Goal: Task Accomplishment & Management: Manage account settings

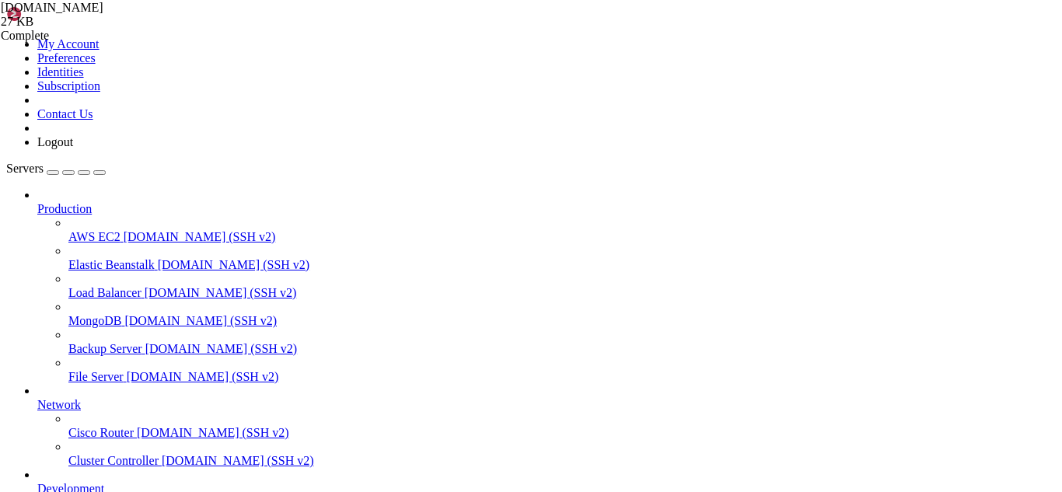
scroll to position [55521, 0]
drag, startPoint x: 155, startPoint y: 1333, endPoint x: 138, endPoint y: 1319, distance: 21.5
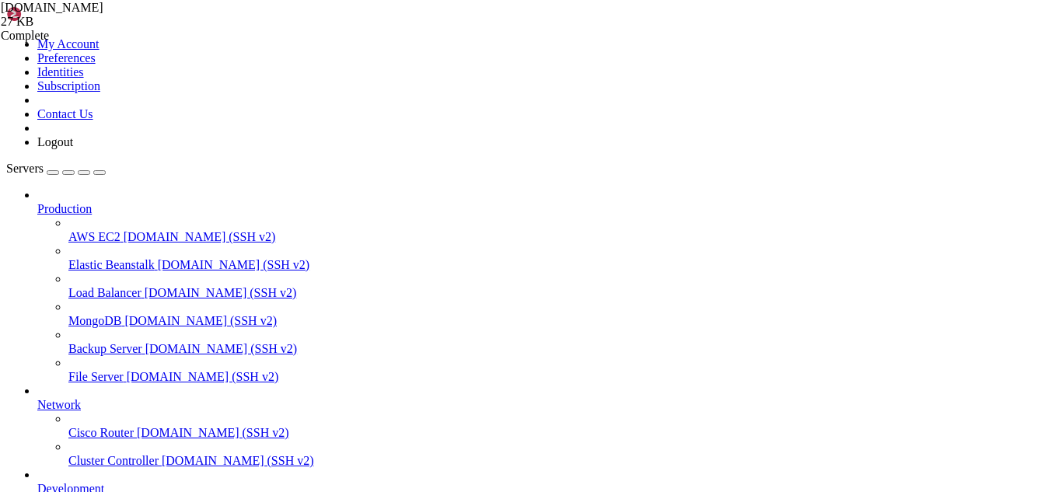
scroll to position [55561, 0]
drag, startPoint x: 459, startPoint y: 1306, endPoint x: 14, endPoint y: 1298, distance: 445.5
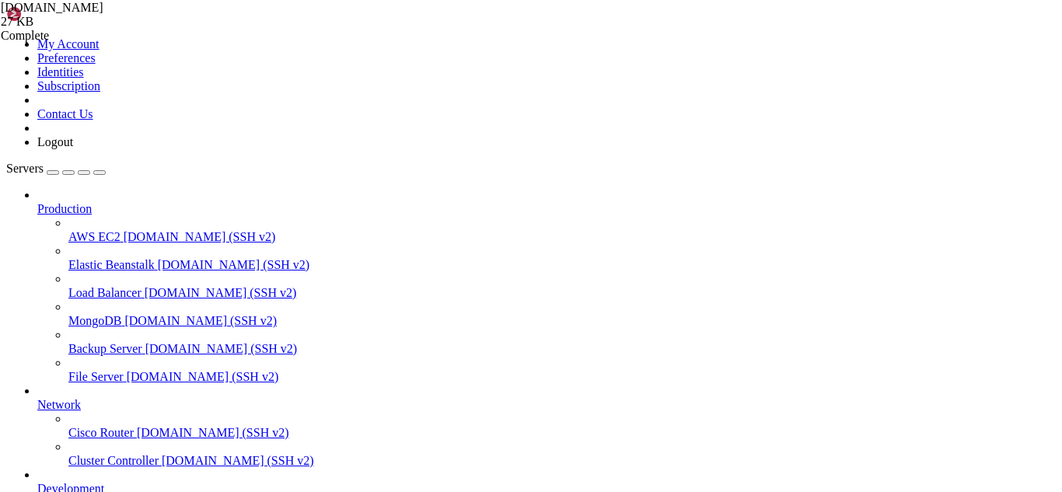
scroll to position [55733, 0]
drag, startPoint x: 383, startPoint y: 1310, endPoint x: 348, endPoint y: 1320, distance: 36.4
drag, startPoint x: 464, startPoint y: 1294, endPoint x: 15, endPoint y: 1178, distance: 464.0
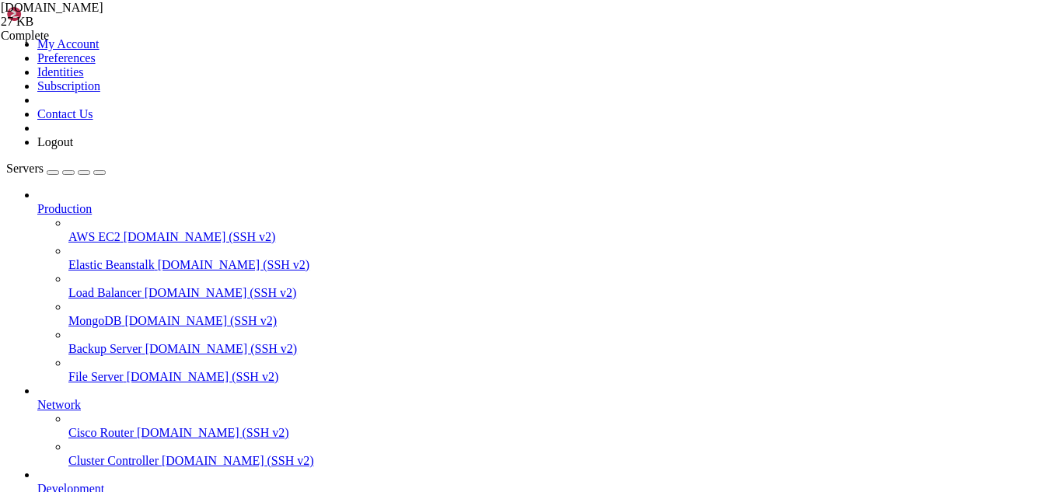
scroll to position [56222, 0]
drag, startPoint x: 430, startPoint y: 1335, endPoint x: 386, endPoint y: 1329, distance: 44.6
drag, startPoint x: 333, startPoint y: 1196, endPoint x: 290, endPoint y: 1154, distance: 59.9
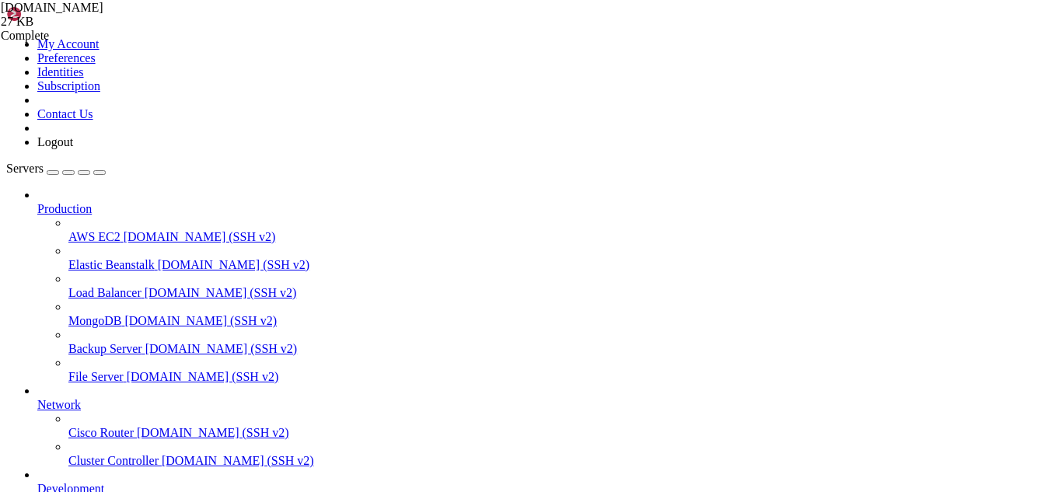
drag, startPoint x: 255, startPoint y: 1002, endPoint x: 11, endPoint y: 961, distance: 247.6
drag, startPoint x: 240, startPoint y: 1076, endPoint x: 195, endPoint y: 1122, distance: 64.3
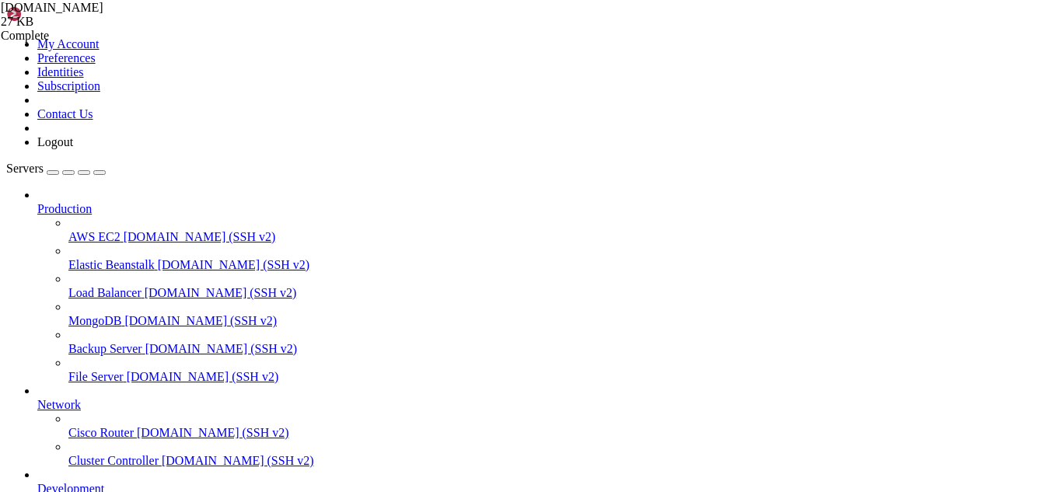
drag, startPoint x: 440, startPoint y: 1305, endPoint x: 13, endPoint y: 1018, distance: 514.3
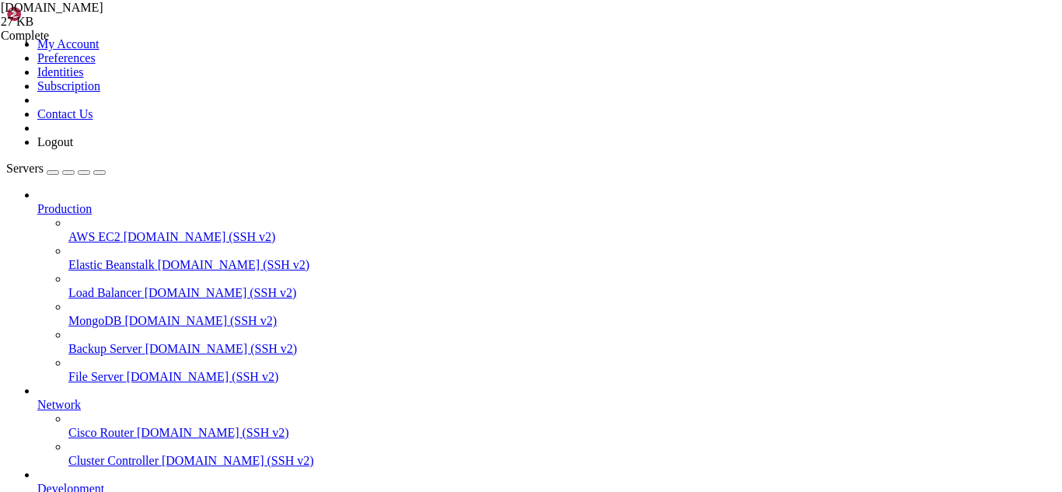
drag, startPoint x: 232, startPoint y: 1321, endPoint x: 194, endPoint y: 1322, distance: 38.9
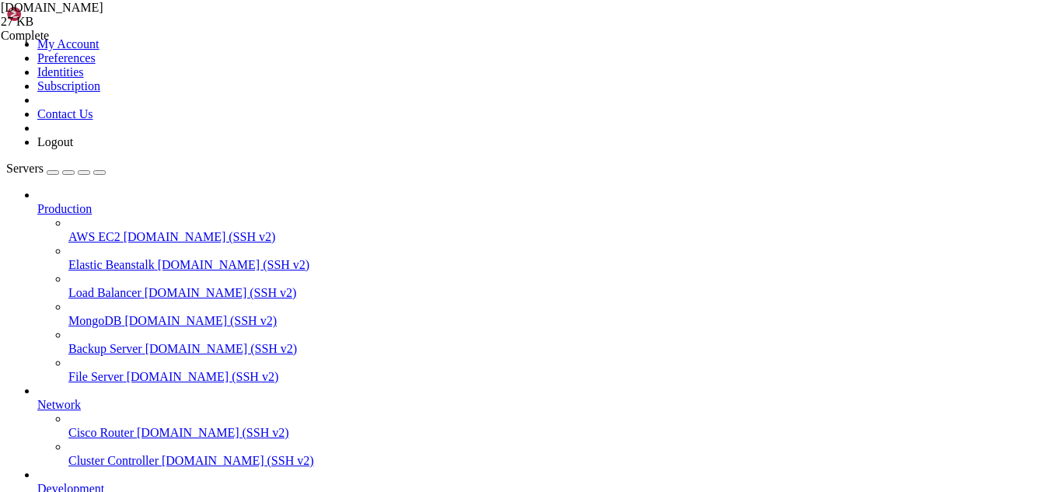
drag, startPoint x: 290, startPoint y: 1318, endPoint x: 13, endPoint y: 1270, distance: 280.9
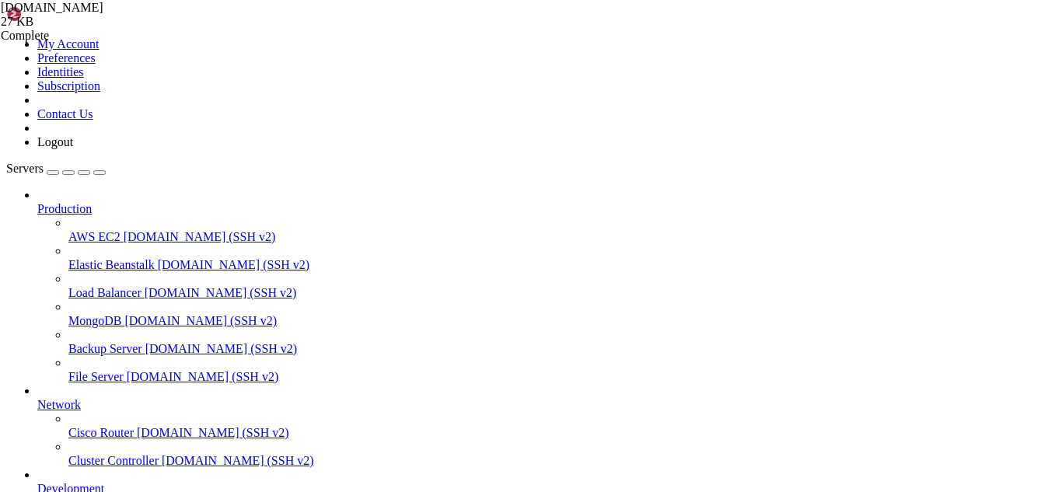
drag, startPoint x: 379, startPoint y: 1335, endPoint x: 349, endPoint y: 1310, distance: 38.6
drag, startPoint x: 296, startPoint y: 1088, endPoint x: 257, endPoint y: 1095, distance: 40.1
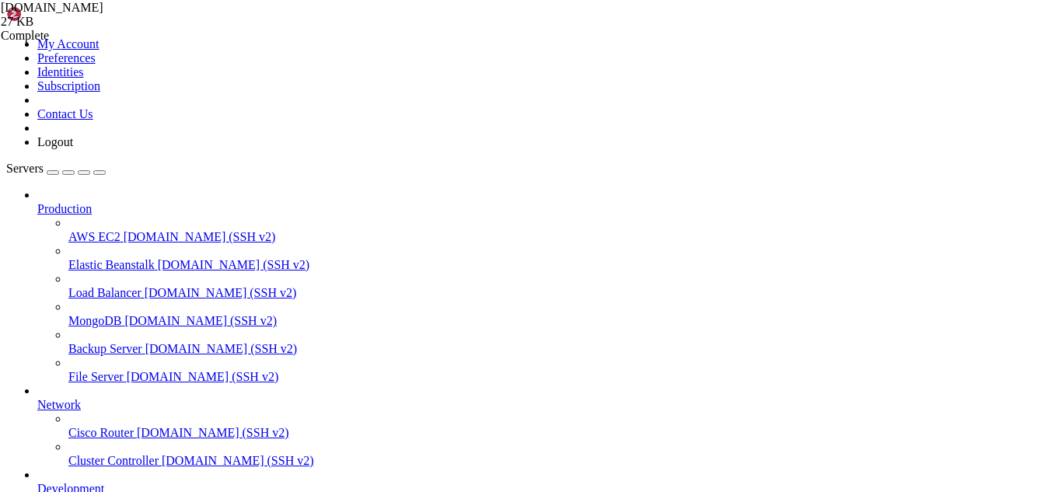
scroll to position [119, 0]
drag, startPoint x: 240, startPoint y: 1098, endPoint x: 210, endPoint y: 1095, distance: 30.6
drag, startPoint x: 153, startPoint y: 1330, endPoint x: 145, endPoint y: 1330, distance: 8.6
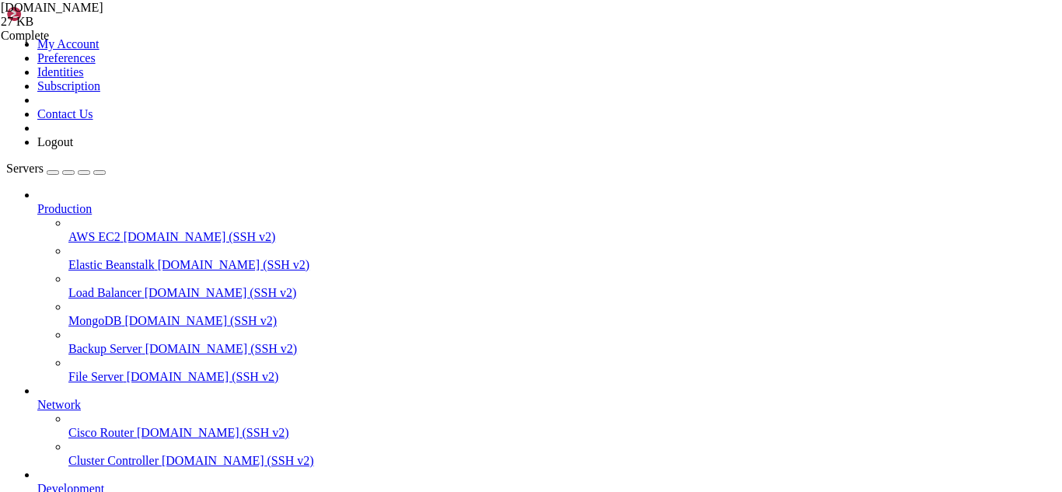
drag, startPoint x: 145, startPoint y: 1331, endPoint x: 12, endPoint y: 1284, distance: 140.9
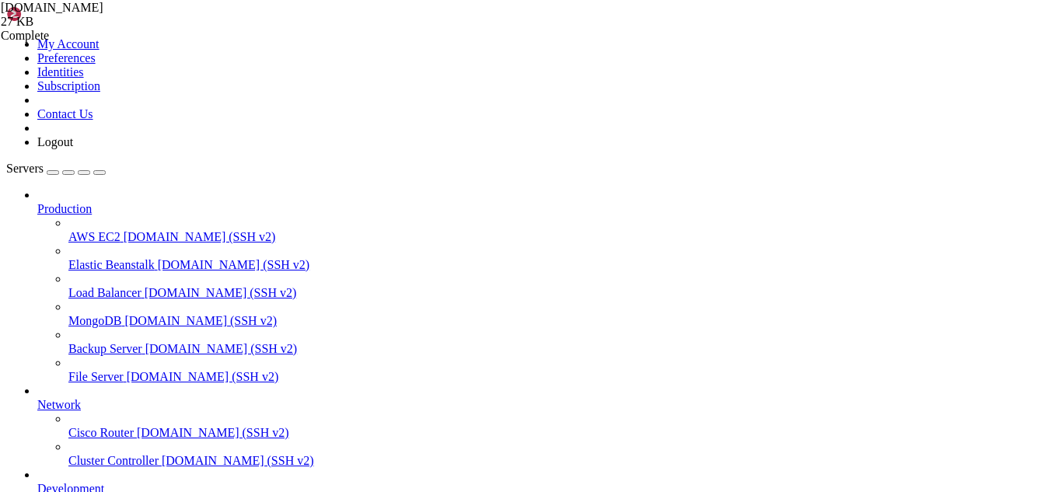
drag, startPoint x: 292, startPoint y: 1223, endPoint x: 234, endPoint y: 1200, distance: 62.1
drag, startPoint x: 423, startPoint y: 1270, endPoint x: 372, endPoint y: 1252, distance: 53.3
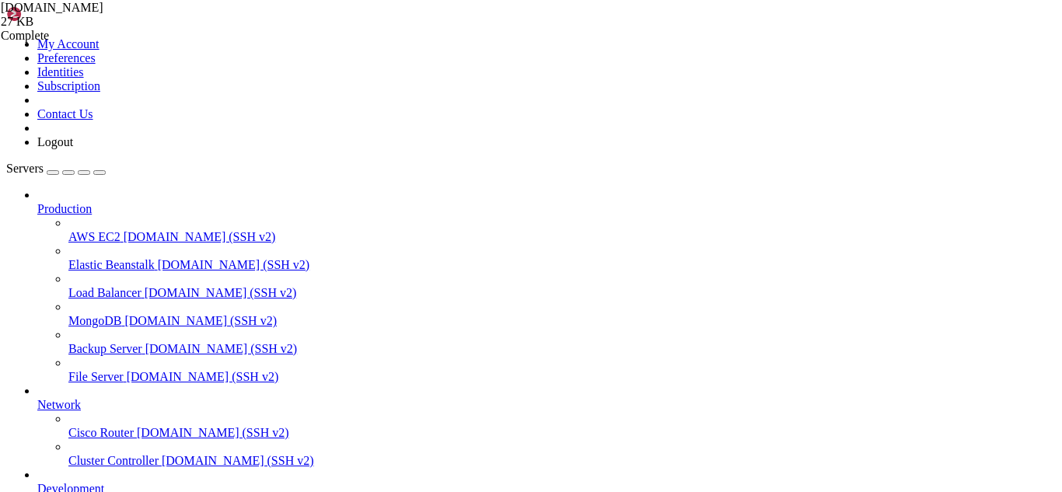
drag, startPoint x: 374, startPoint y: 1201, endPoint x: 317, endPoint y: 1193, distance: 57.3
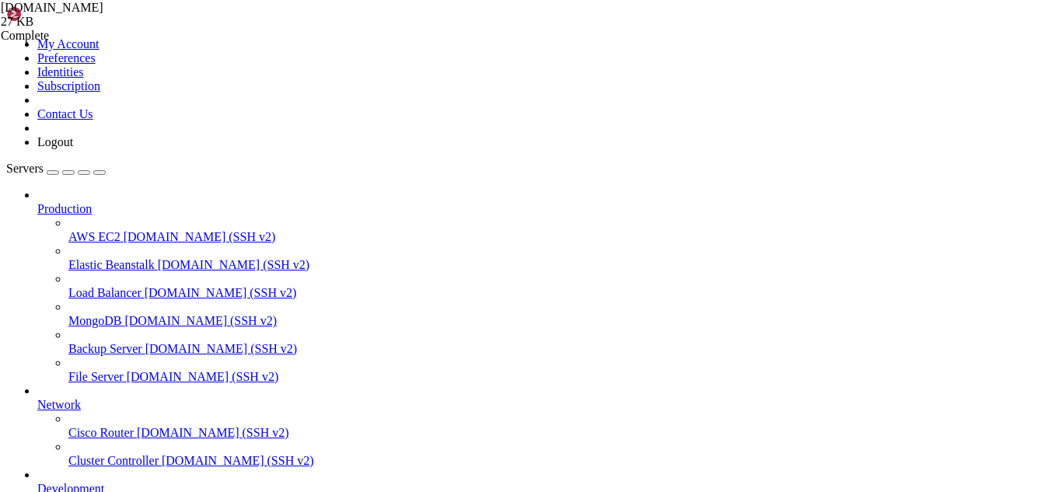
drag, startPoint x: 344, startPoint y: 62, endPoint x: 238, endPoint y: 68, distance: 106.6
paste input "/etc/postfix/"
type input "/etc/postfix/"
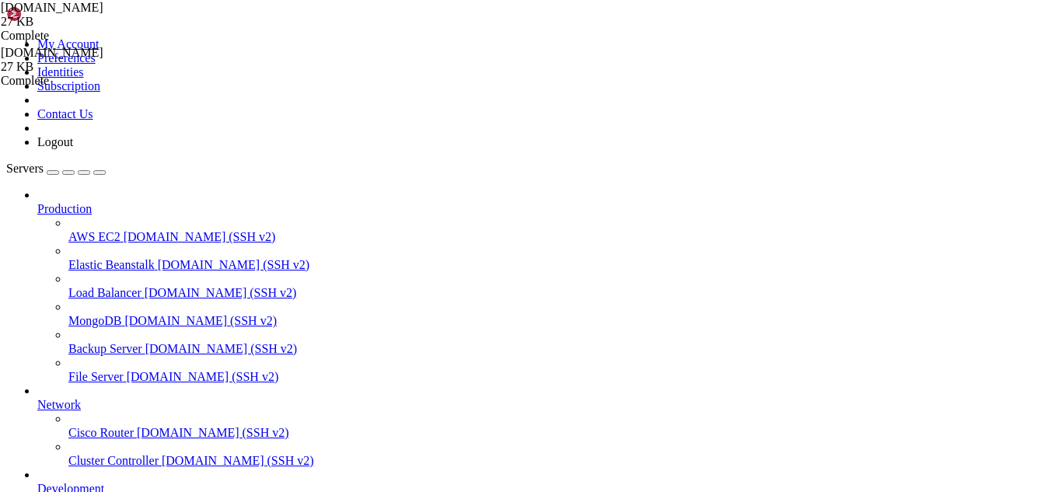
scroll to position [5982, 0]
drag, startPoint x: 384, startPoint y: 453, endPoint x: 236, endPoint y: 421, distance: 151.3
type textarea "smtpd_use_tls = yes smtpd_tls_cert_file = /etc/pki/tls/certs/hostname-combined.…"
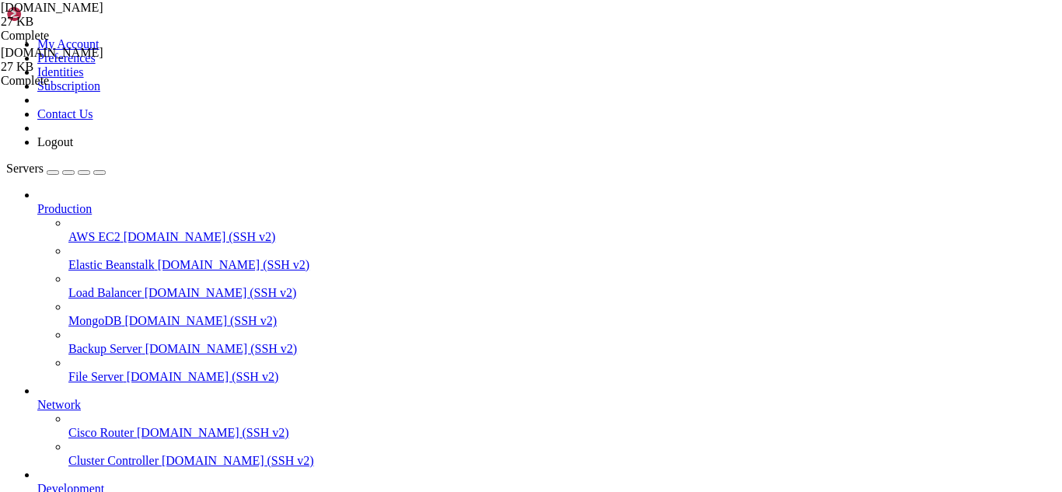
drag, startPoint x: 381, startPoint y: 1225, endPoint x: 316, endPoint y: 1198, distance: 70.7
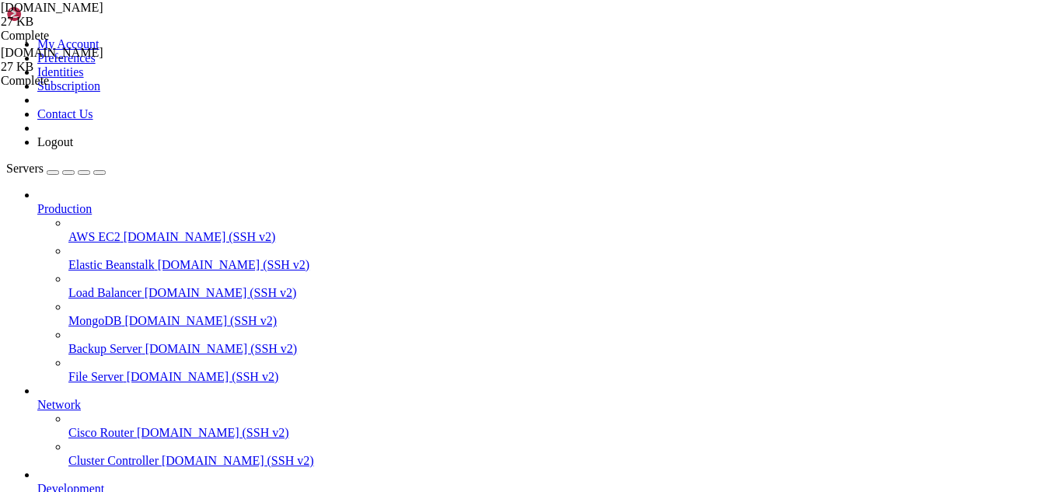
scroll to position [322, 0]
drag, startPoint x: 538, startPoint y: 458, endPoint x: 239, endPoint y: 355, distance: 316.7
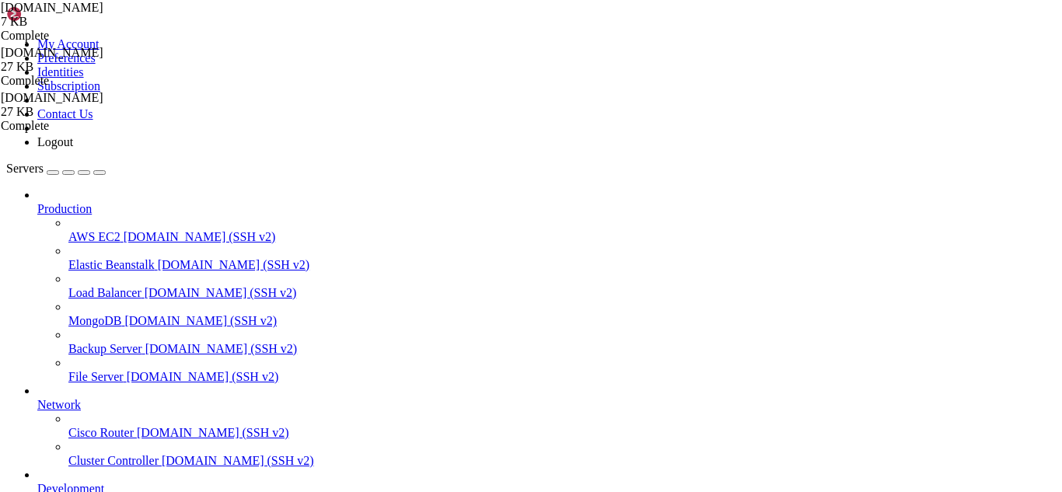
type textarea "smtps inet n - n - - smtpd -o syslog_name=postfix/smtps"
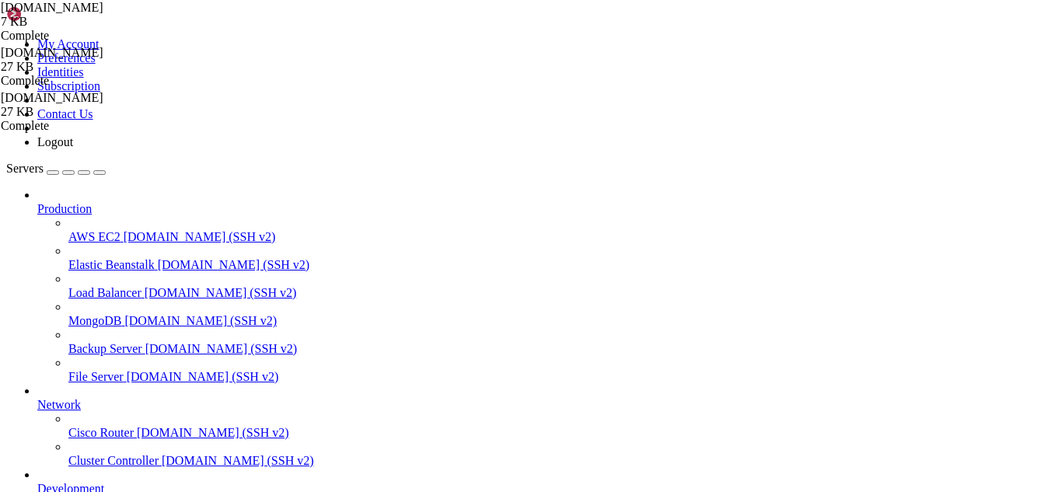
drag, startPoint x: 227, startPoint y: 1122, endPoint x: 191, endPoint y: 1112, distance: 37.0
drag, startPoint x: 425, startPoint y: 1263, endPoint x: 344, endPoint y: 1240, distance: 84.9
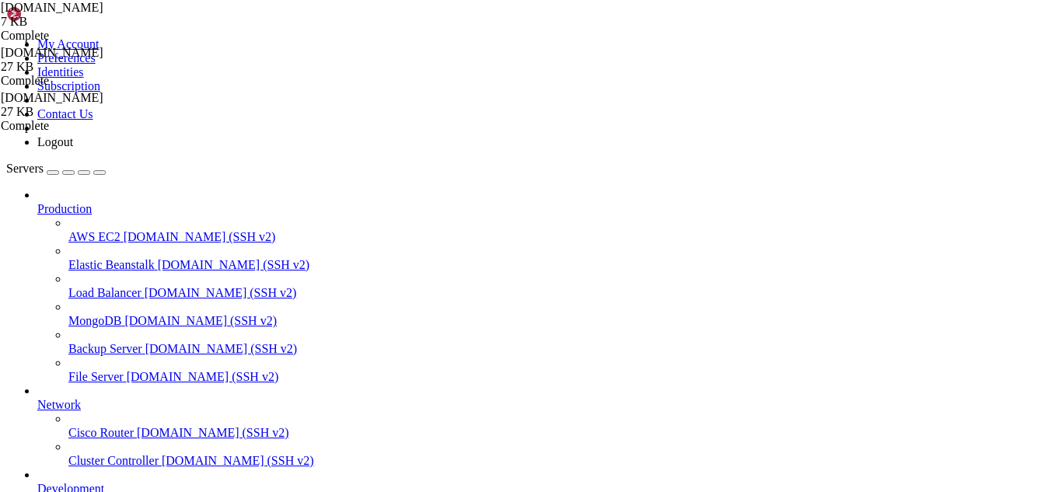
drag, startPoint x: 111, startPoint y: 1217, endPoint x: 12, endPoint y: 1140, distance: 125.3
drag, startPoint x: 107, startPoint y: 1226, endPoint x: 15, endPoint y: 1138, distance: 127.0
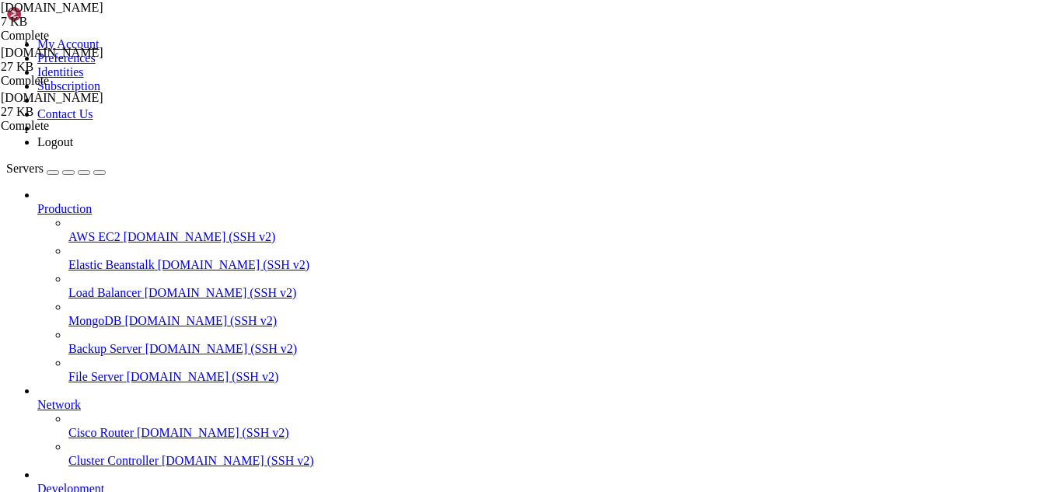
scroll to position [357, 0]
drag, startPoint x: 440, startPoint y: 373, endPoint x: 267, endPoint y: 337, distance: 176.4
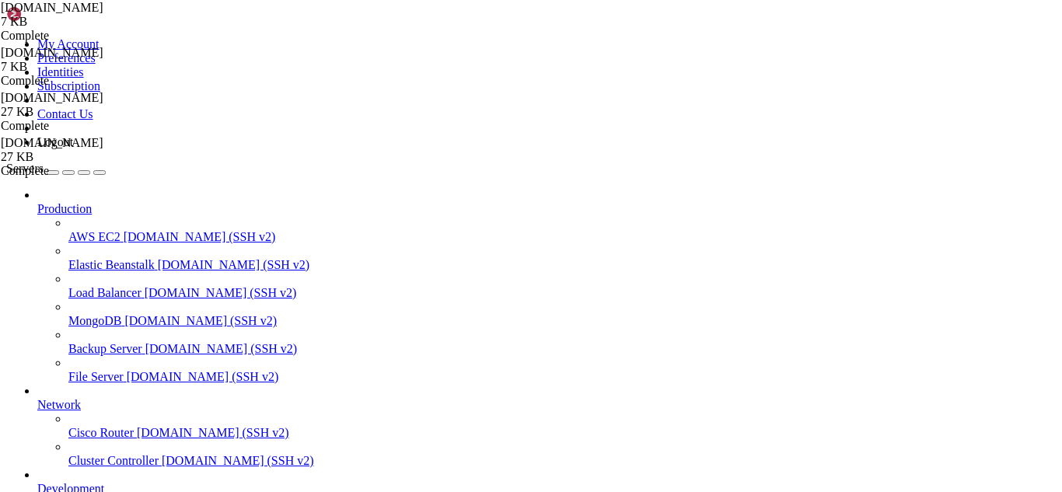
drag, startPoint x: 436, startPoint y: 446, endPoint x: 237, endPoint y: 395, distance: 205.5
type textarea "# Puerto smtps (465) con SSL/TLS directo smtps inet n - n - - smtpd"
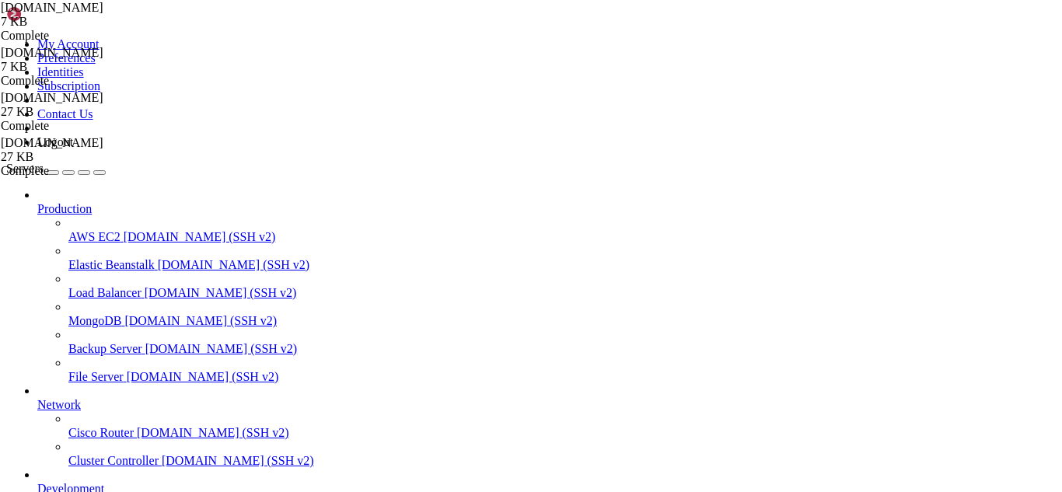
scroll to position [154, 0]
drag, startPoint x: 417, startPoint y: 448, endPoint x: 239, endPoint y: 321, distance: 218.5
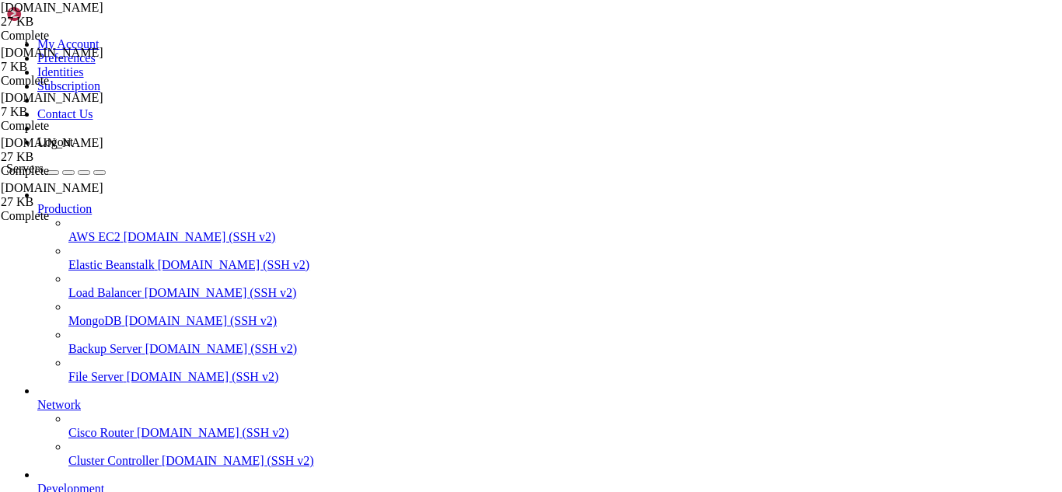
drag, startPoint x: 505, startPoint y: 380, endPoint x: 236, endPoint y: 377, distance: 269.0
type textarea "smtpd_tls_cert_file = /etc/pki/tls/certs/hostname-combined.crt smtpd_tls_key_fi…"
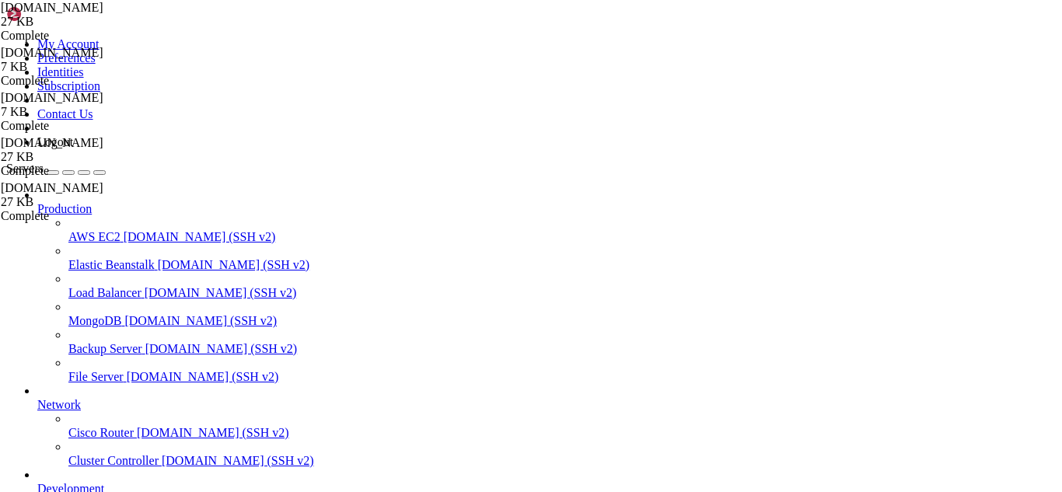
paste textarea "smtpd_tls_key_file = /root/.[DOMAIN_NAME][URL][DOMAIN_NAME][DOMAIN_NAME]"
type textarea "smtpd_tls_key_file = /root/.[DOMAIN_NAME][URL][DOMAIN_NAME][DOMAIN_NAME]"
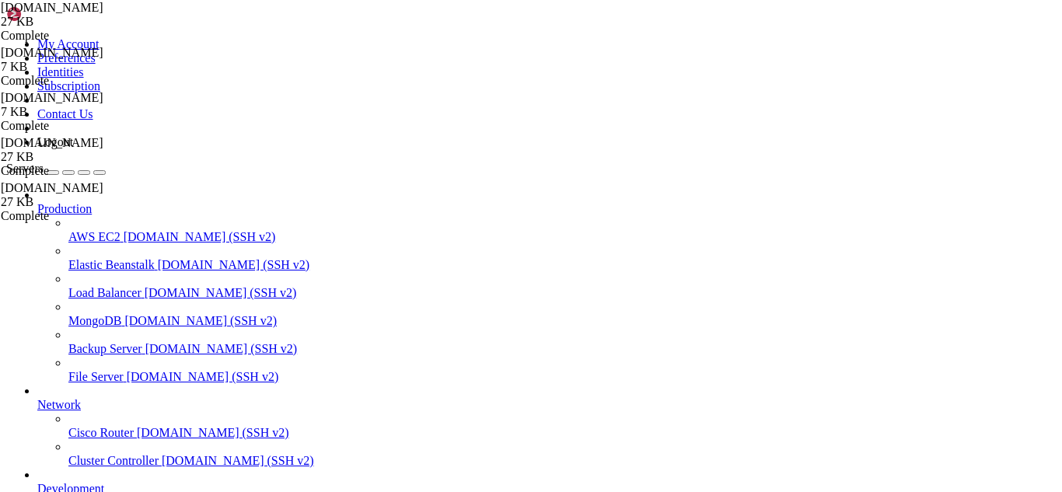
drag, startPoint x: 183, startPoint y: 1252, endPoint x: 156, endPoint y: 1254, distance: 27.3
drag, startPoint x: 388, startPoint y: 1311, endPoint x: 316, endPoint y: 1302, distance: 72.0
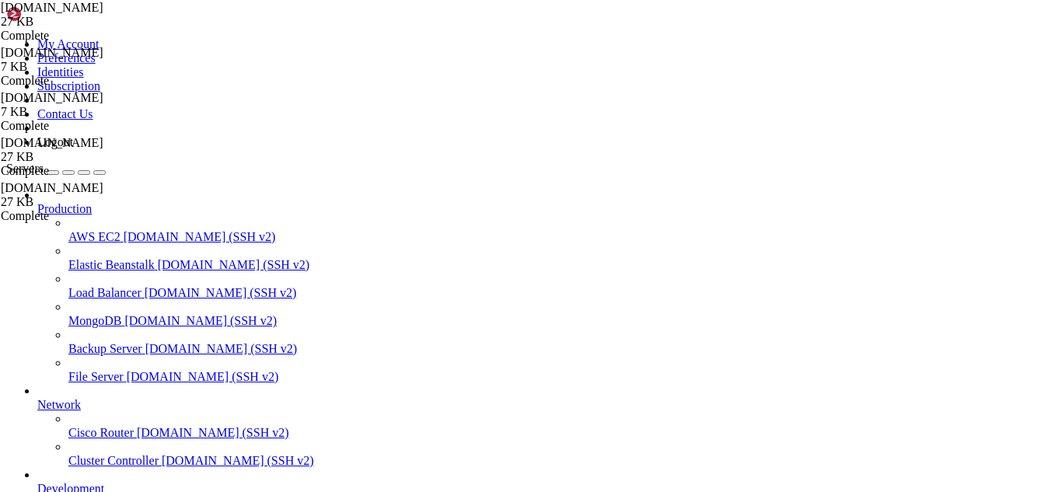
drag, startPoint x: 407, startPoint y: 1327, endPoint x: 348, endPoint y: 1325, distance: 59.9
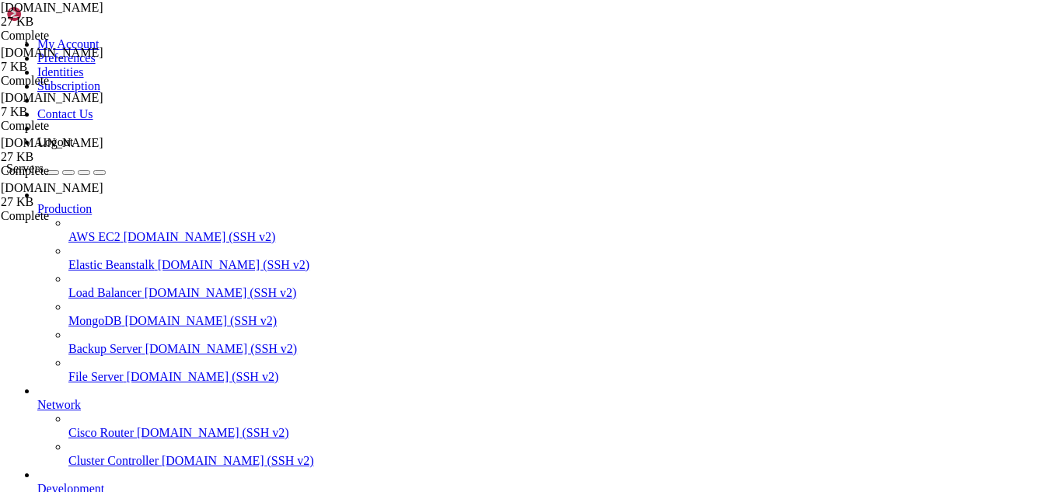
drag, startPoint x: 114, startPoint y: 1320, endPoint x: 12, endPoint y: 1113, distance: 230.5
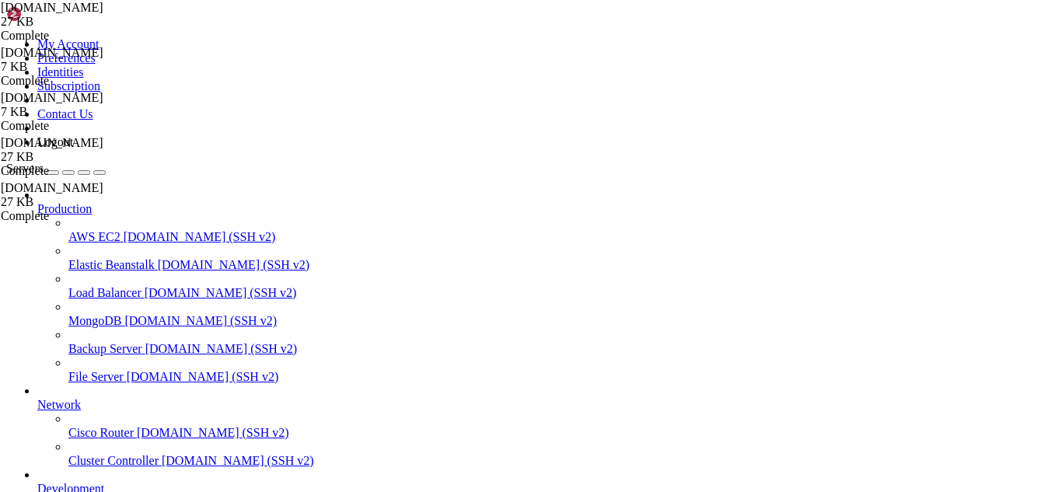
drag, startPoint x: 446, startPoint y: 1341, endPoint x: 402, endPoint y: 1332, distance: 45.1
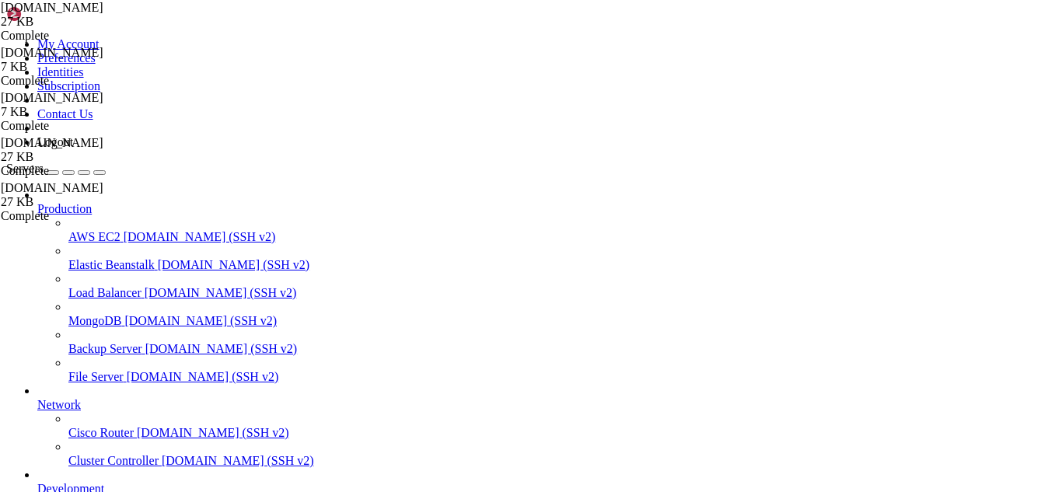
drag, startPoint x: 432, startPoint y: 1331, endPoint x: 393, endPoint y: 1330, distance: 38.9
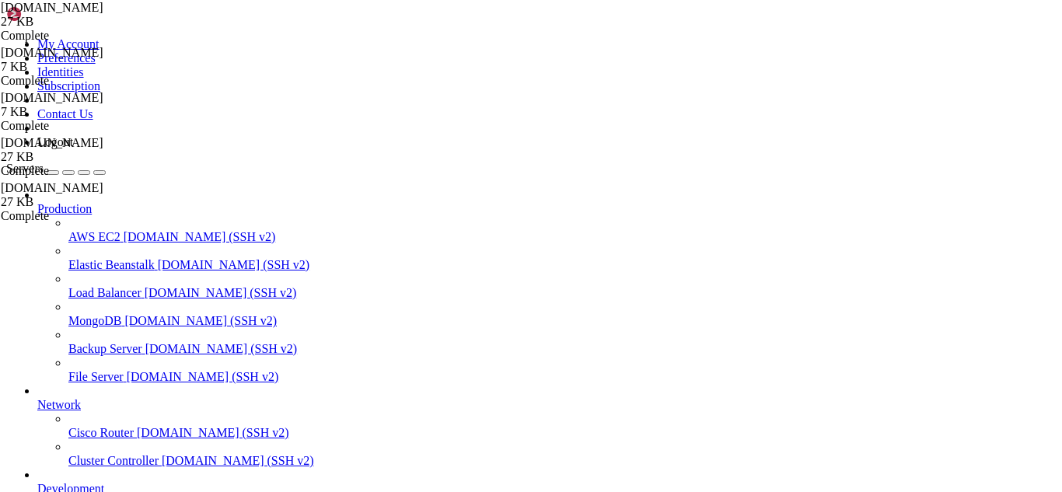
drag, startPoint x: 421, startPoint y: 451, endPoint x: 236, endPoint y: 320, distance: 226.5
type textarea "# Habilitar TLS smtpd_use_tls = yes"
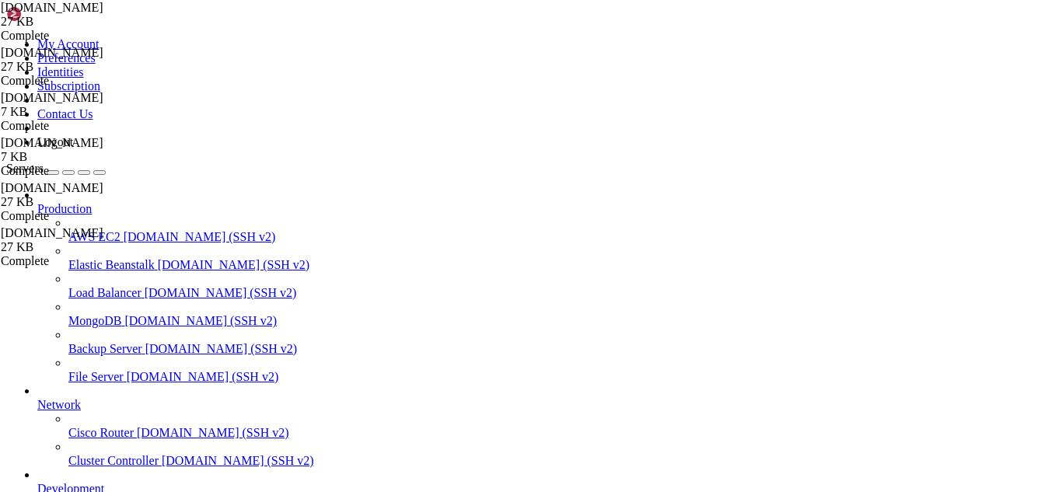
scroll to position [6057, 0]
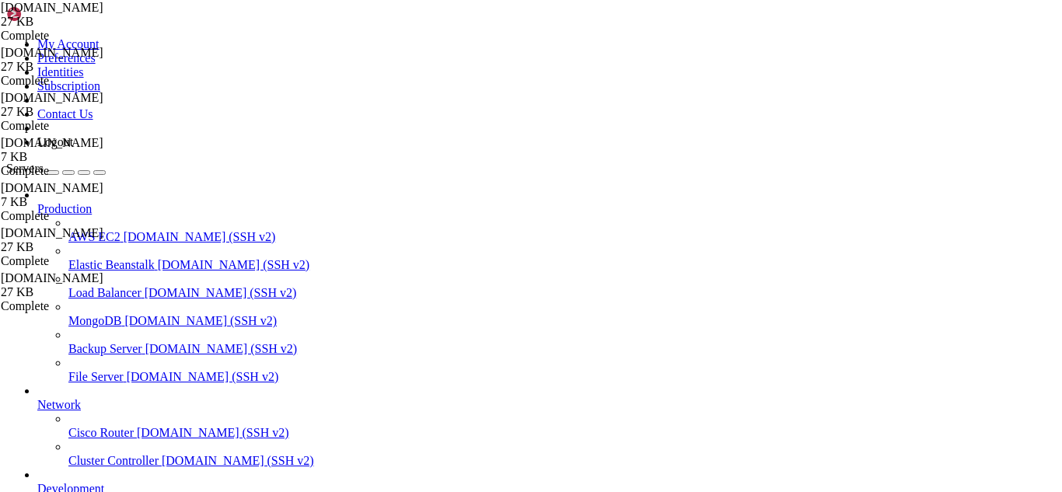
drag, startPoint x: 179, startPoint y: 1333, endPoint x: 161, endPoint y: 1322, distance: 21.3
drag, startPoint x: 412, startPoint y: 1319, endPoint x: 330, endPoint y: 1328, distance: 82.2
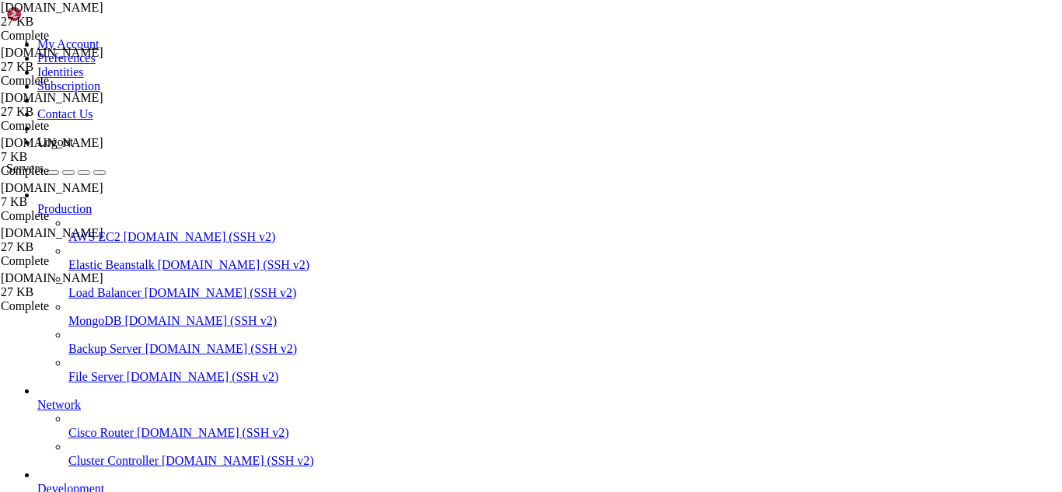
scroll to position [502, 0]
drag, startPoint x: 448, startPoint y: 1313, endPoint x: 384, endPoint y: 1331, distance: 66.2
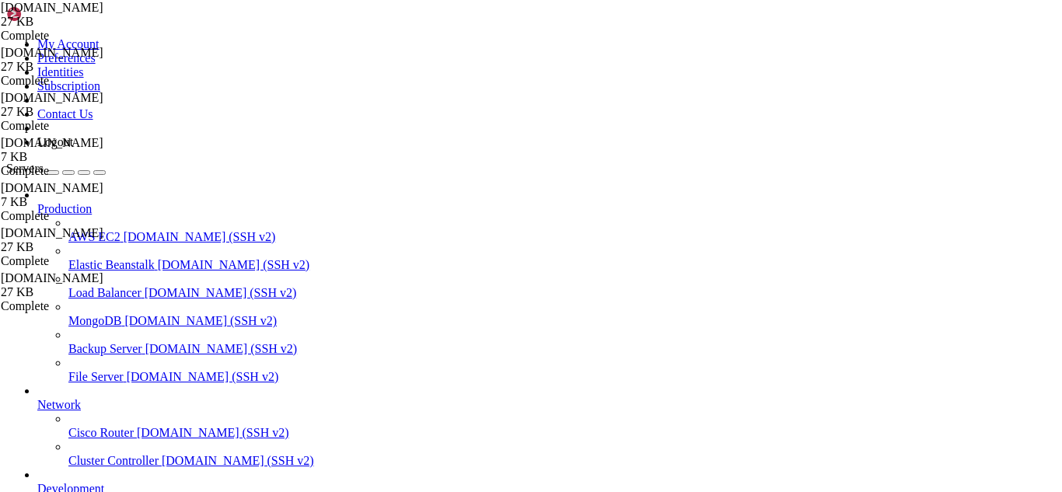
drag, startPoint x: 644, startPoint y: 1323, endPoint x: 12, endPoint y: 1322, distance: 632.8
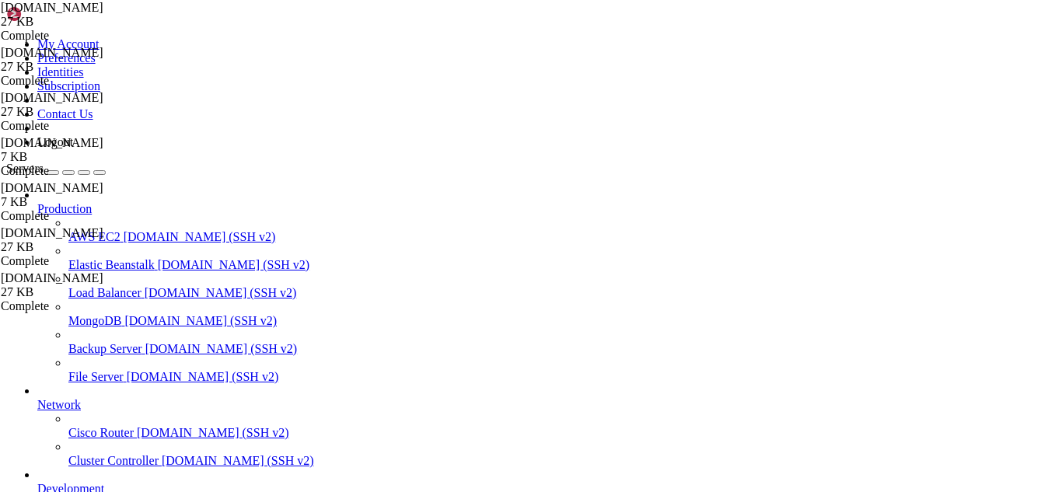
drag, startPoint x: 183, startPoint y: 1329, endPoint x: 155, endPoint y: 1340, distance: 29.3
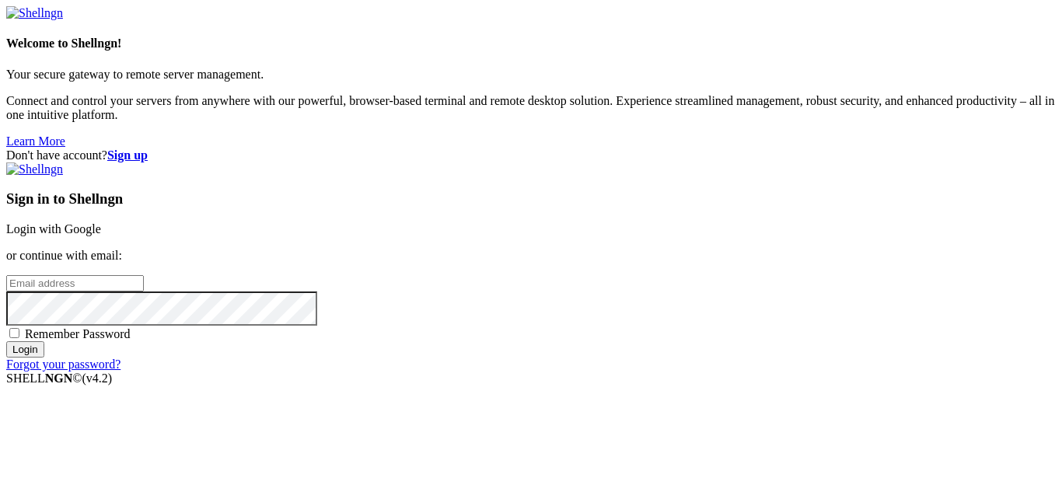
drag, startPoint x: 415, startPoint y: 375, endPoint x: 591, endPoint y: 172, distance: 269.0
click at [101, 222] on link "Login with Google" at bounding box center [53, 228] width 95 height 13
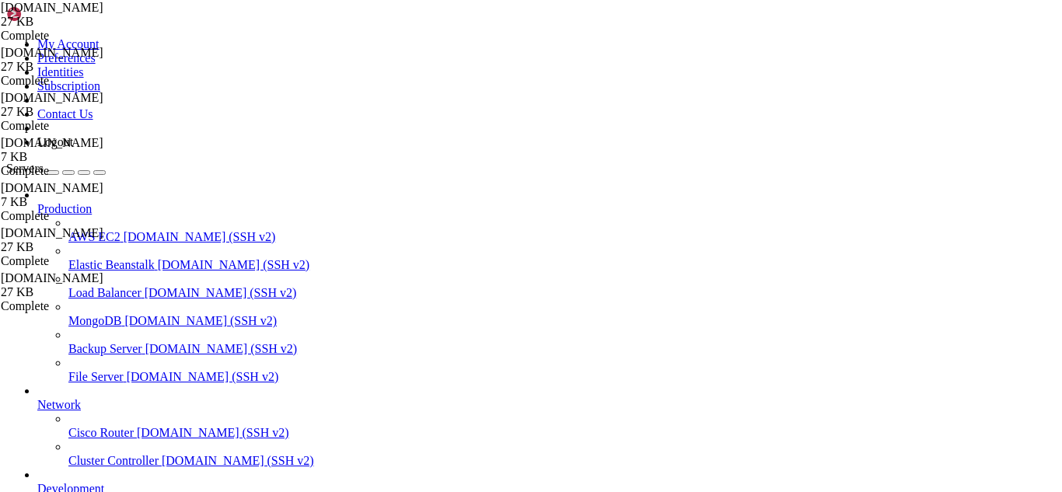
scroll to position [568, 0]
drag, startPoint x: 223, startPoint y: 1329, endPoint x: 183, endPoint y: 1332, distance: 39.8
drag, startPoint x: 389, startPoint y: 1319, endPoint x: 324, endPoint y: 1322, distance: 65.4
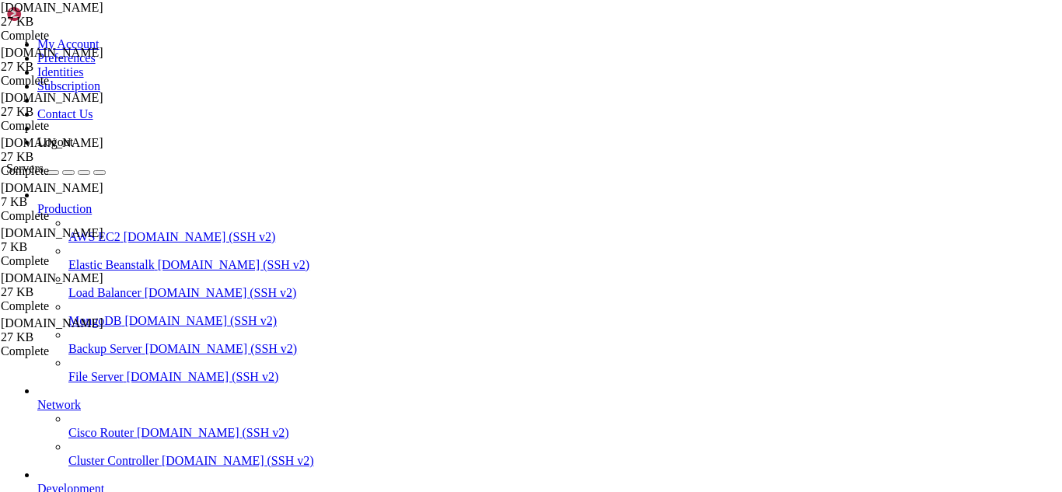
drag, startPoint x: 422, startPoint y: 458, endPoint x: 238, endPoint y: 344, distance: 216.4
type textarea "smtpd_use_tls = yes smtpd_tls_security_level = may"
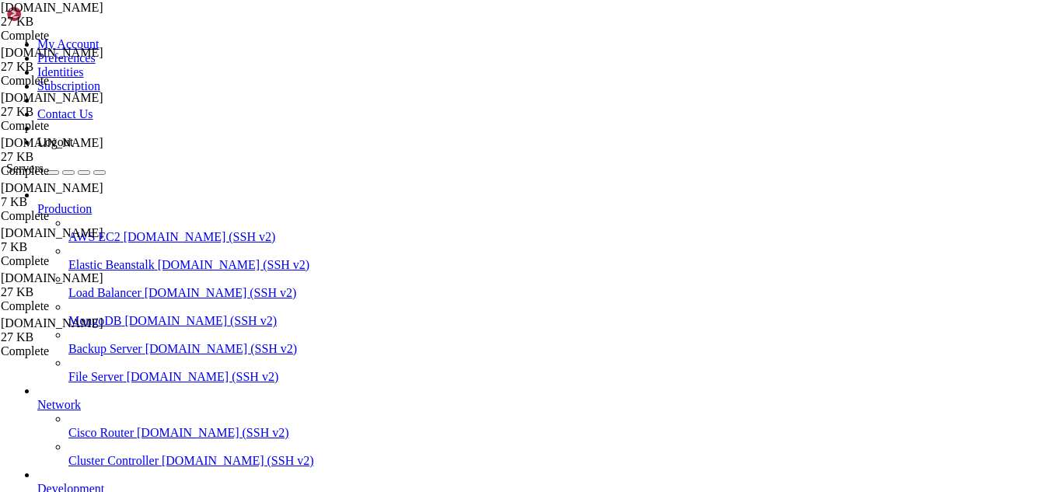
scroll to position [166, 0]
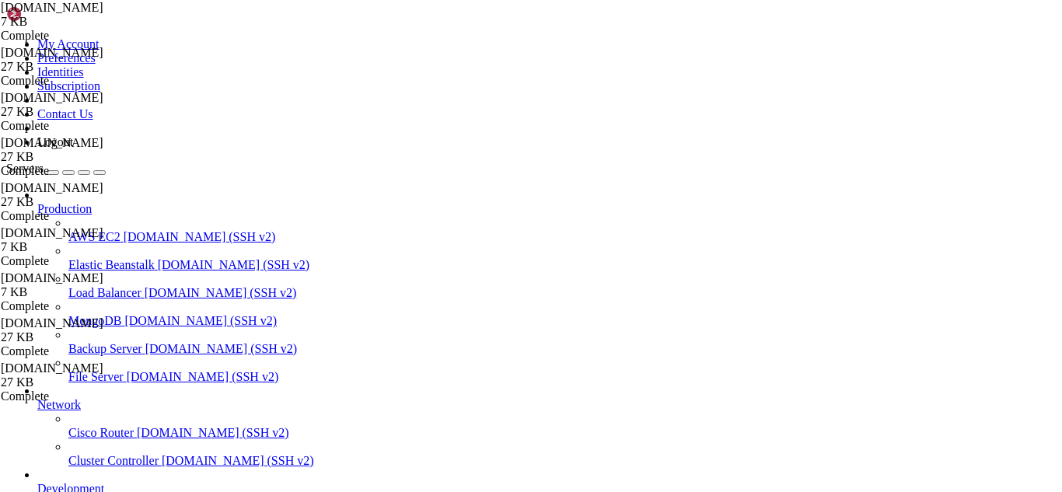
drag, startPoint x: 164, startPoint y: 1340, endPoint x: 136, endPoint y: 1327, distance: 31.0
drag, startPoint x: 355, startPoint y: 1325, endPoint x: 330, endPoint y: 1321, distance: 25.2
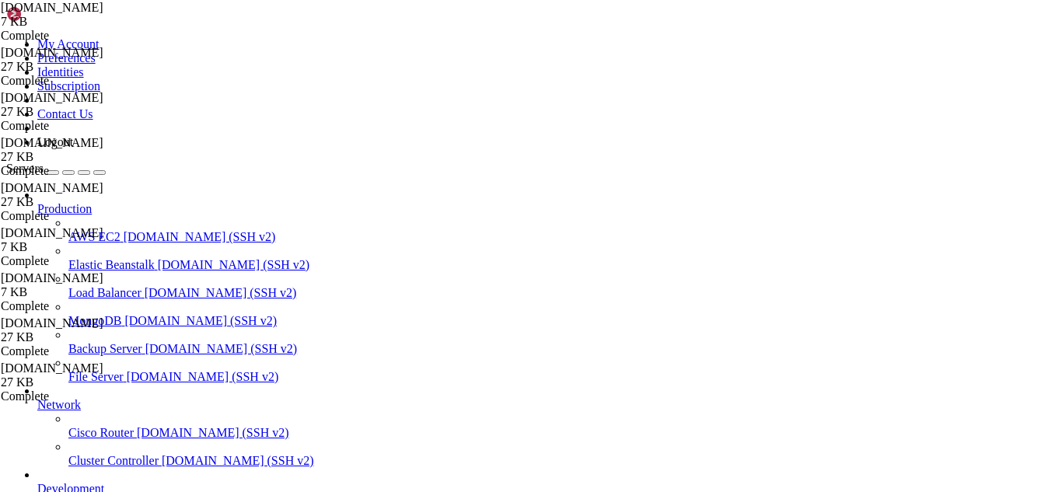
scroll to position [846, 0]
drag, startPoint x: 110, startPoint y: 1318, endPoint x: 14, endPoint y: 1217, distance: 139.1
copy div "[root@hosting ~]# openssl s_client -starttls smtp -connect [DOMAIN_NAME]:587 -c…"
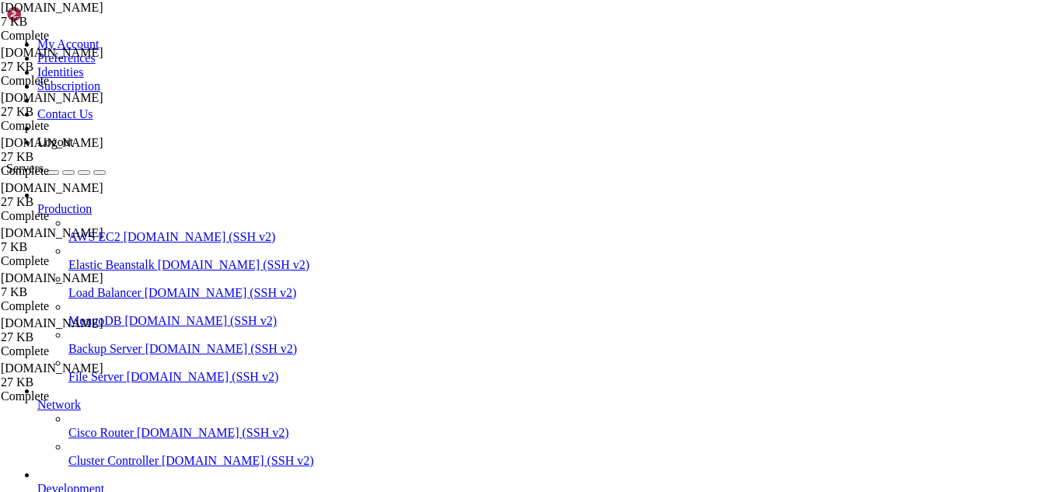
drag, startPoint x: 355, startPoint y: 53, endPoint x: 235, endPoint y: 59, distance: 120.7
paste input "ki/tls/certs"
drag, startPoint x: 346, startPoint y: 58, endPoint x: 216, endPoint y: 51, distance: 130.0
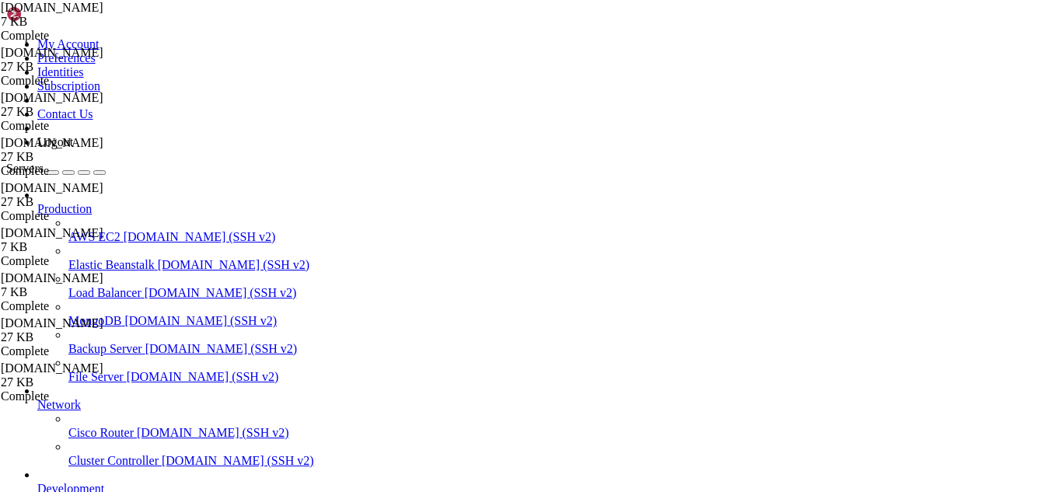
paste input "private"
type input "/etc/postfix"
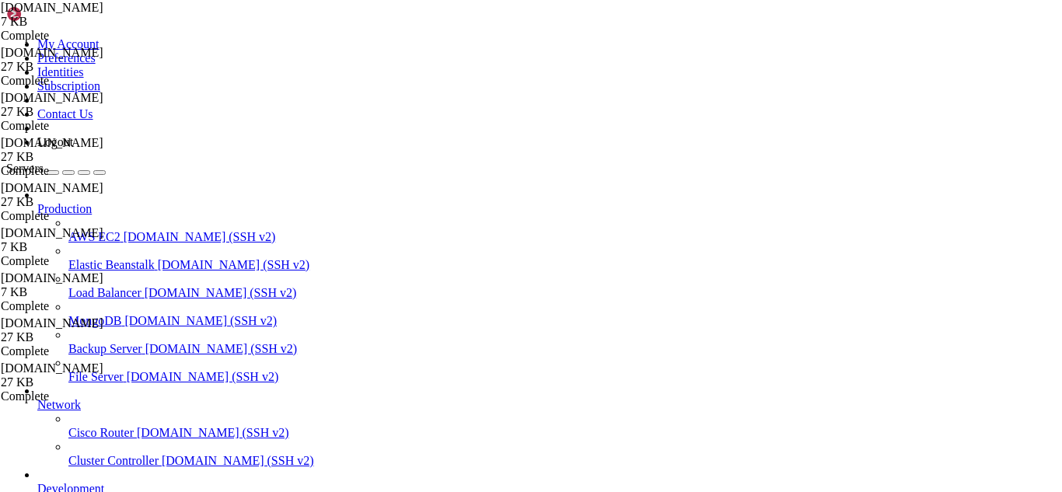
type textarea "# When this review is complete, update the compatibility_level setting"
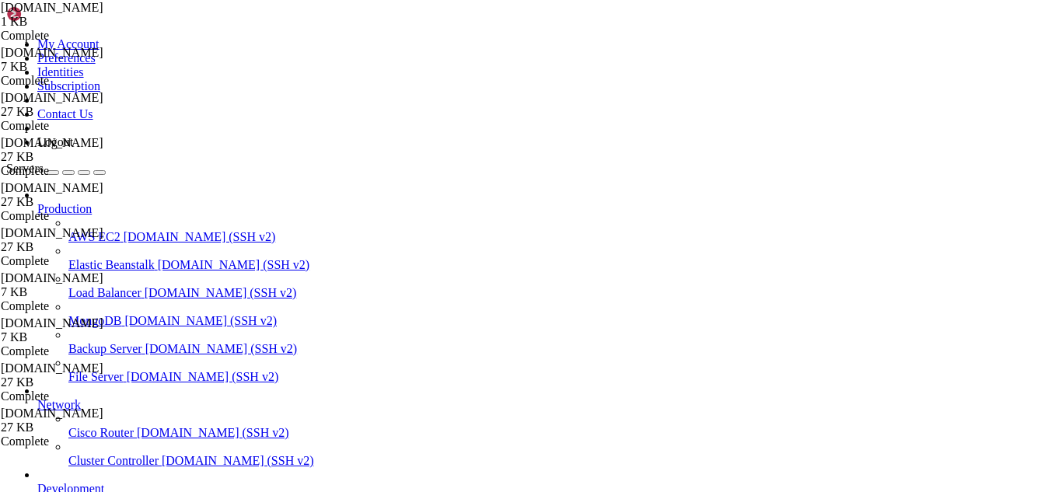
scroll to position [193, 0]
type textarea "# -o smtpd_tls_auth_only=yes"
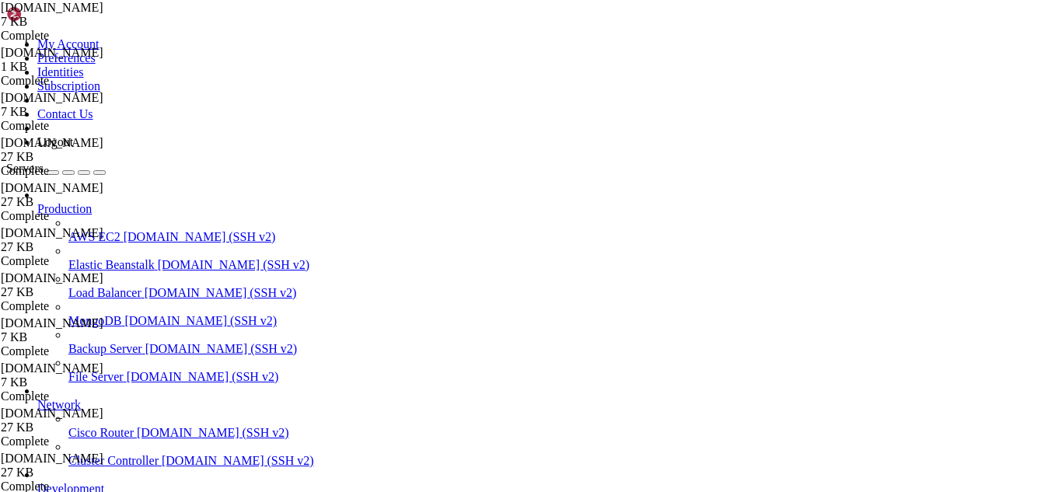
drag, startPoint x: 200, startPoint y: 1329, endPoint x: 189, endPoint y: 1328, distance: 11.0
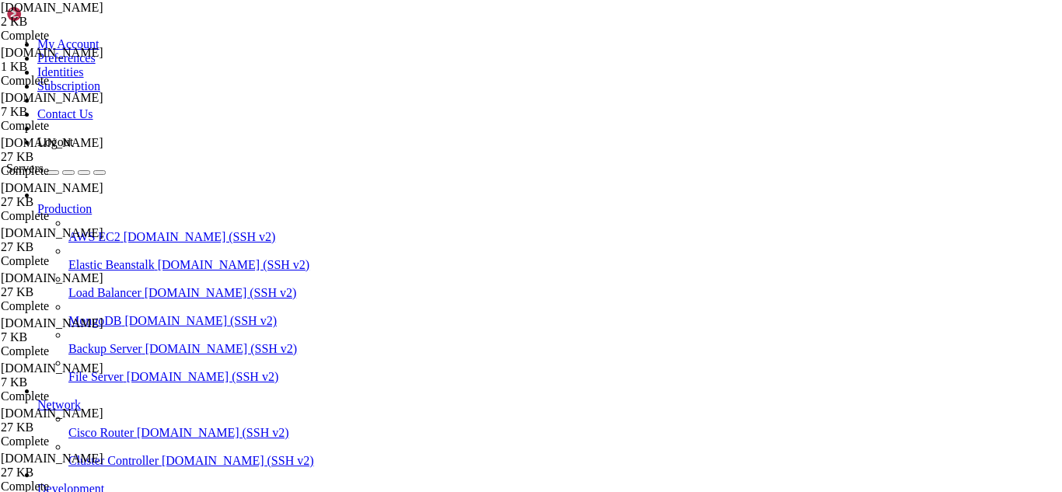
scroll to position [952, 0]
drag, startPoint x: 400, startPoint y: 1339, endPoint x: 357, endPoint y: 1332, distance: 43.5
drag, startPoint x: 125, startPoint y: 1308, endPoint x: 14, endPoint y: 1284, distance: 113.9
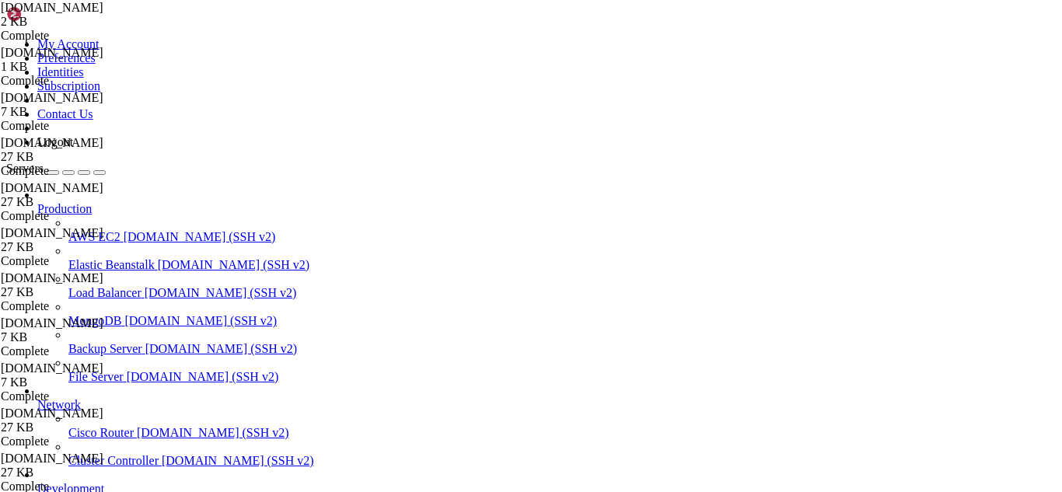
copy div "[root@hosting ~]# openssl s_client -connect tu_dominio_o_ip:465 140716208977728…"
drag, startPoint x: 286, startPoint y: 1320, endPoint x: 12, endPoint y: 1082, distance: 363.2
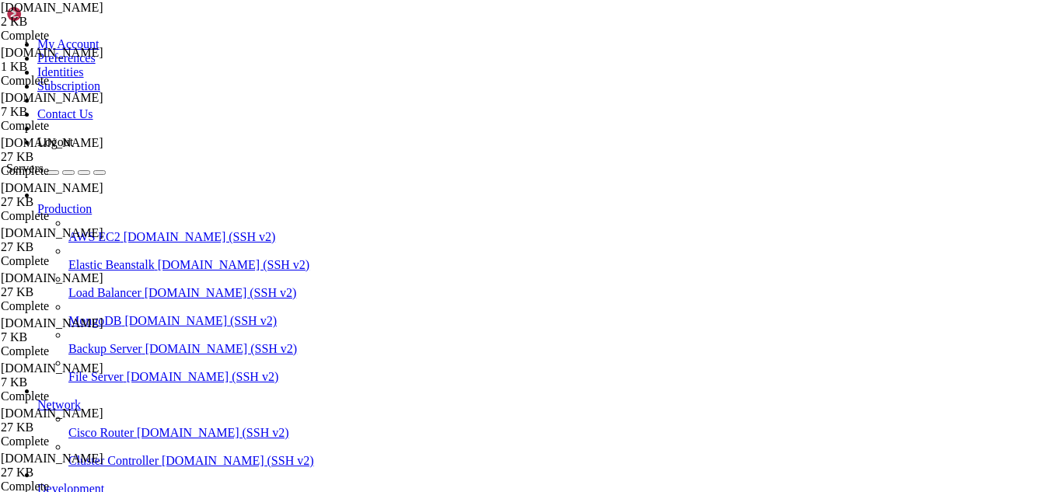
copy div "[root@hosting ~]# openssl s_client -connect [DOMAIN_NAME]:465 CONNECTED(0000000…"
drag, startPoint x: 181, startPoint y: 1336, endPoint x: 154, endPoint y: 1320, distance: 31.7
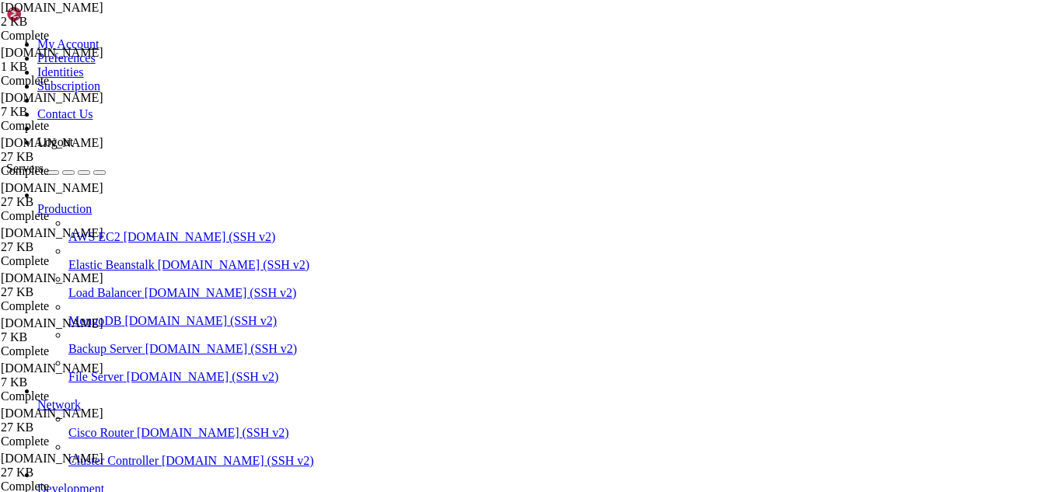
drag, startPoint x: 106, startPoint y: 1319, endPoint x: 13, endPoint y: 1095, distance: 242.3
copy div "[root@hosting ~]# openssl s_client -starttls smtp -connect [DOMAIN_NAME]:587 CO…"
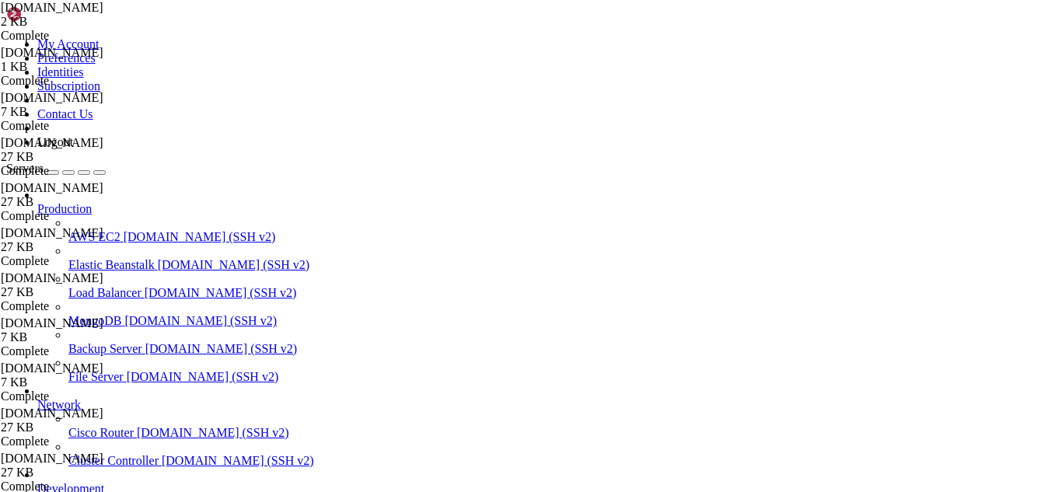
drag, startPoint x: 220, startPoint y: 1329, endPoint x: 204, endPoint y: 1322, distance: 17.4
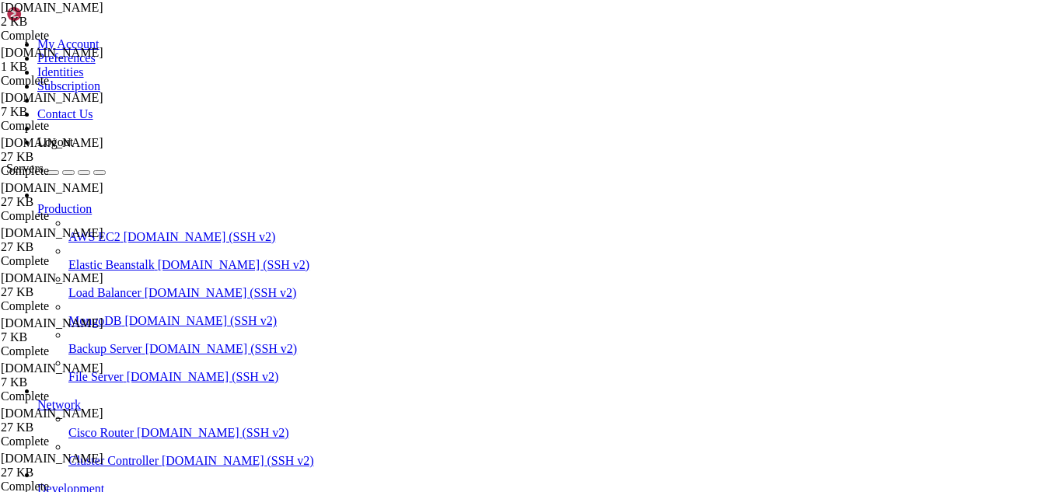
drag, startPoint x: 318, startPoint y: 1307, endPoint x: 12, endPoint y: 1147, distance: 345.0
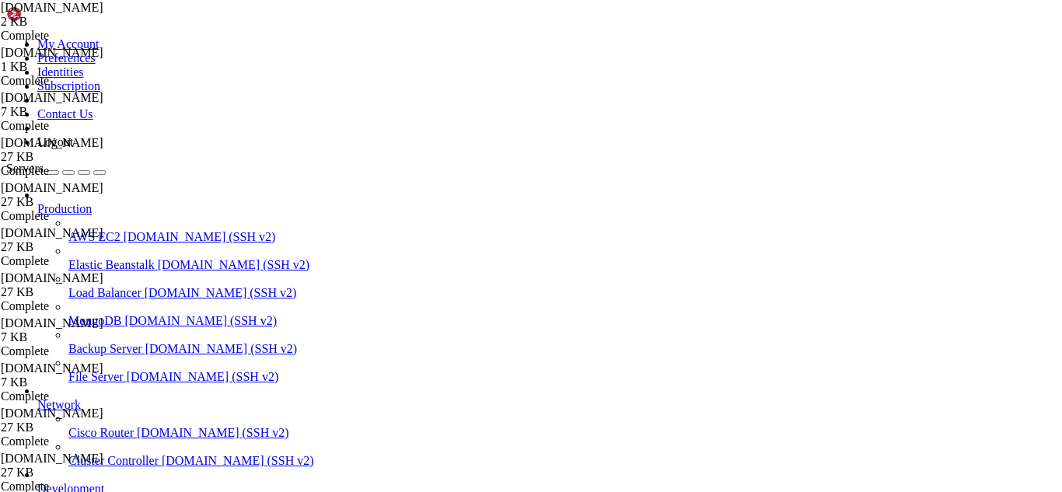
drag, startPoint x: 386, startPoint y: 1303, endPoint x: 345, endPoint y: 1287, distance: 44.3
drag, startPoint x: 697, startPoint y: 1276, endPoint x: 302, endPoint y: 1273, distance: 394.9
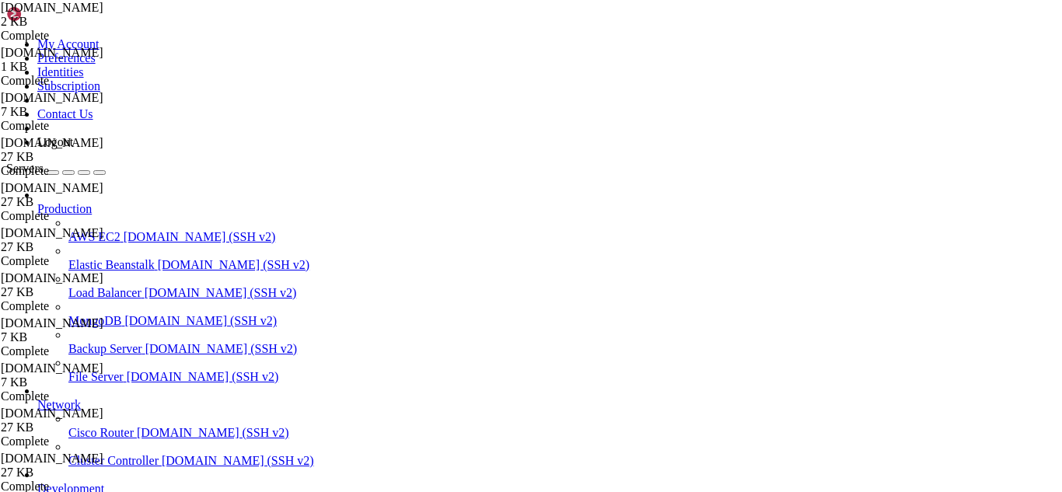
drag, startPoint x: 687, startPoint y: 1283, endPoint x: 173, endPoint y: 1242, distance: 515.5
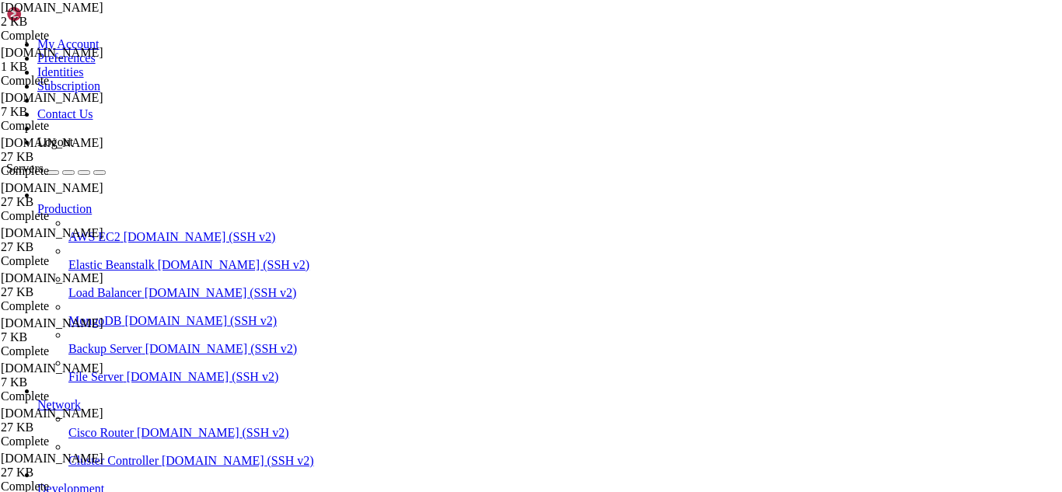
drag, startPoint x: 694, startPoint y: 1283, endPoint x: 13, endPoint y: 1082, distance: 709.9
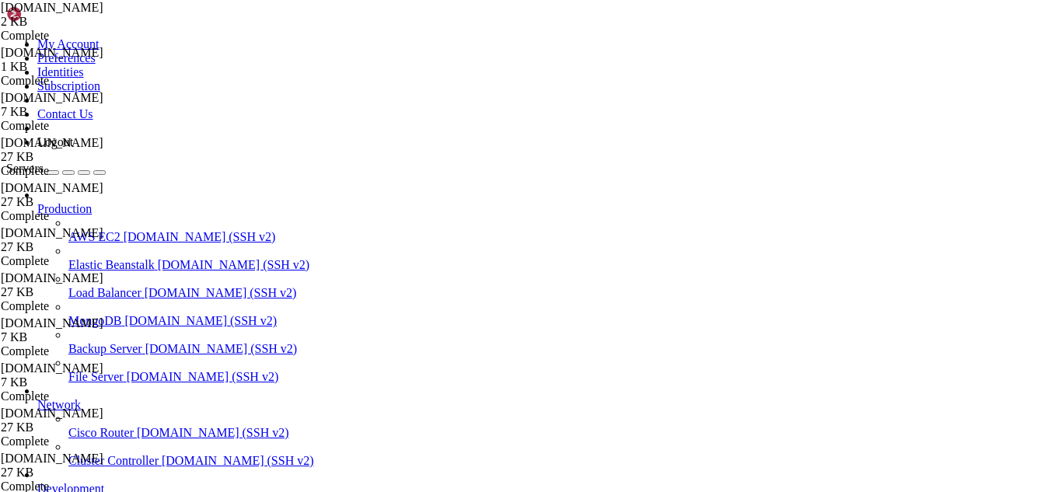
drag, startPoint x: 412, startPoint y: 1308, endPoint x: 345, endPoint y: 1331, distance: 70.6
drag, startPoint x: 91, startPoint y: 1321, endPoint x: 12, endPoint y: 1129, distance: 207.5
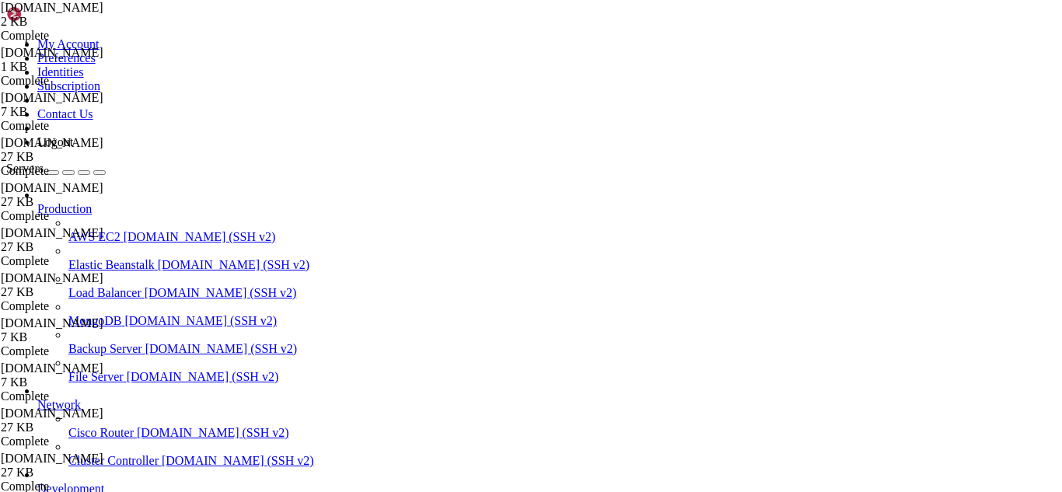
drag, startPoint x: 340, startPoint y: 58, endPoint x: 271, endPoint y: 61, distance: 69.3
drag, startPoint x: 285, startPoint y: 52, endPoint x: 219, endPoint y: 54, distance: 65.3
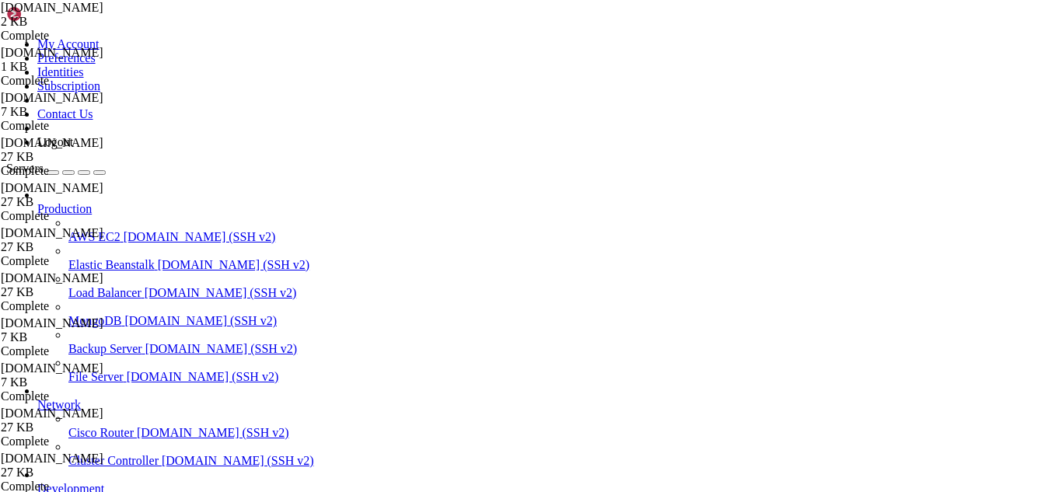
paste input "etc/postfix/"
type input "/etc/postfix/"
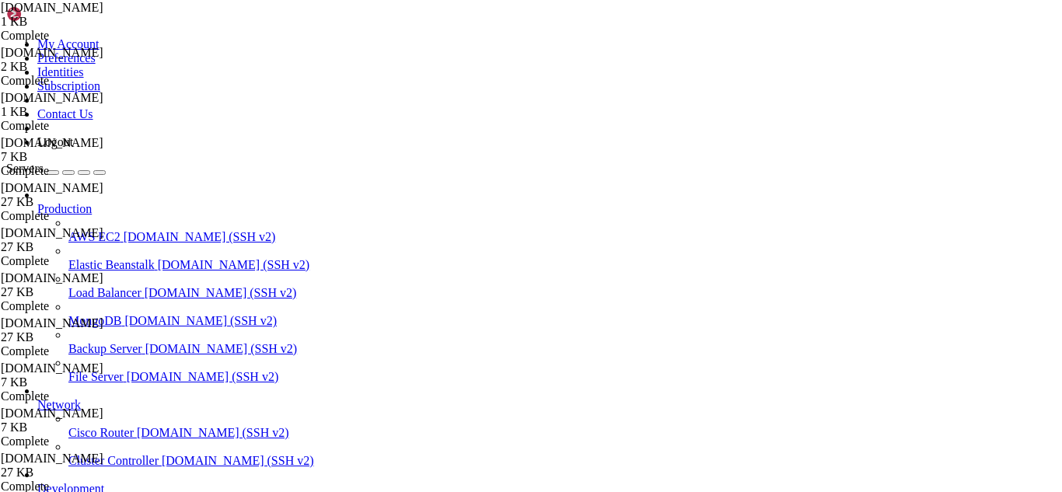
type textarea "debug_peer_level = 2"
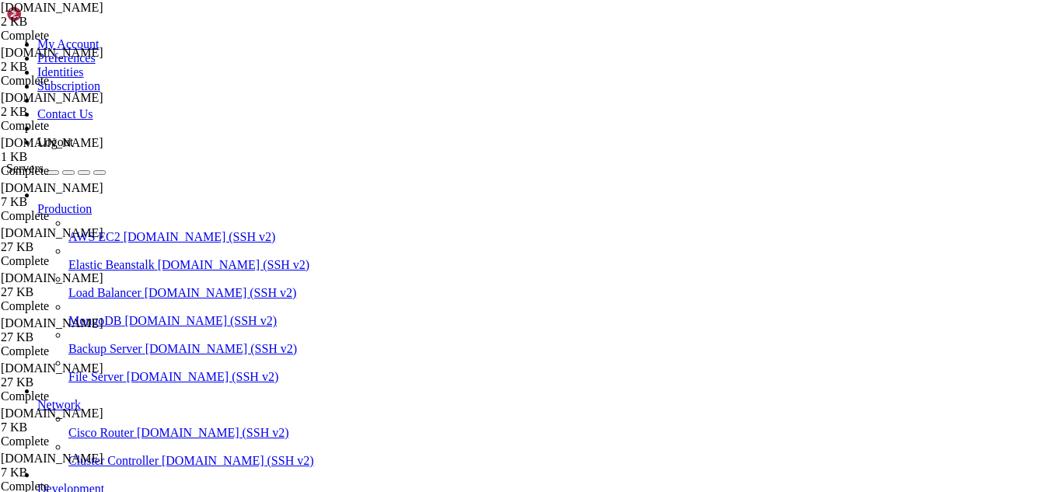
drag, startPoint x: 169, startPoint y: 1341, endPoint x: 129, endPoint y: 1329, distance: 41.3
drag, startPoint x: 428, startPoint y: 1319, endPoint x: 363, endPoint y: 1319, distance: 65.3
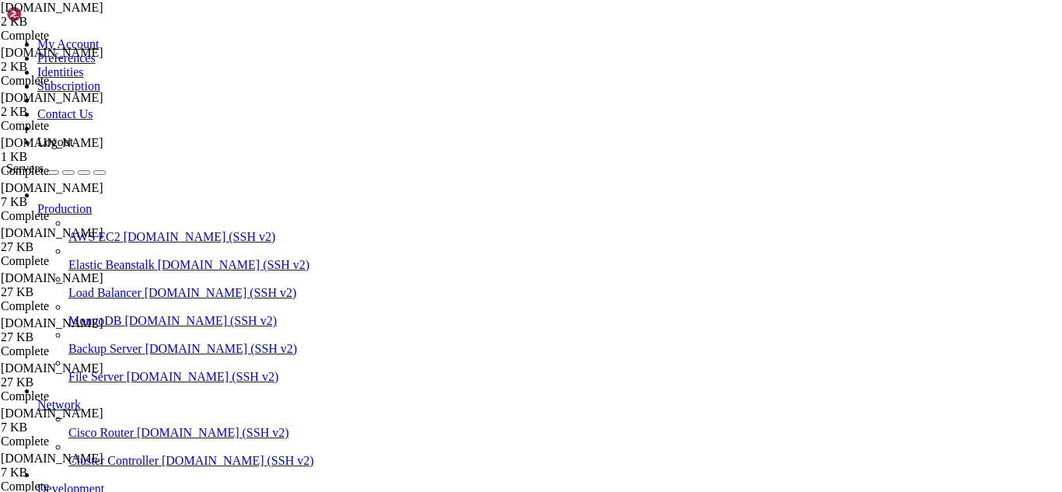
drag, startPoint x: 631, startPoint y: 1305, endPoint x: 9, endPoint y: 968, distance: 707.2
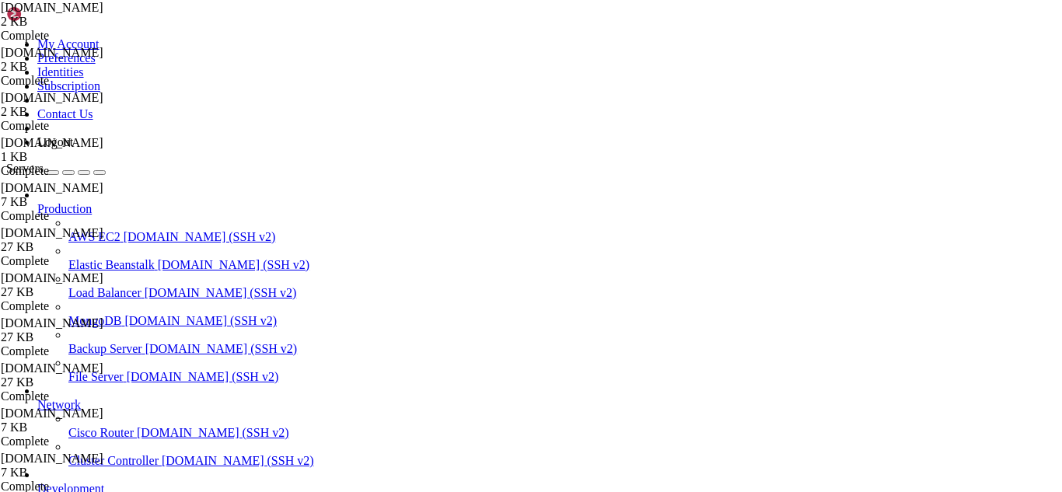
drag, startPoint x: 11, startPoint y: 1029, endPoint x: 93, endPoint y: 1293, distance: 276.1
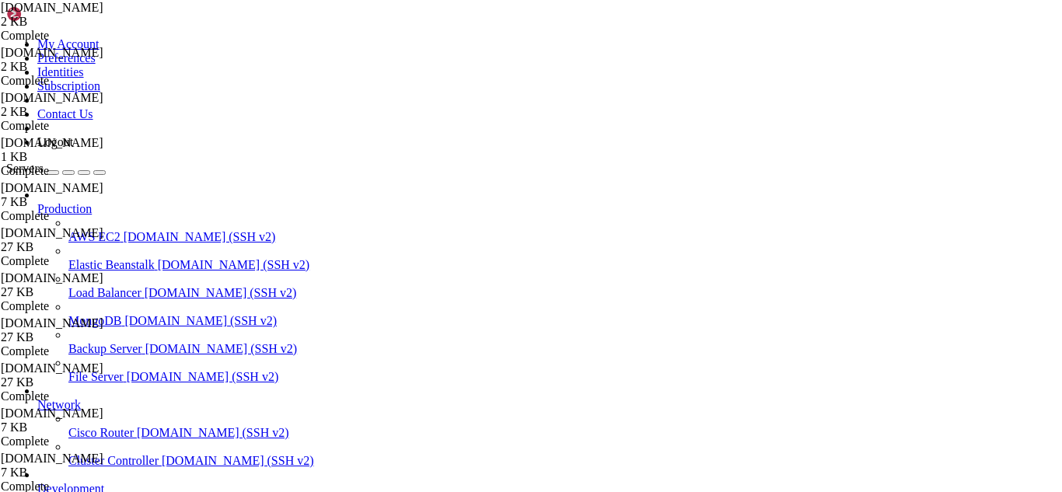
drag, startPoint x: 13, startPoint y: 1030, endPoint x: 630, endPoint y: 1319, distance: 681.0
drag, startPoint x: 384, startPoint y: 60, endPoint x: 240, endPoint y: 63, distance: 143.9
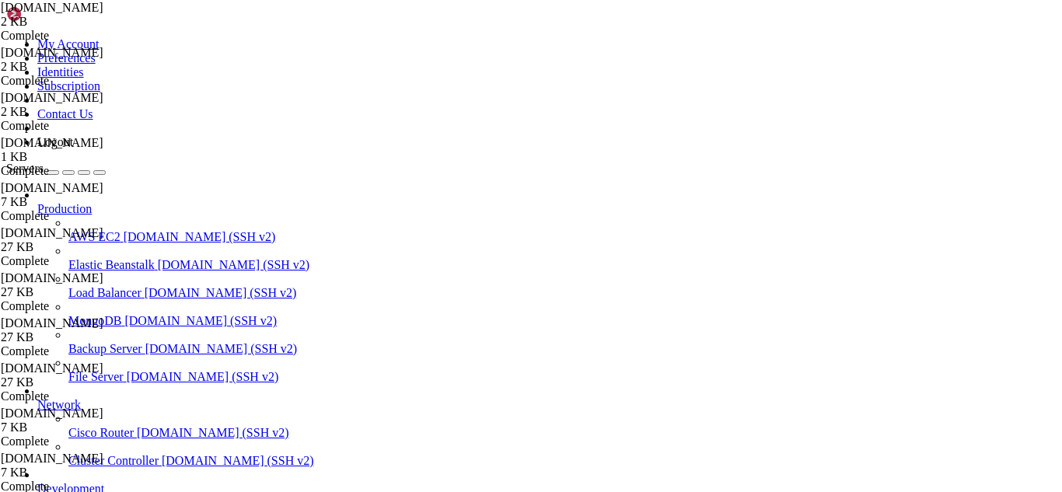
paste input "/etc/dovecot/conf.d/"
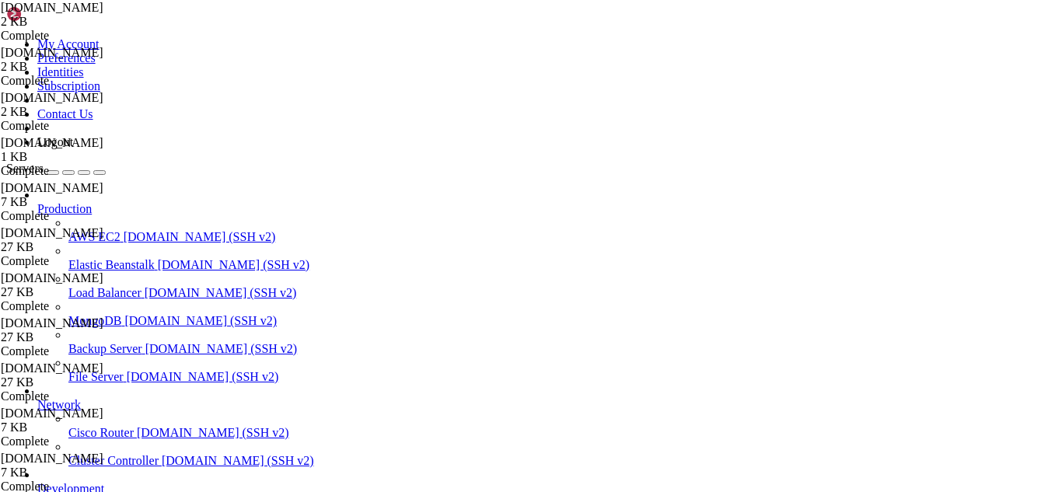
drag, startPoint x: 377, startPoint y: 56, endPoint x: 342, endPoint y: 47, distance: 36.0
type input "/etc/dovecot/conf.d"
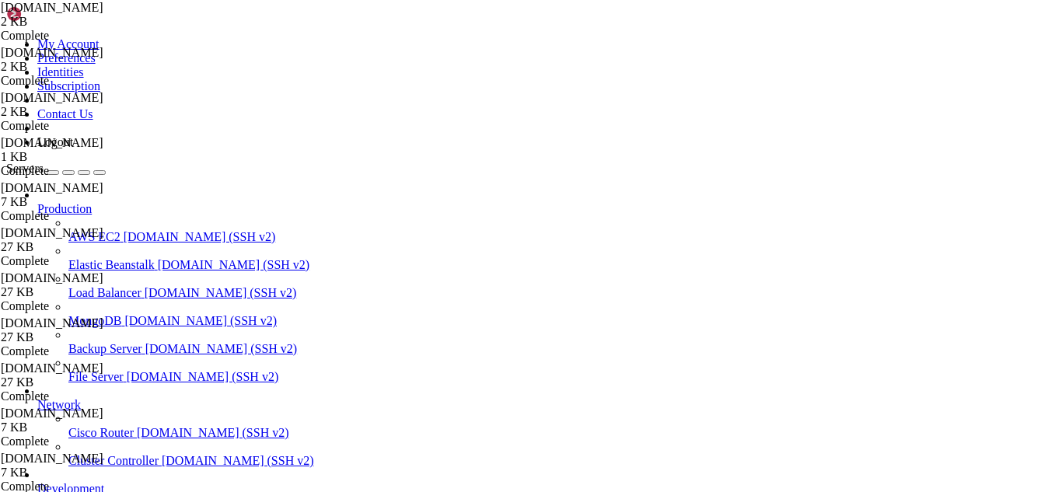
type textarea "}"
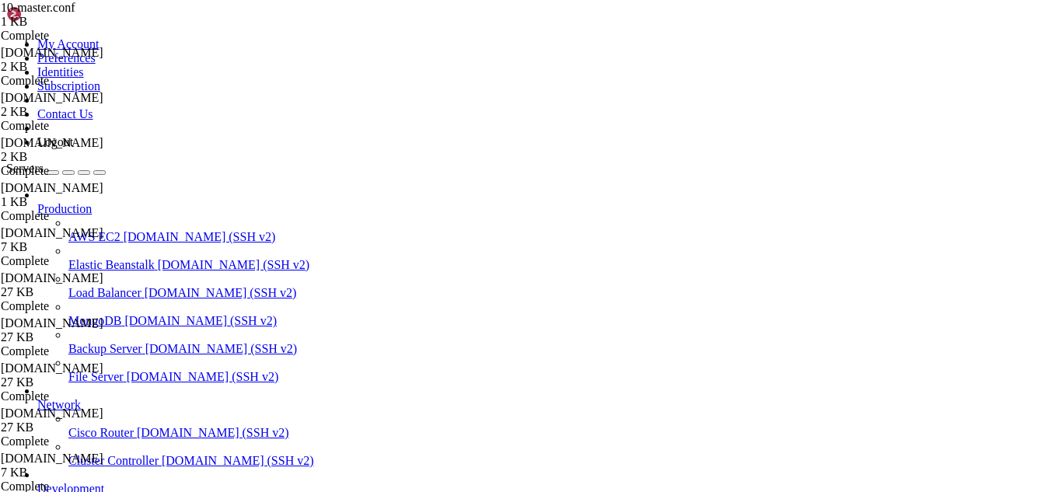
scroll to position [0, 0]
drag, startPoint x: 260, startPoint y: 1340, endPoint x: 224, endPoint y: 1340, distance: 36.5
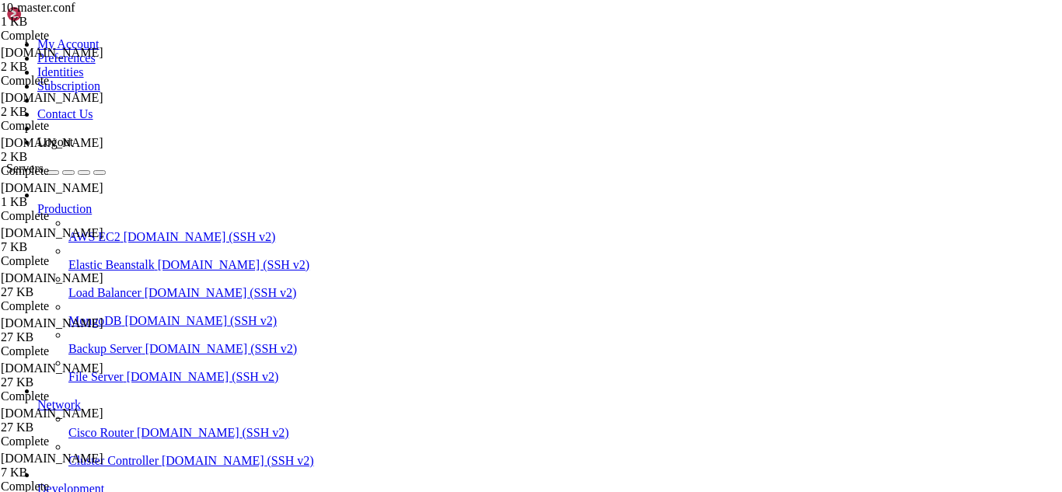
scroll to position [5908, 0]
drag, startPoint x: 417, startPoint y: 1318, endPoint x: 338, endPoint y: 1336, distance: 81.3
drag, startPoint x: 519, startPoint y: 1310, endPoint x: 10, endPoint y: 1298, distance: 509.3
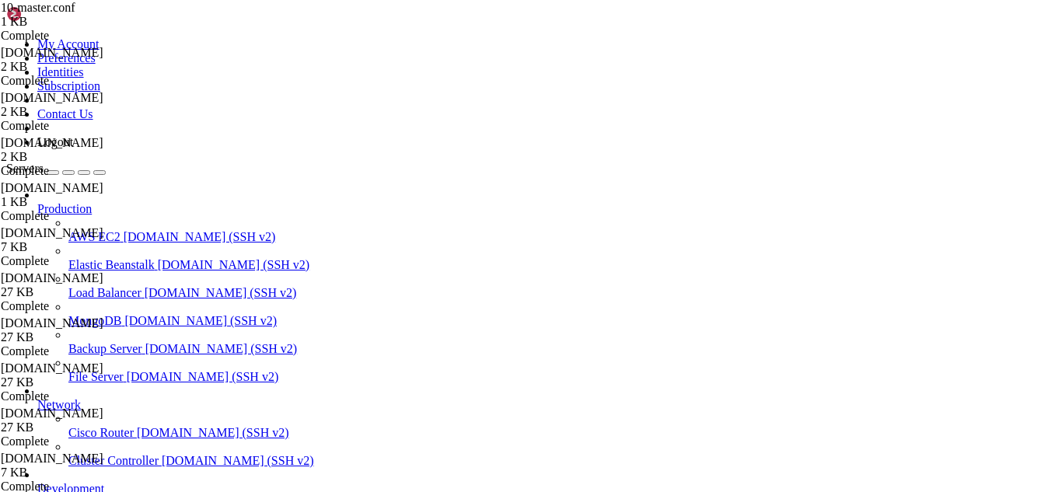
drag, startPoint x: 511, startPoint y: 1307, endPoint x: 12, endPoint y: 1297, distance: 498.4
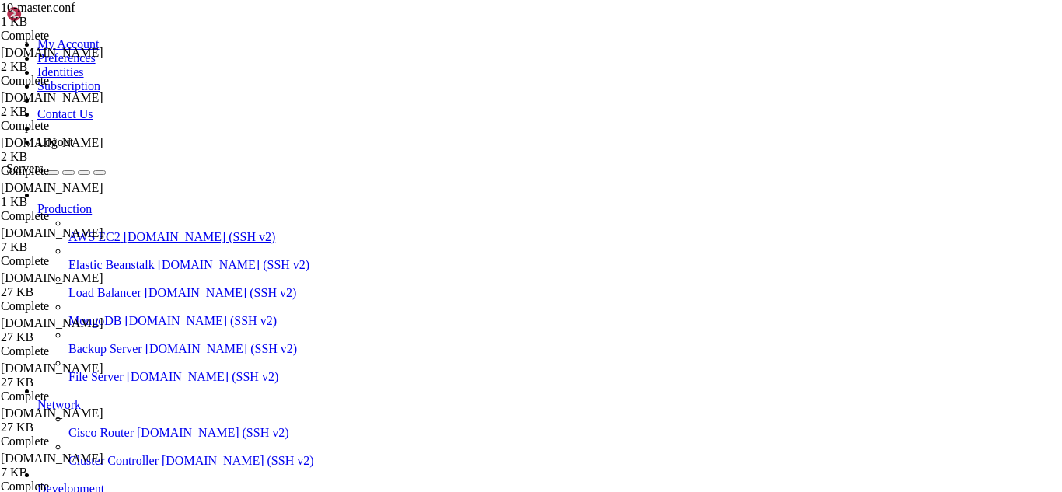
scroll to position [5960, 0]
drag, startPoint x: 439, startPoint y: 1332, endPoint x: 397, endPoint y: 1326, distance: 42.4
drag, startPoint x: 413, startPoint y: 1308, endPoint x: 348, endPoint y: 1327, distance: 67.2
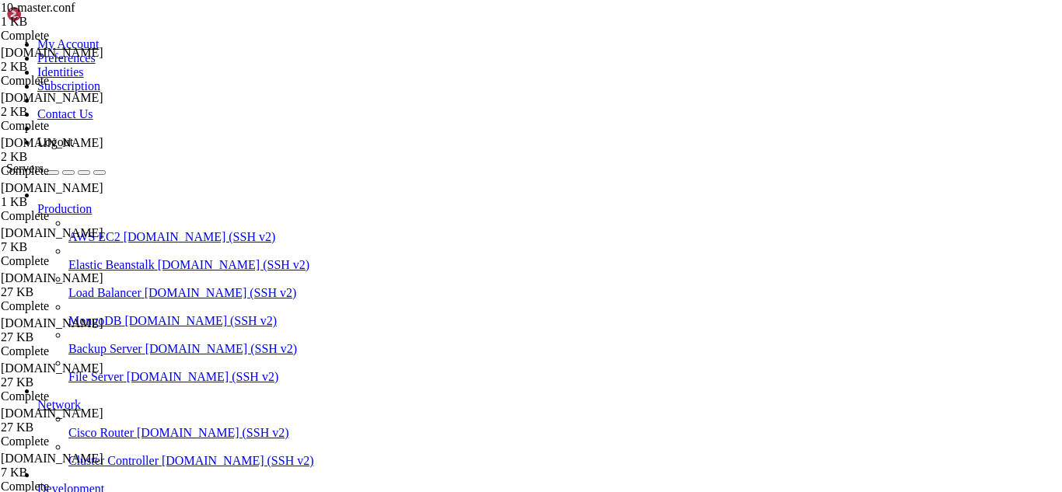
drag, startPoint x: 427, startPoint y: 1322, endPoint x: 371, endPoint y: 1316, distance: 56.3
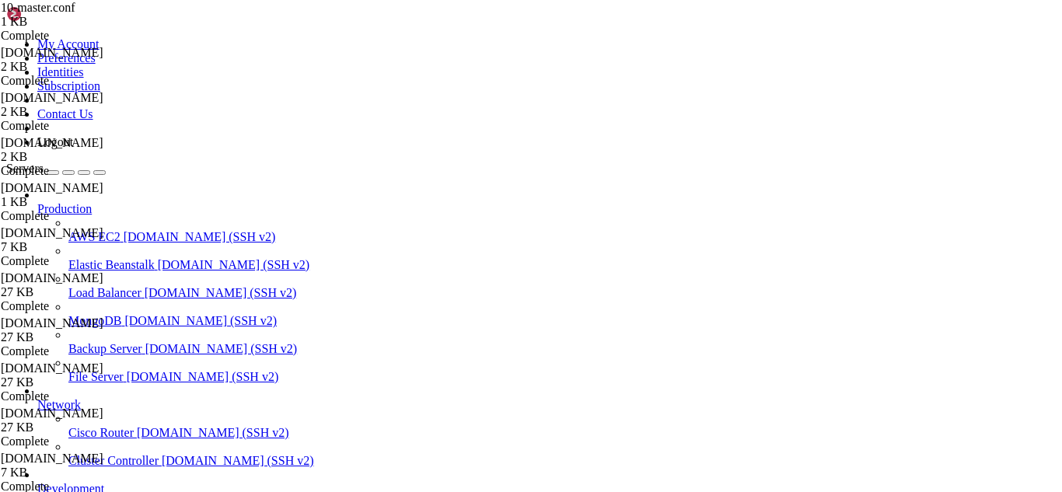
scroll to position [6013, 0]
drag, startPoint x: 378, startPoint y: 1332, endPoint x: 324, endPoint y: 1319, distance: 55.2
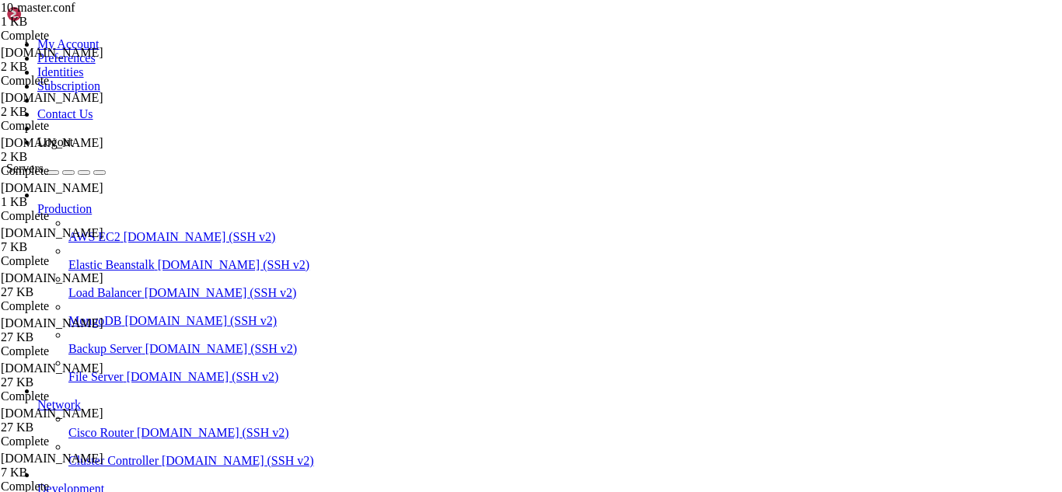
scroll to position [6106, 0]
drag, startPoint x: 453, startPoint y: 1320, endPoint x: 402, endPoint y: 1322, distance: 51.4
drag, startPoint x: 142, startPoint y: 1319, endPoint x: 111, endPoint y: 1306, distance: 33.8
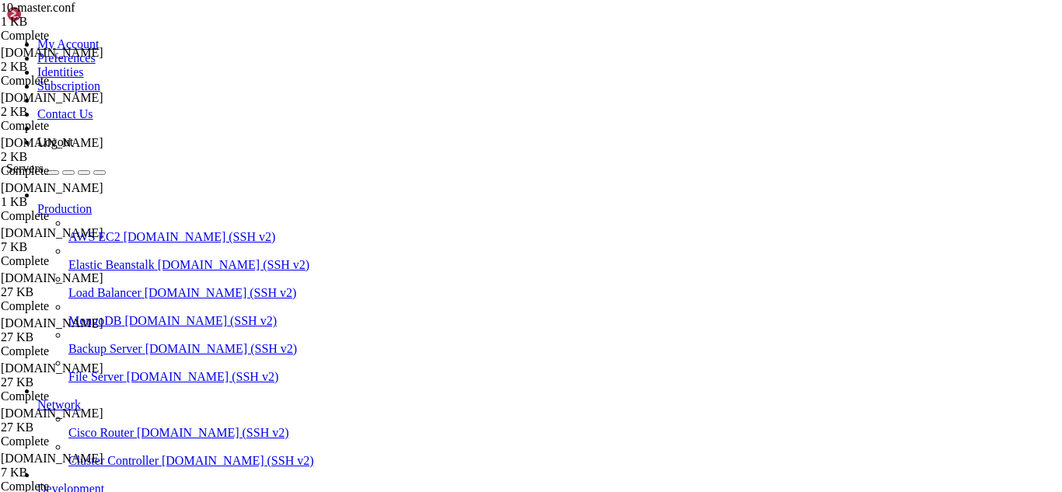
drag, startPoint x: 309, startPoint y: 1315, endPoint x: 12, endPoint y: 1299, distance: 296.6
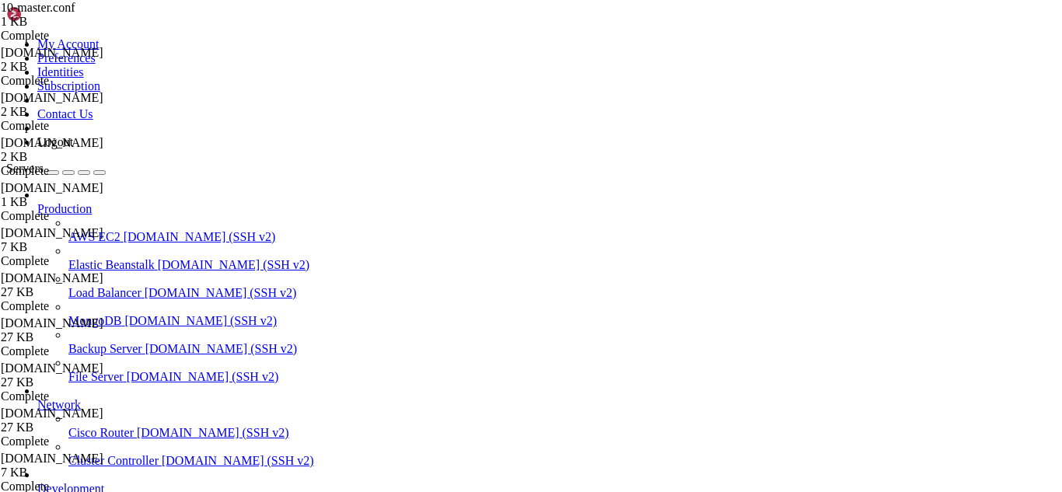
drag, startPoint x: 412, startPoint y: 1322, endPoint x: 402, endPoint y: 1322, distance: 10.1
drag, startPoint x: 213, startPoint y: 1305, endPoint x: 12, endPoint y: 1295, distance: 200.8
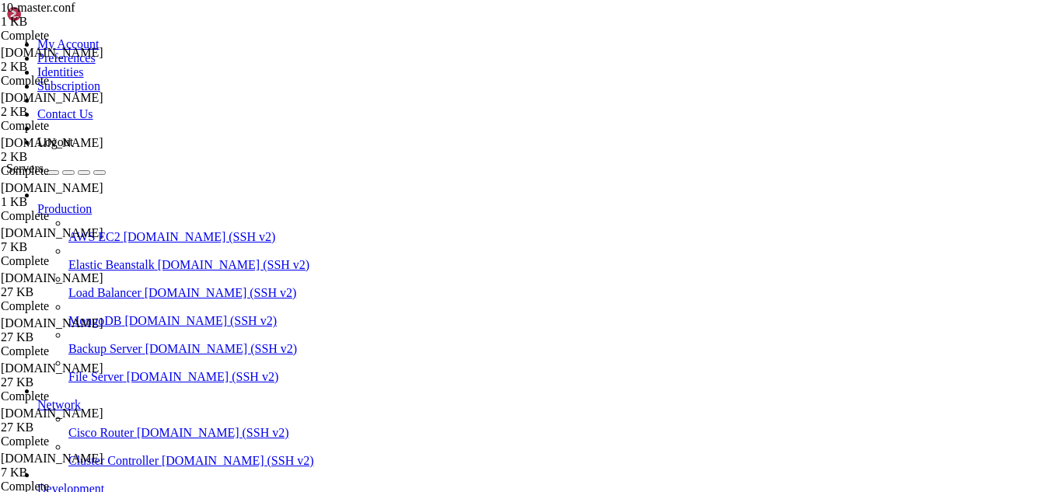
drag, startPoint x: 635, startPoint y: 1211, endPoint x: 14, endPoint y: 1110, distance: 629.3
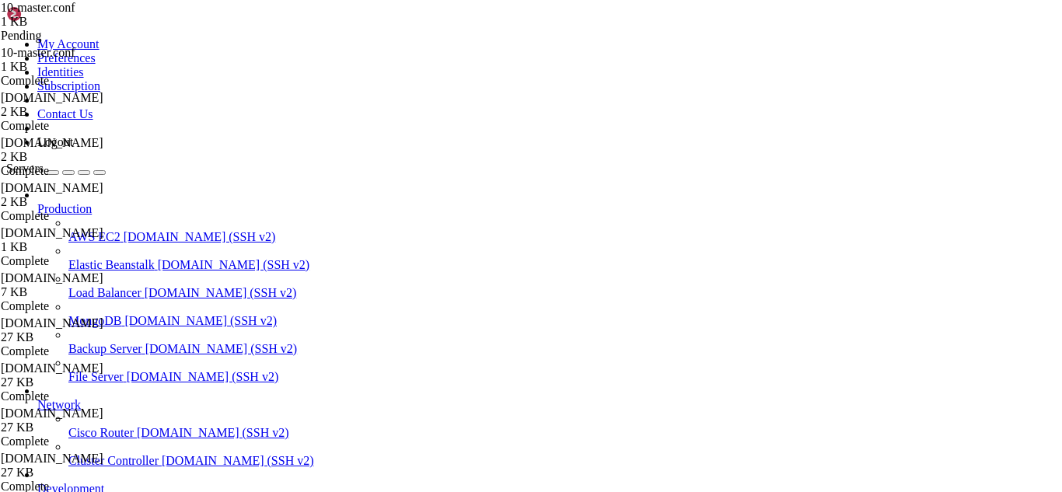
drag, startPoint x: 355, startPoint y: 50, endPoint x: 238, endPoint y: 65, distance: 117.5
type textarea "}"
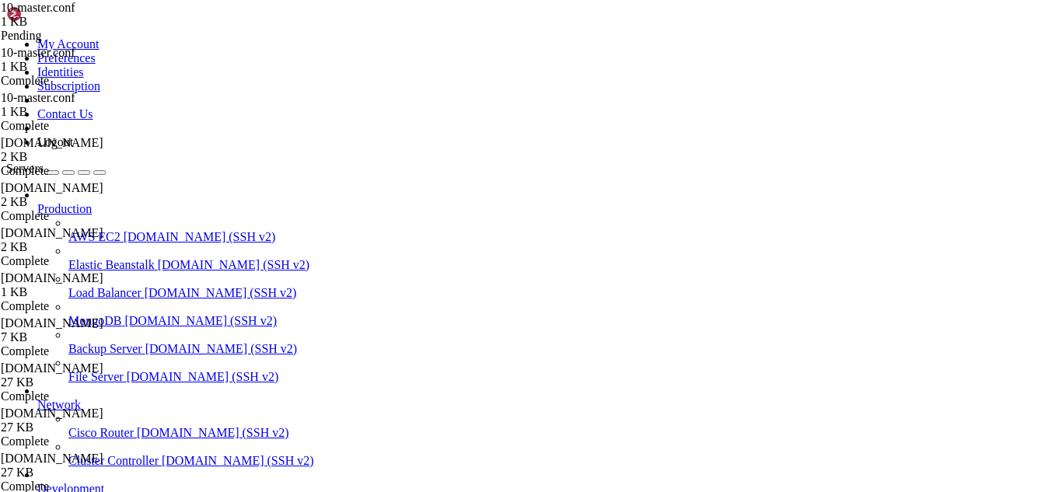
scroll to position [196, 0]
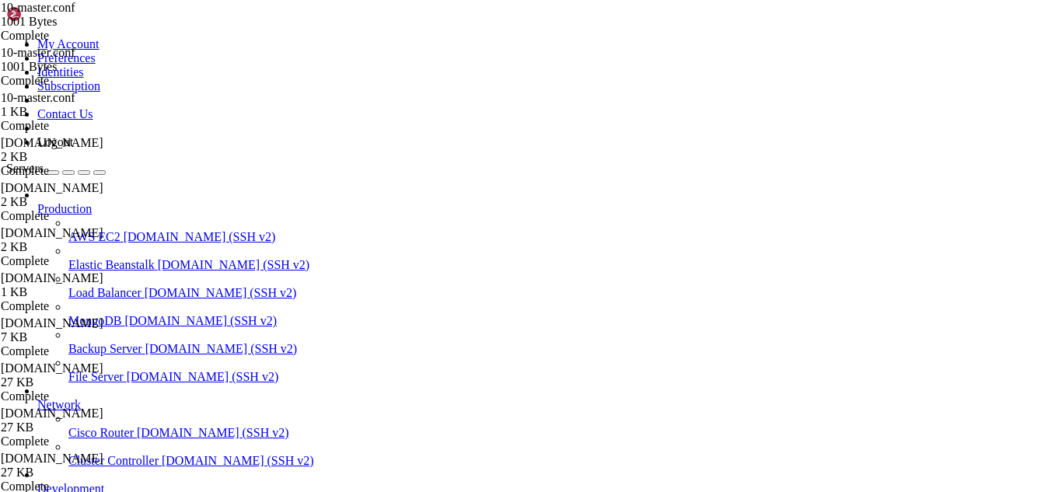
type input "/etc/postfix"
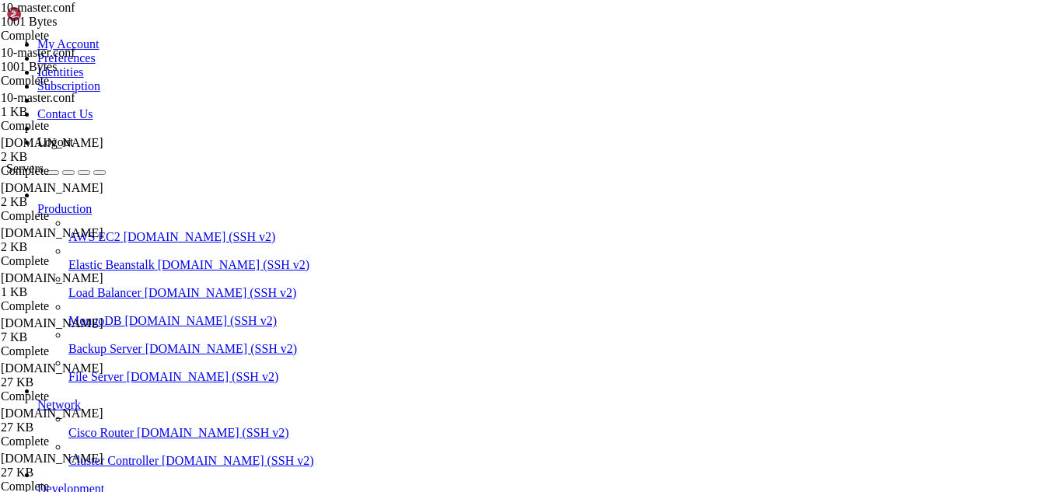
scroll to position [108, 0]
type textarea "debug_peer_level = 2"
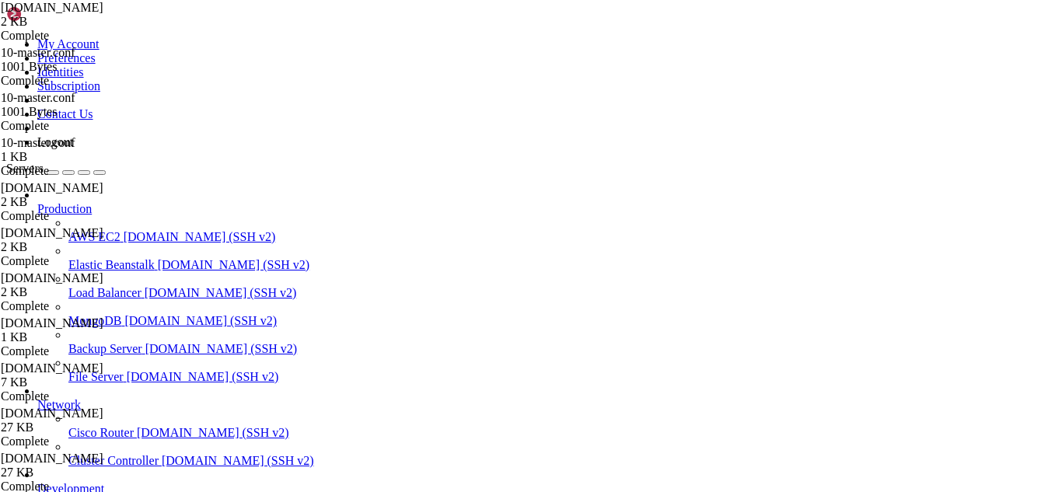
drag, startPoint x: 403, startPoint y: 1291, endPoint x: 352, endPoint y: 1310, distance: 54.6
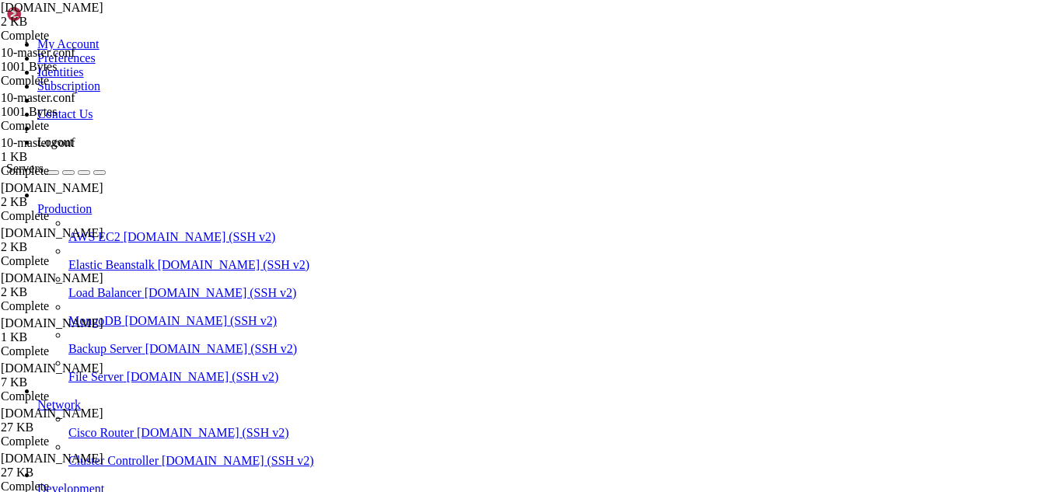
scroll to position [7560, 0]
drag, startPoint x: 469, startPoint y: 1330, endPoint x: 421, endPoint y: 1325, distance: 48.5
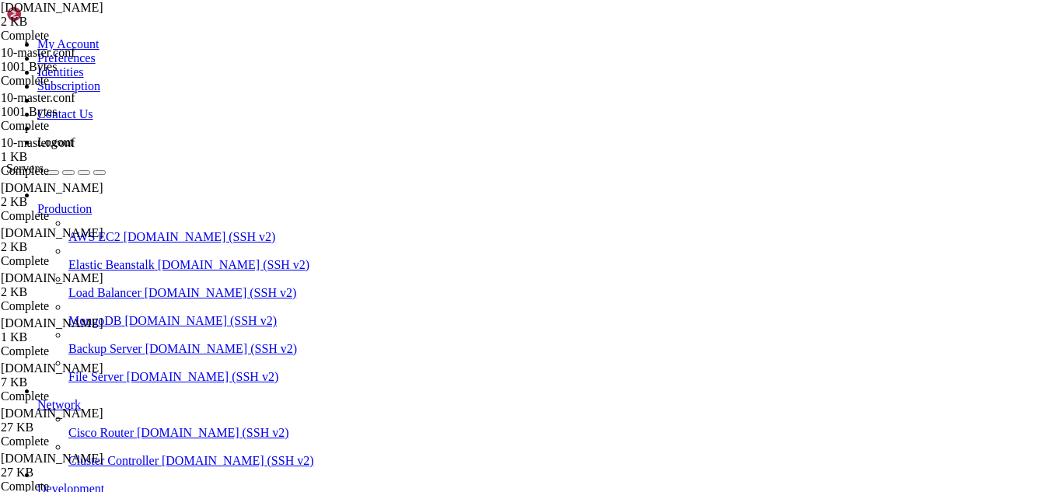
drag, startPoint x: 507, startPoint y: 1278, endPoint x: 11, endPoint y: 1271, distance: 496.0
drag, startPoint x: 511, startPoint y: 1284, endPoint x: 12, endPoint y: 1272, distance: 499.2
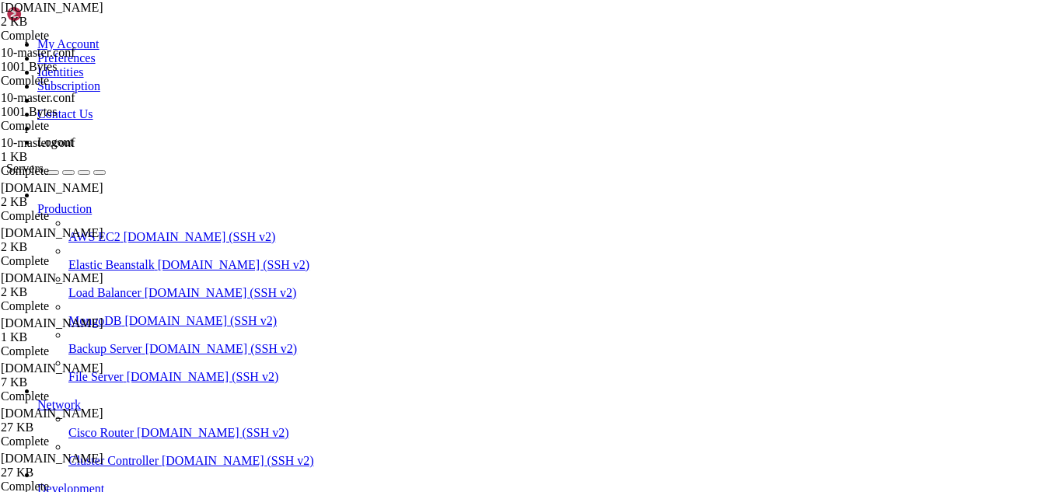
scroll to position [7639, 0]
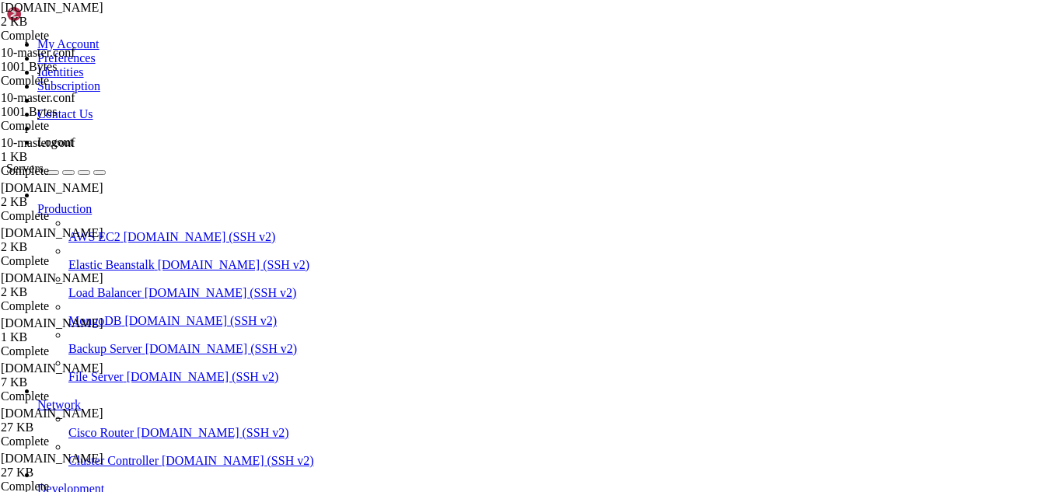
drag, startPoint x: 342, startPoint y: 1326, endPoint x: 284, endPoint y: 1322, distance: 58.5
drag, startPoint x: 389, startPoint y: 1325, endPoint x: 309, endPoint y: 1335, distance: 79.9
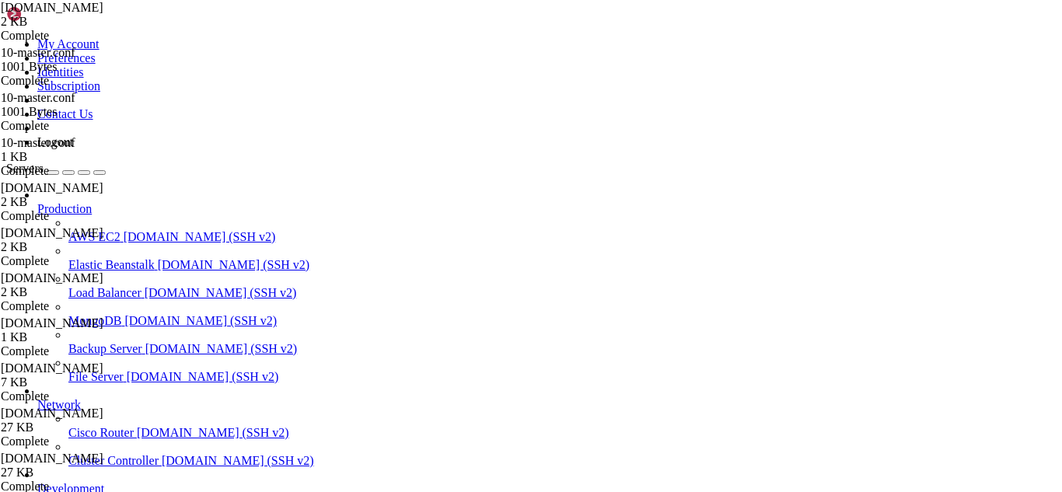
drag, startPoint x: 149, startPoint y: 1321, endPoint x: 13, endPoint y: 1298, distance: 138.0
drag, startPoint x: 438, startPoint y: 1339, endPoint x: 346, endPoint y: 1324, distance: 93.7
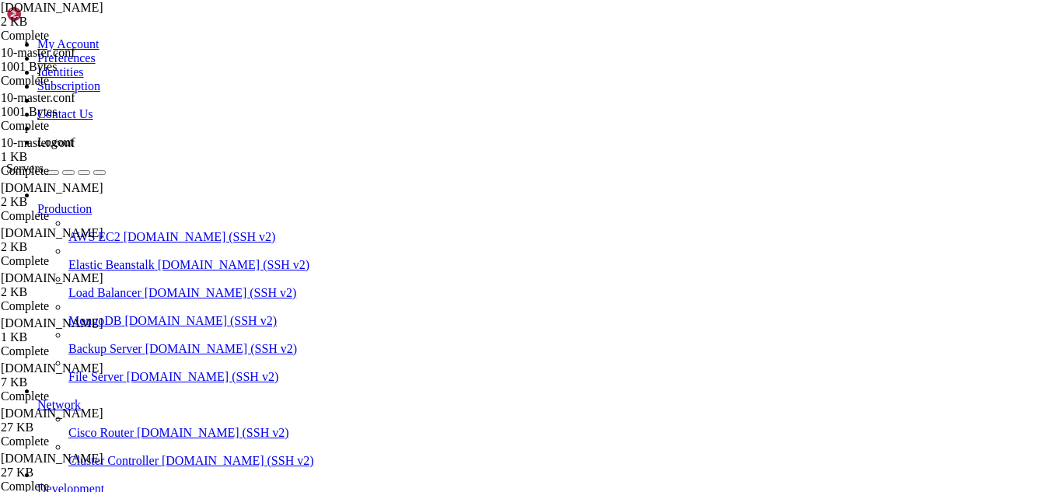
drag, startPoint x: 294, startPoint y: 1307, endPoint x: 13, endPoint y: 1282, distance: 281.7
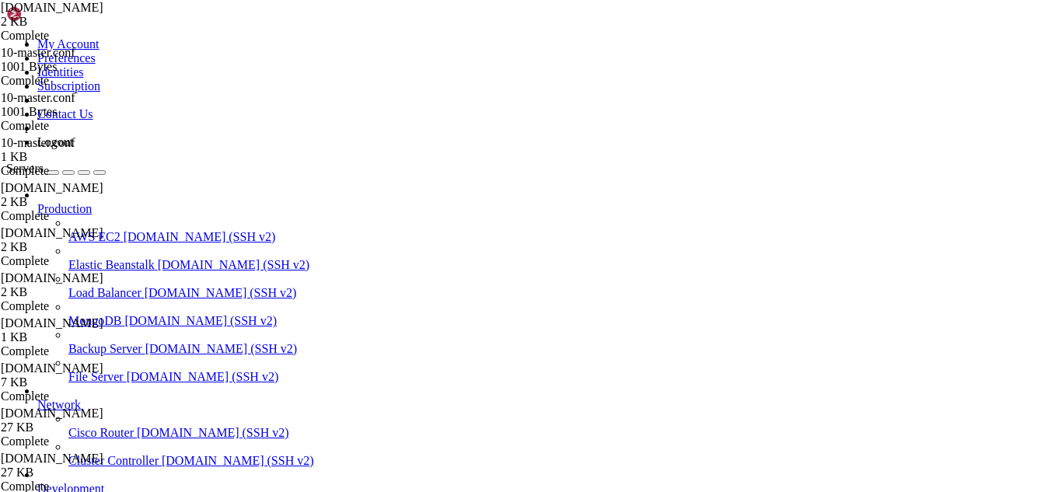
drag, startPoint x: 368, startPoint y: 52, endPoint x: 221, endPoint y: 61, distance: 147.2
paste input "dovecot/conf.d/"
type input "/etc/dovecot/conf.d/"
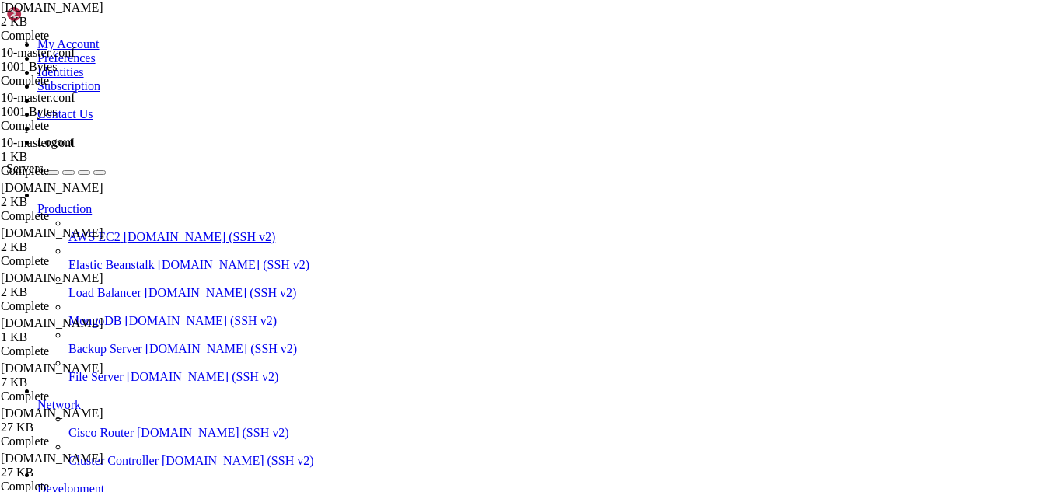
type textarea "}"
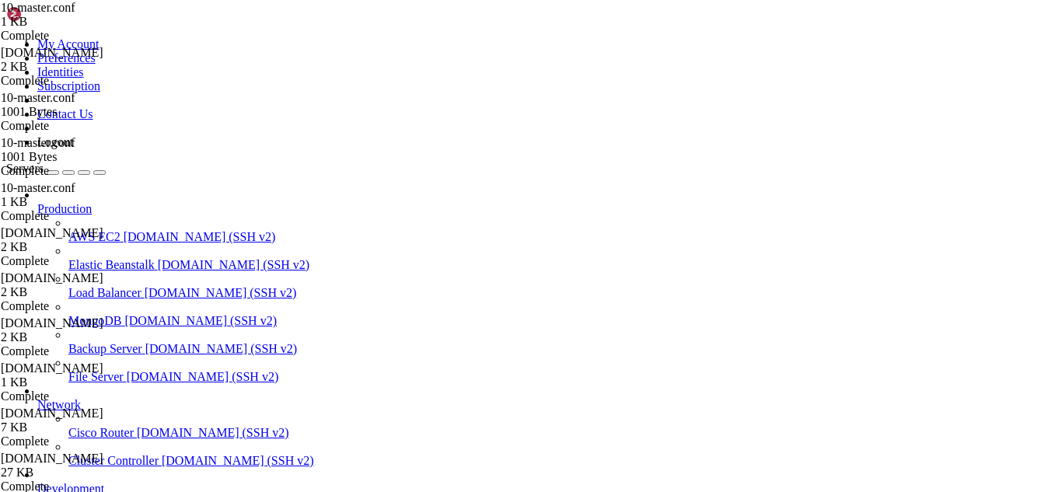
scroll to position [0, 0]
drag, startPoint x: 207, startPoint y: 1329, endPoint x: 188, endPoint y: 1339, distance: 21.2
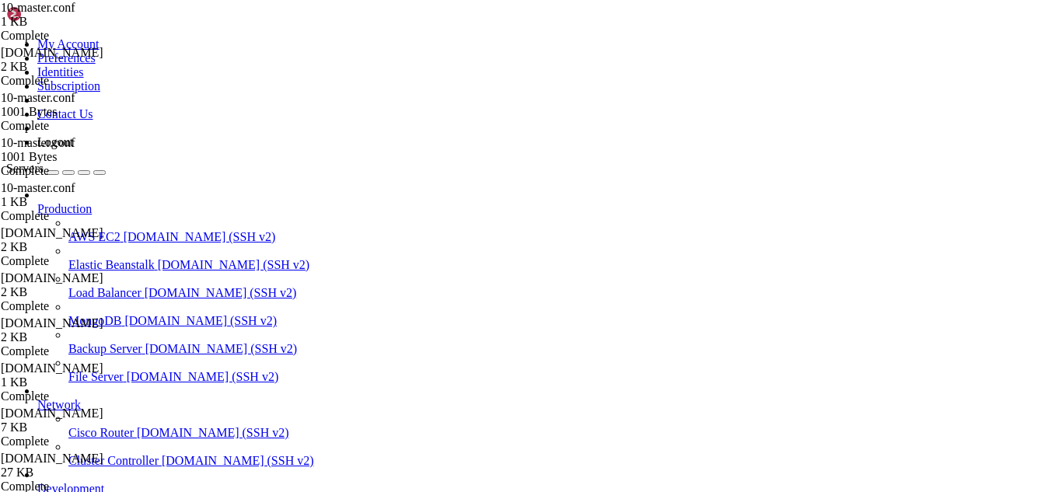
drag, startPoint x: 462, startPoint y: 1339, endPoint x: 415, endPoint y: 1335, distance: 46.8
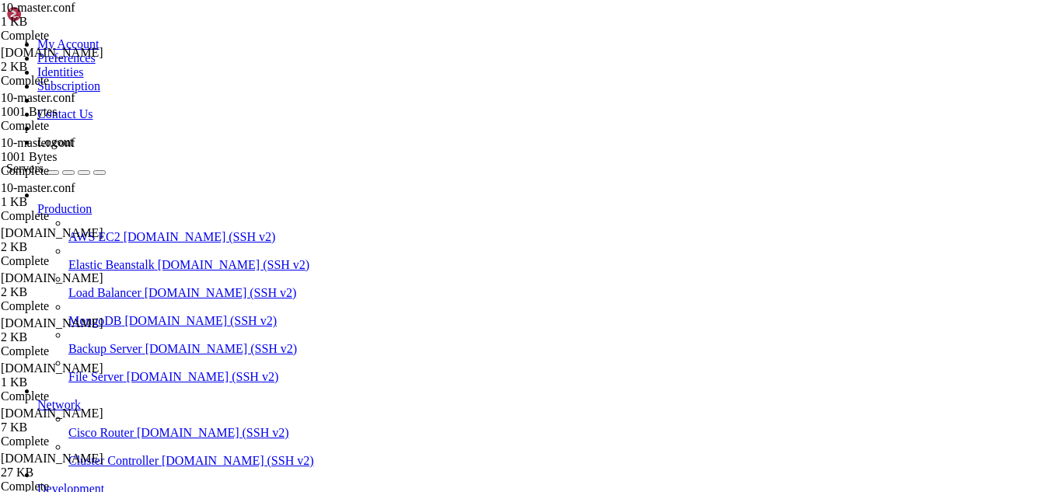
scroll to position [7969, 0]
drag, startPoint x: 460, startPoint y: 1332, endPoint x: 423, endPoint y: 1326, distance: 37.8
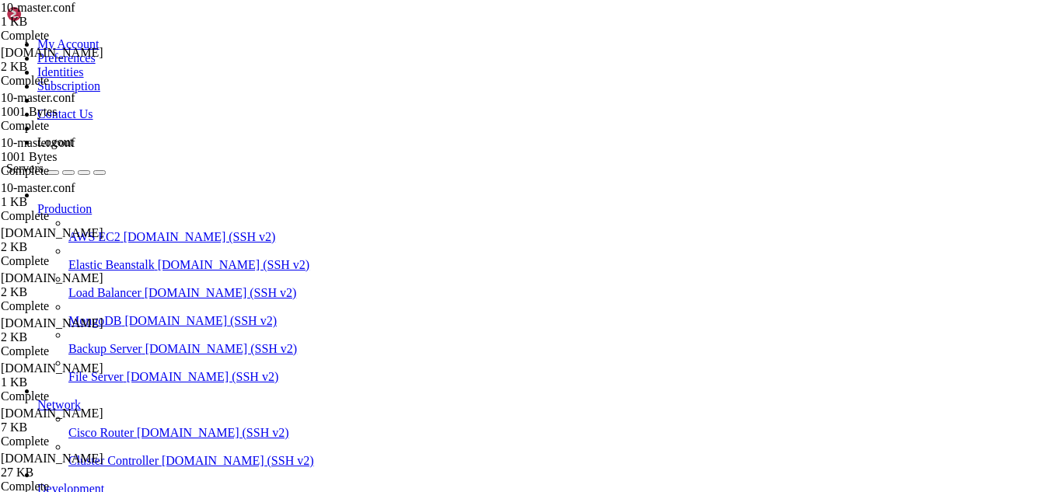
drag, startPoint x: 410, startPoint y: 1329, endPoint x: 372, endPoint y: 1329, distance: 38.1
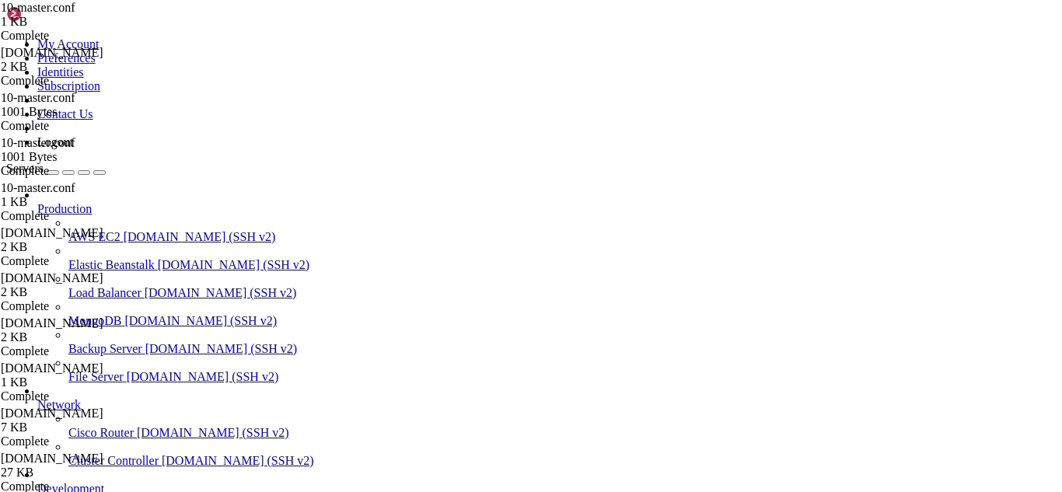
scroll to position [8115, 0]
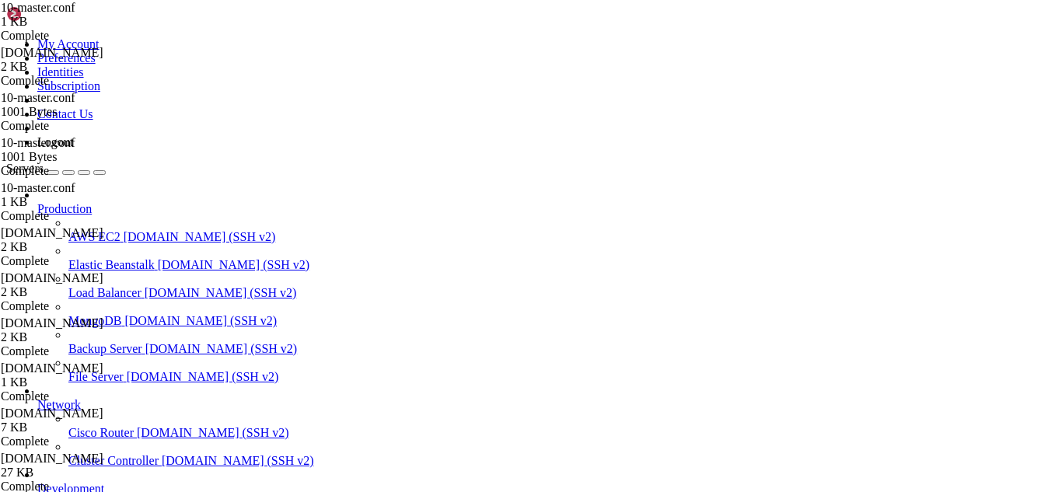
drag, startPoint x: 414, startPoint y: 1325, endPoint x: 353, endPoint y: 1323, distance: 61.4
drag, startPoint x: 592, startPoint y: 1320, endPoint x: 12, endPoint y: 1179, distance: 596.2
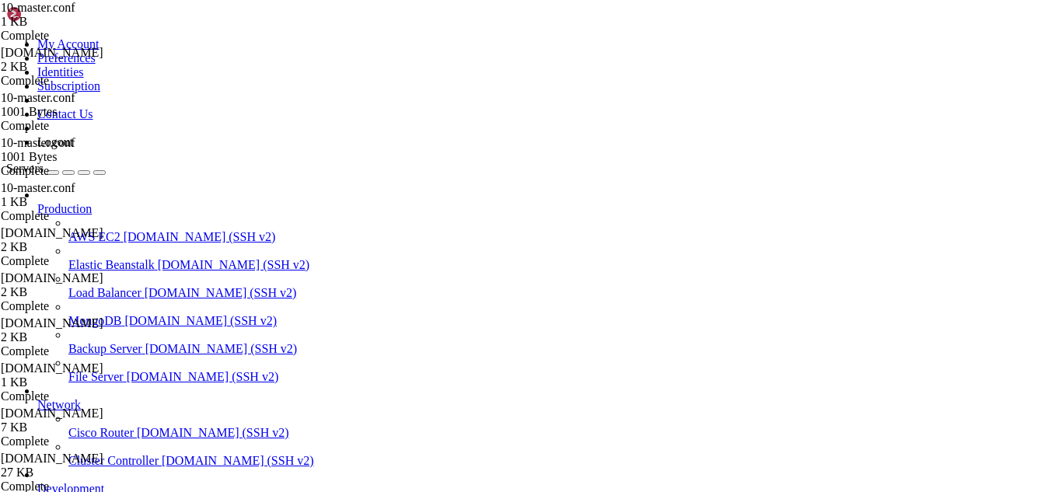
click at [443, 234] on div at bounding box center [531, 246] width 1062 height 492
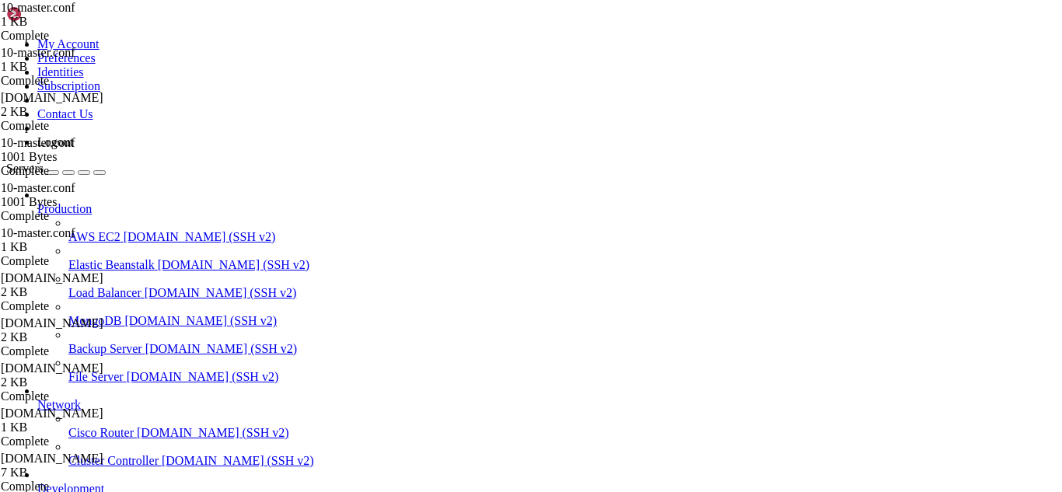
drag, startPoint x: 232, startPoint y: 196, endPoint x: 289, endPoint y: 470, distance: 280.2
type textarea "}"
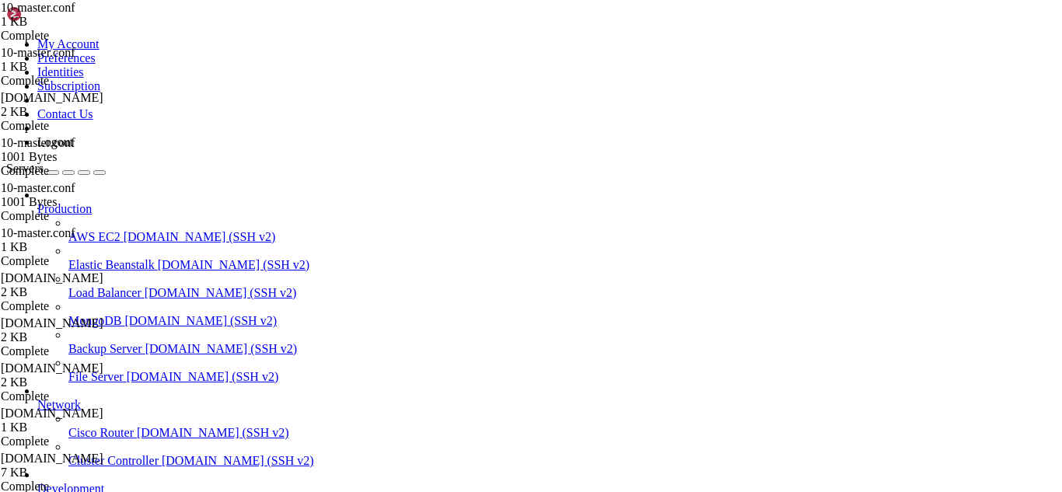
drag, startPoint x: 357, startPoint y: 1334, endPoint x: 302, endPoint y: 1322, distance: 56.6
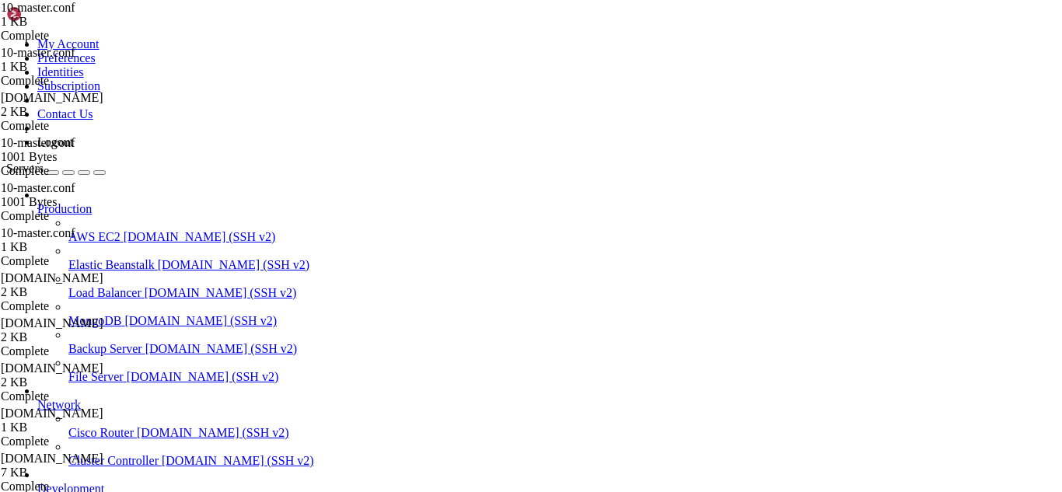
drag, startPoint x: 367, startPoint y: 1319, endPoint x: 327, endPoint y: 1322, distance: 40.5
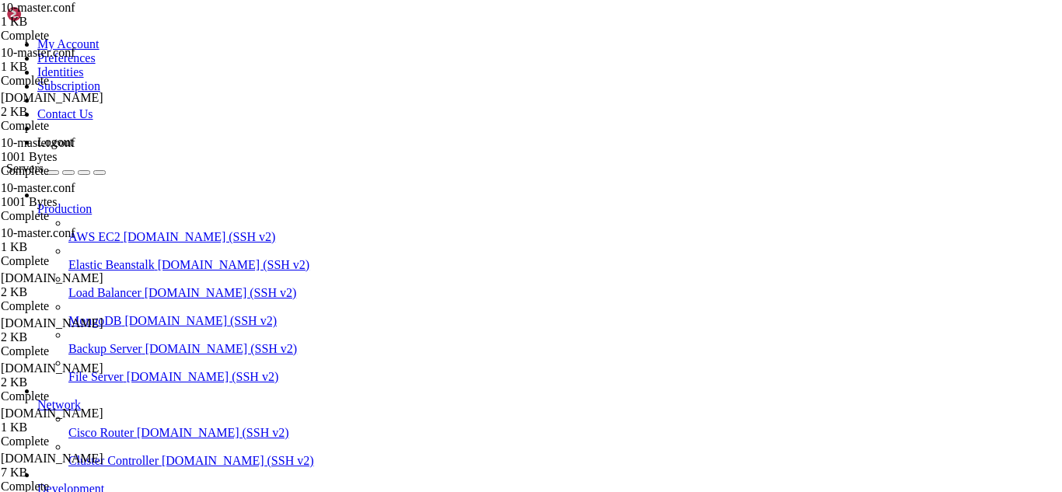
drag, startPoint x: 397, startPoint y: 1330, endPoint x: 295, endPoint y: 1334, distance: 102.7
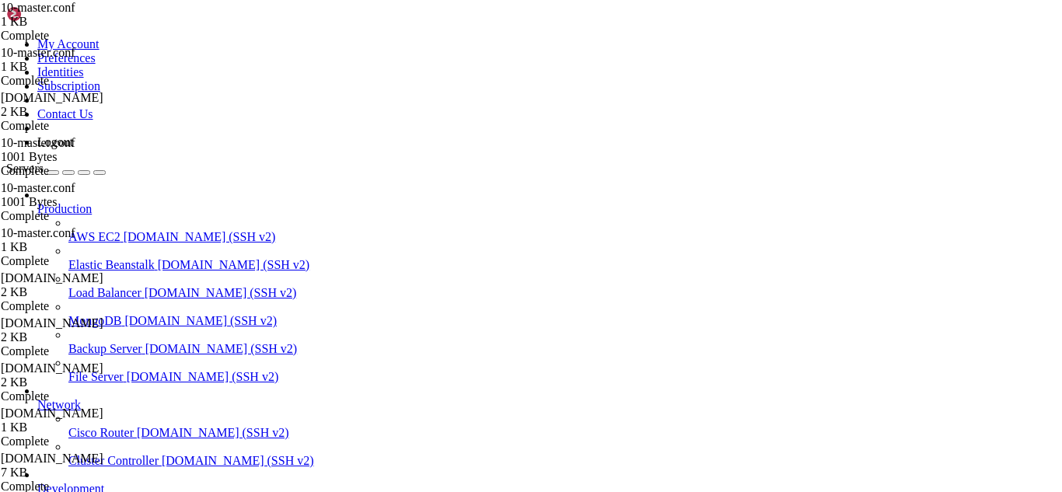
scroll to position [8564, 0]
drag, startPoint x: 451, startPoint y: 1328, endPoint x: 380, endPoint y: 1323, distance: 70.9
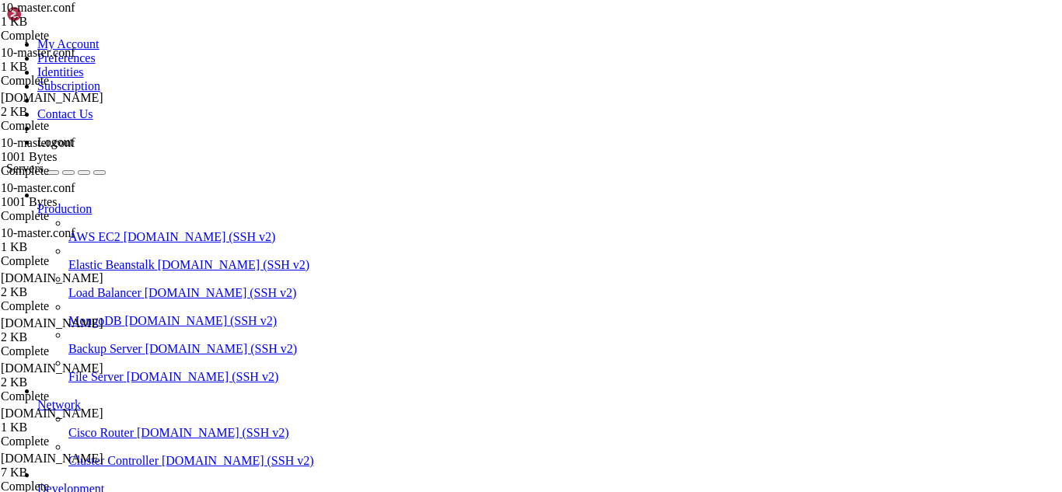
drag, startPoint x: 468, startPoint y: 1312, endPoint x: 332, endPoint y: 1231, distance: 158.7
drag, startPoint x: 12, startPoint y: 1243, endPoint x: 257, endPoint y: 1319, distance: 256.2
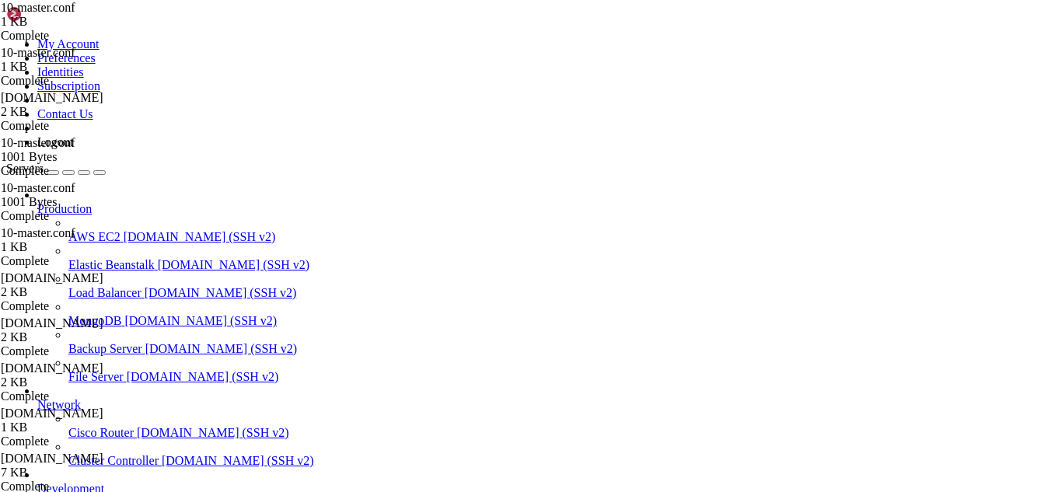
drag, startPoint x: 267, startPoint y: 456, endPoint x: 244, endPoint y: 28, distance: 429.0
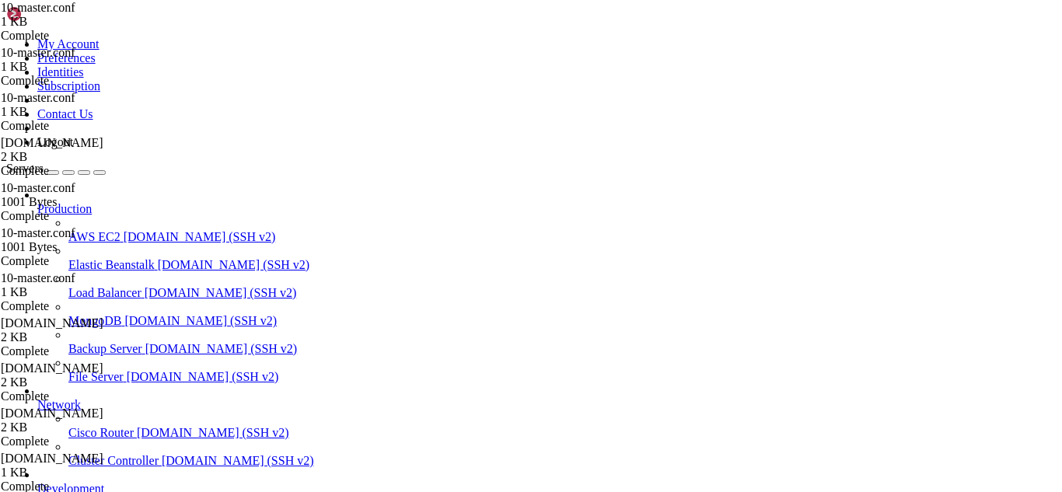
type textarea "# ==================== SERVICES ===================="
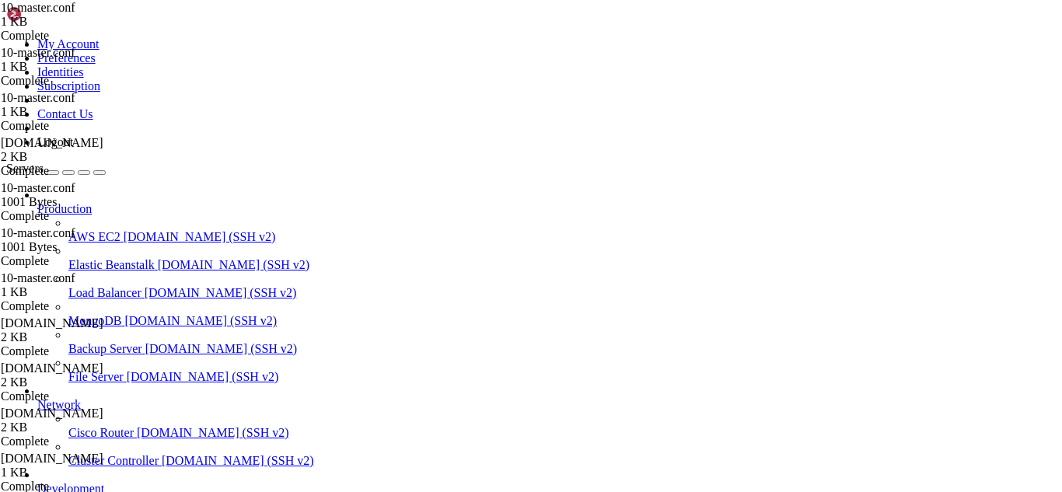
drag, startPoint x: 419, startPoint y: 1329, endPoint x: 375, endPoint y: 1326, distance: 43.6
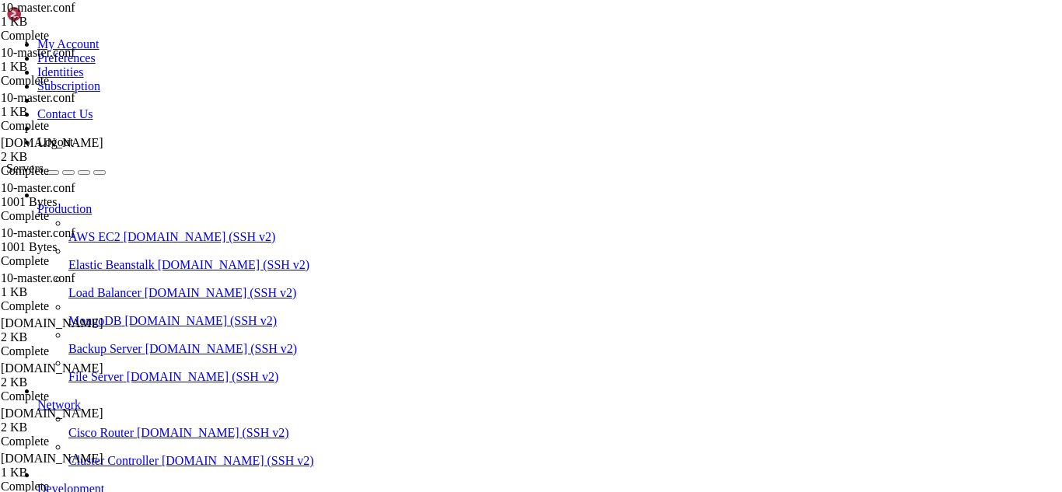
scroll to position [10771, 0]
drag, startPoint x: 491, startPoint y: 1332, endPoint x: 455, endPoint y: 1337, distance: 36.8
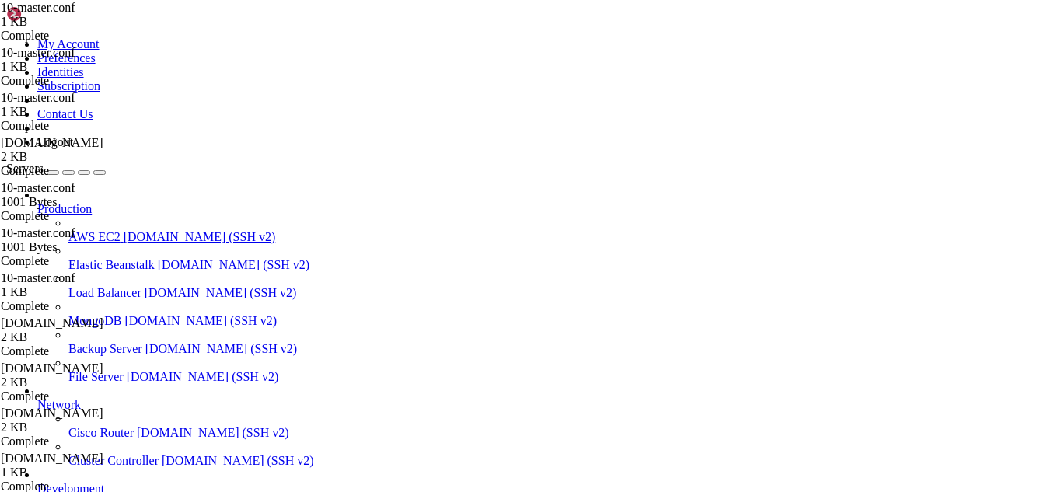
scroll to position [10824, 0]
drag, startPoint x: 438, startPoint y: 1329, endPoint x: 397, endPoint y: 1317, distance: 42.3
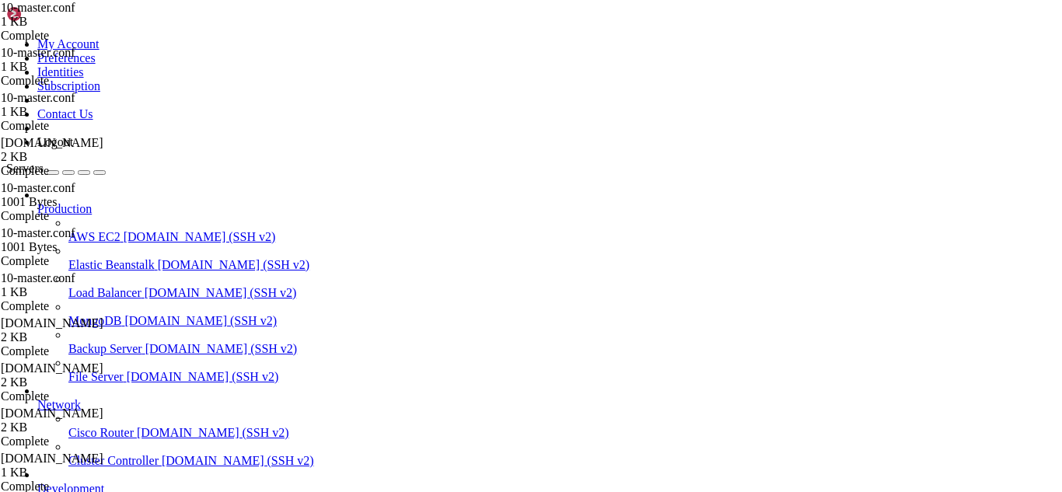
type input "/etc/postfix"
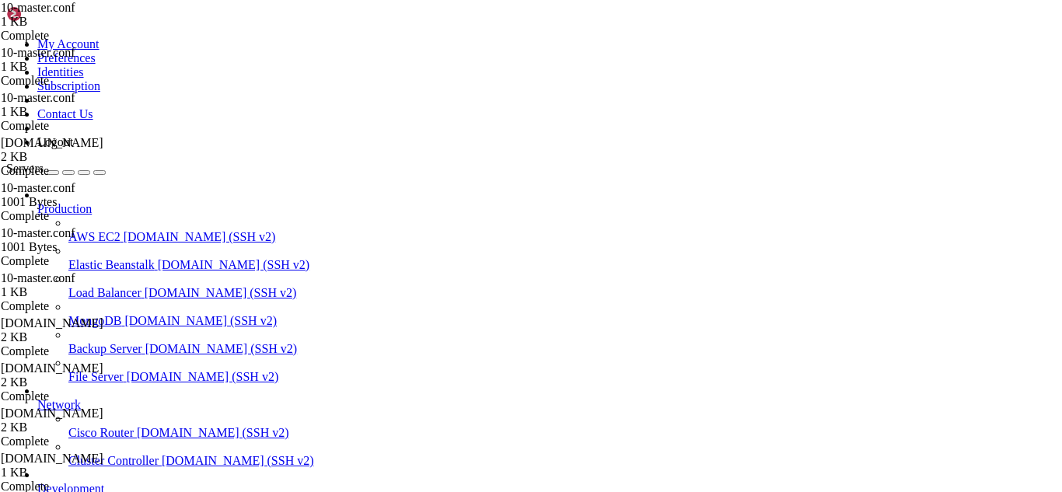
type textarea "tls_server_sni_maps = hash:/etc/postfix/vmail_[DOMAIN_NAME]"
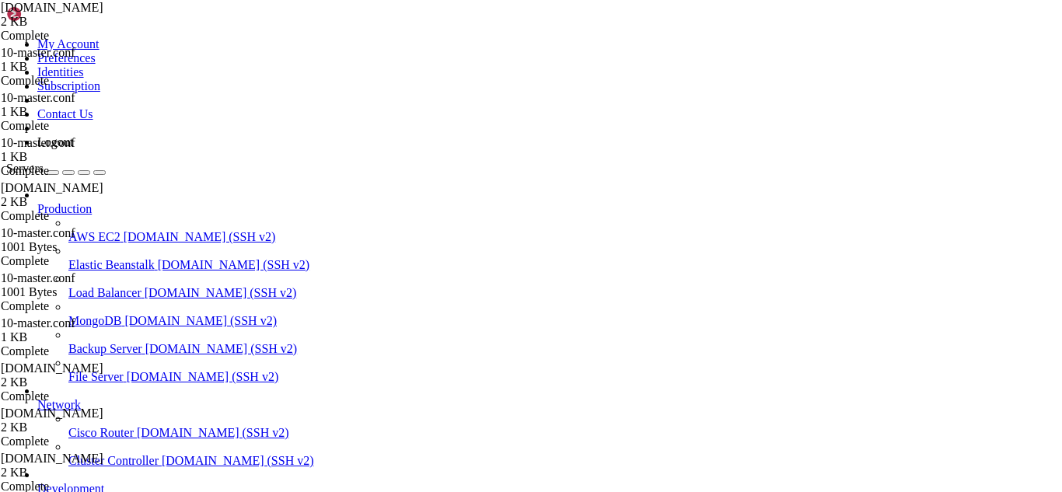
scroll to position [0, 0]
drag, startPoint x: 218, startPoint y: 1319, endPoint x: 180, endPoint y: 1339, distance: 44.2
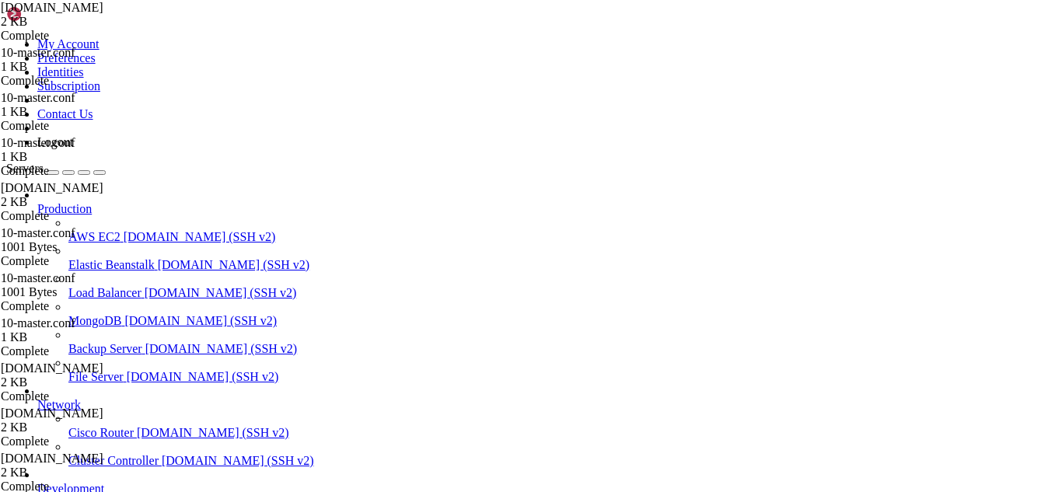
scroll to position [10983, 0]
drag, startPoint x: 407, startPoint y: 1338, endPoint x: 330, endPoint y: 1335, distance: 76.3
drag, startPoint x: 14, startPoint y: 1254, endPoint x: 518, endPoint y: 1251, distance: 503.8
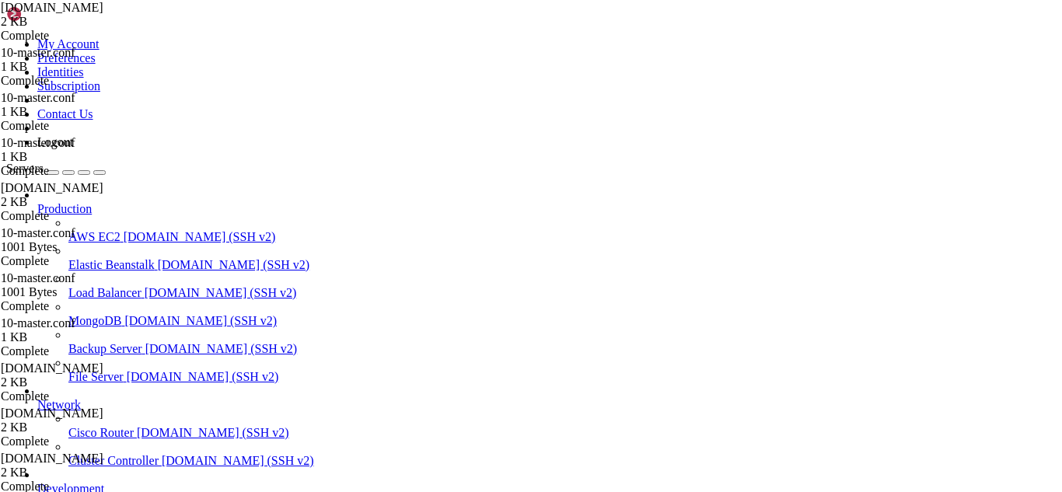
scroll to position [10996, 0]
drag, startPoint x: 485, startPoint y: 1323, endPoint x: 378, endPoint y: 1336, distance: 108.1
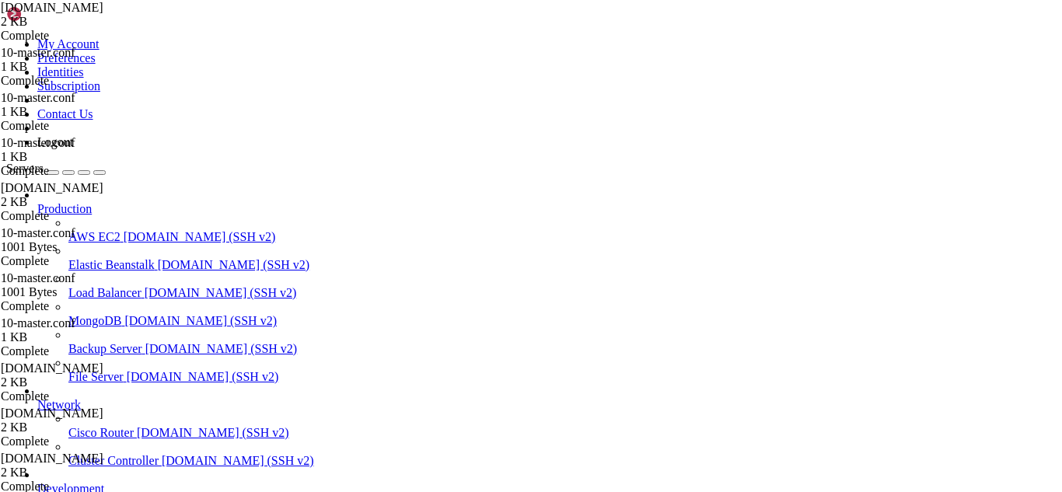
scroll to position [11062, 0]
drag, startPoint x: 402, startPoint y: 1322, endPoint x: 338, endPoint y: 1333, distance: 64.8
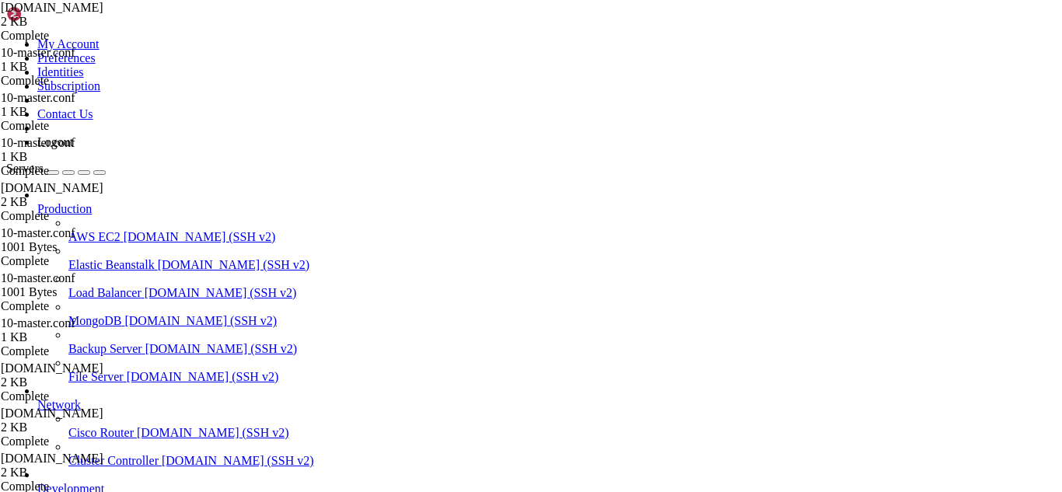
scroll to position [11168, 0]
drag, startPoint x: 473, startPoint y: 1338, endPoint x: 389, endPoint y: 1329, distance: 84.4
drag, startPoint x: 315, startPoint y: 50, endPoint x: 214, endPoint y: 64, distance: 102.0
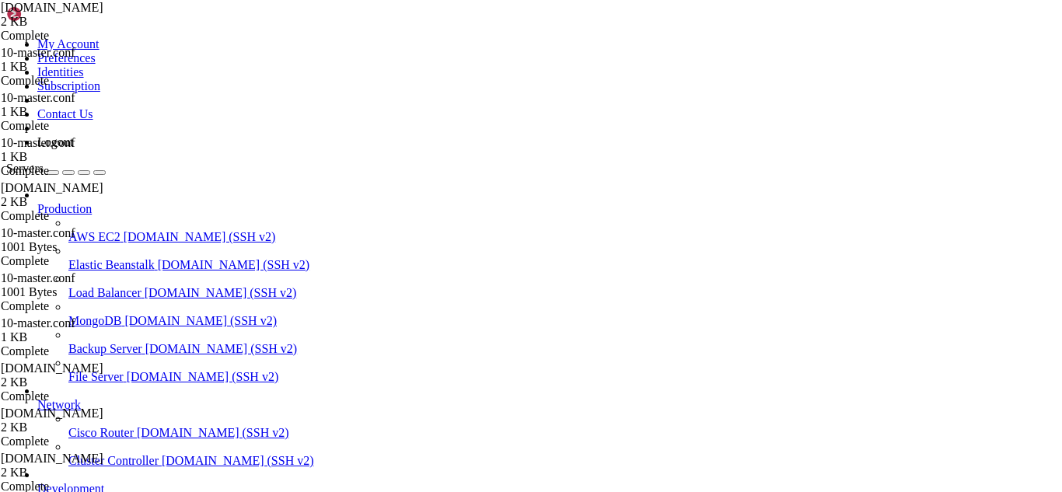
paste input "dovecot/conf.d/"
type input "/etc/dovecot/conf.d/"
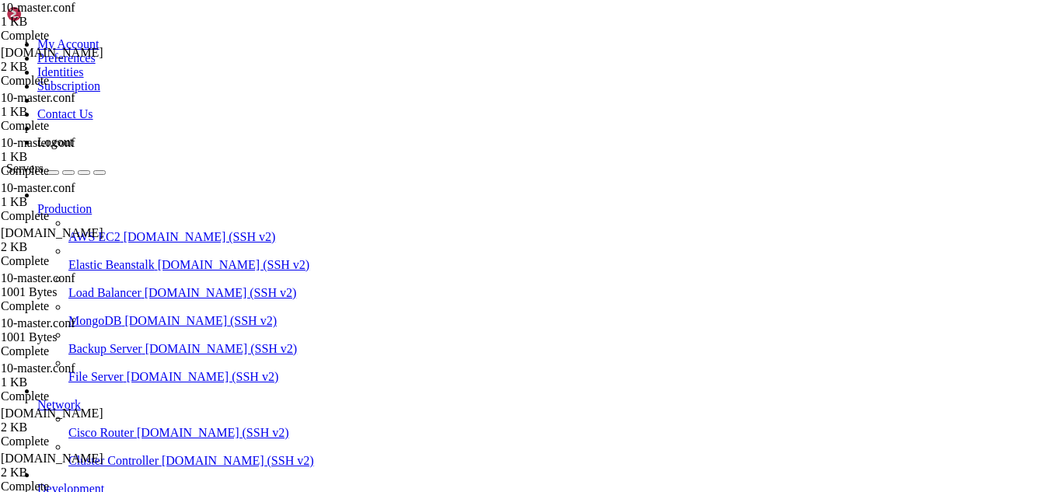
scroll to position [366, 0]
drag, startPoint x: 232, startPoint y: 229, endPoint x: 356, endPoint y: 529, distance: 323.8
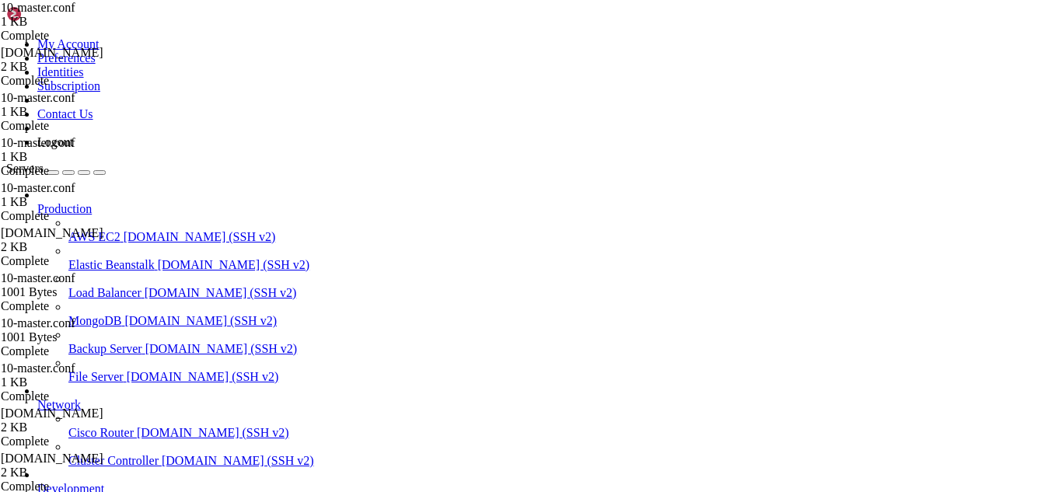
scroll to position [11247, 0]
drag, startPoint x: 217, startPoint y: 1339, endPoint x: 200, endPoint y: 1326, distance: 21.6
drag, startPoint x: 476, startPoint y: 1308, endPoint x: 13, endPoint y: 1295, distance: 462.8
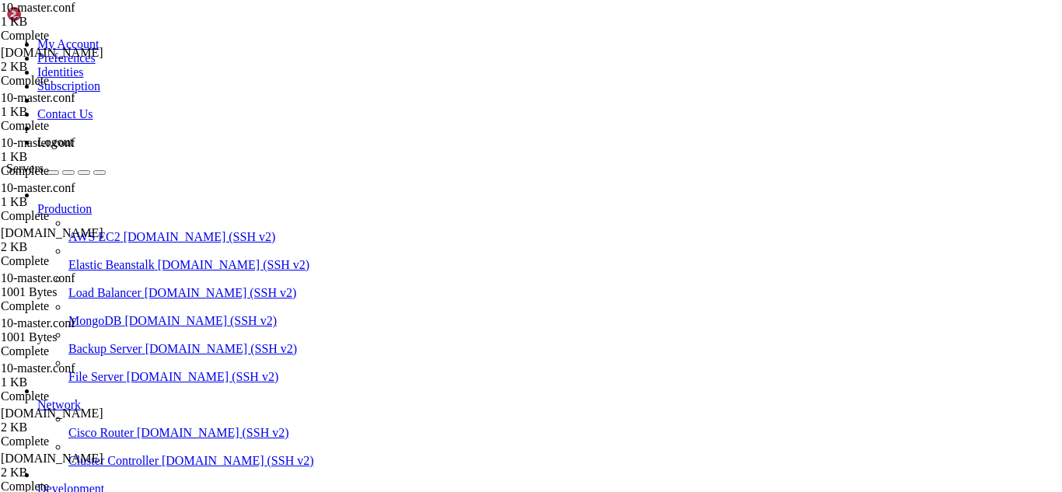
scroll to position [11273, 0]
drag, startPoint x: 451, startPoint y: 1345, endPoint x: 375, endPoint y: 1336, distance: 76.7
drag, startPoint x: 139, startPoint y: 1322, endPoint x: 12, endPoint y: 1298, distance: 129.8
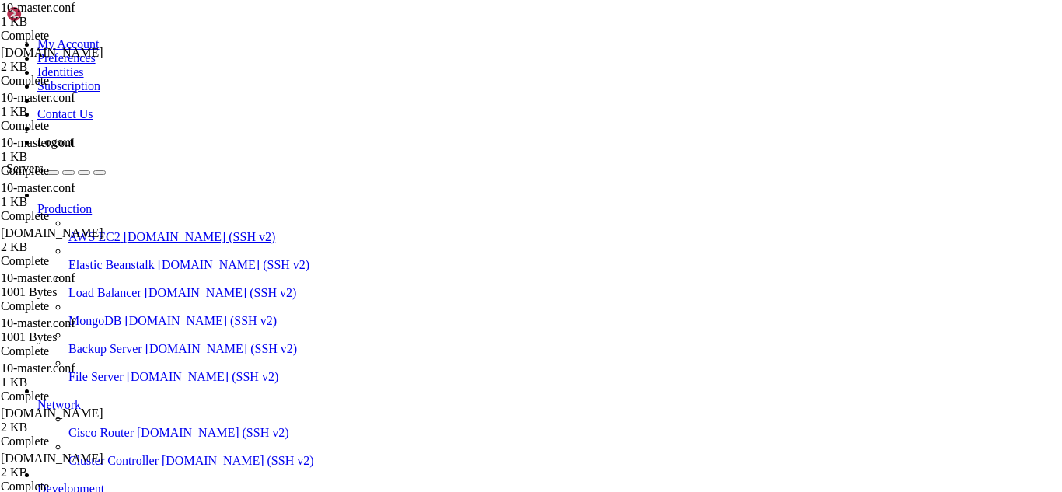
drag, startPoint x: 463, startPoint y: 1339, endPoint x: 375, endPoint y: 1336, distance: 87.9
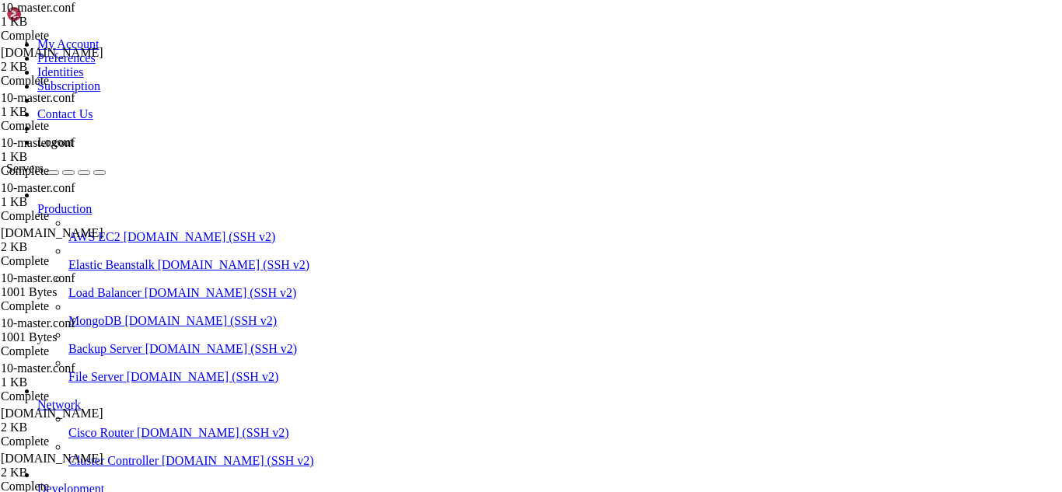
drag, startPoint x: 414, startPoint y: 1344, endPoint x: 343, endPoint y: 1339, distance: 71.0
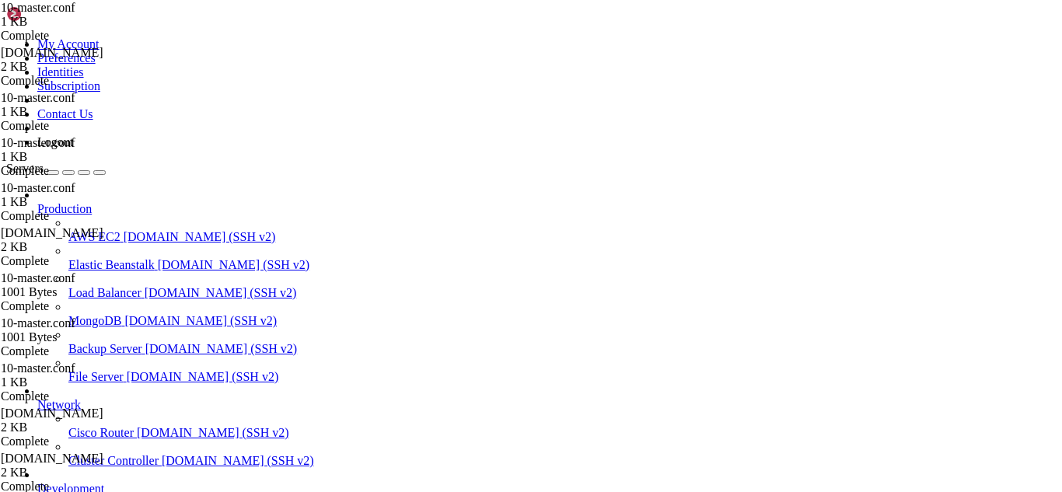
drag, startPoint x: 272, startPoint y: 1306, endPoint x: 12, endPoint y: 1297, distance: 260.6
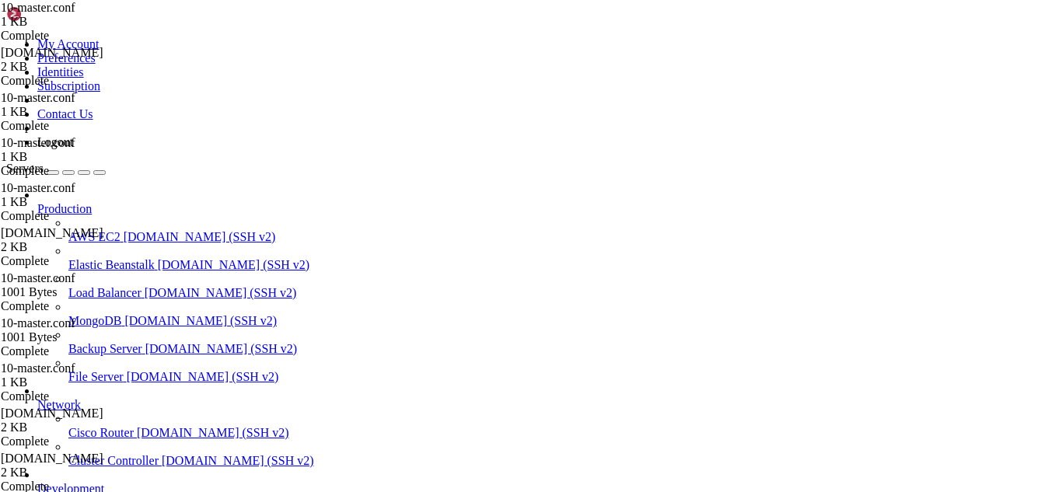
scroll to position [11458, 0]
drag, startPoint x: 445, startPoint y: 1325, endPoint x: 355, endPoint y: 1340, distance: 91.5
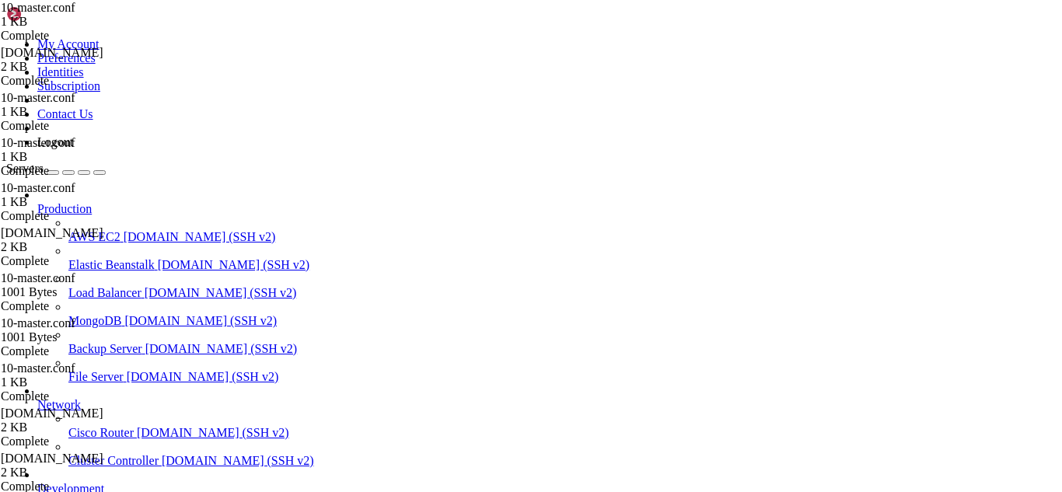
scroll to position [11524, 0]
drag, startPoint x: 478, startPoint y: 1337, endPoint x: 417, endPoint y: 1338, distance: 61.4
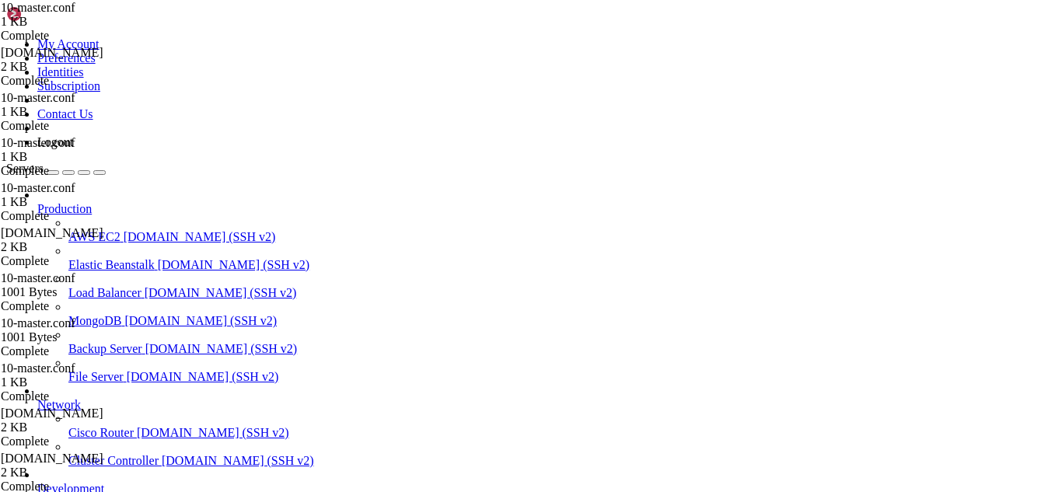
drag, startPoint x: 496, startPoint y: 1326, endPoint x: 385, endPoint y: 1327, distance: 111.2
drag, startPoint x: 487, startPoint y: 1305, endPoint x: 405, endPoint y: 1316, distance: 83.2
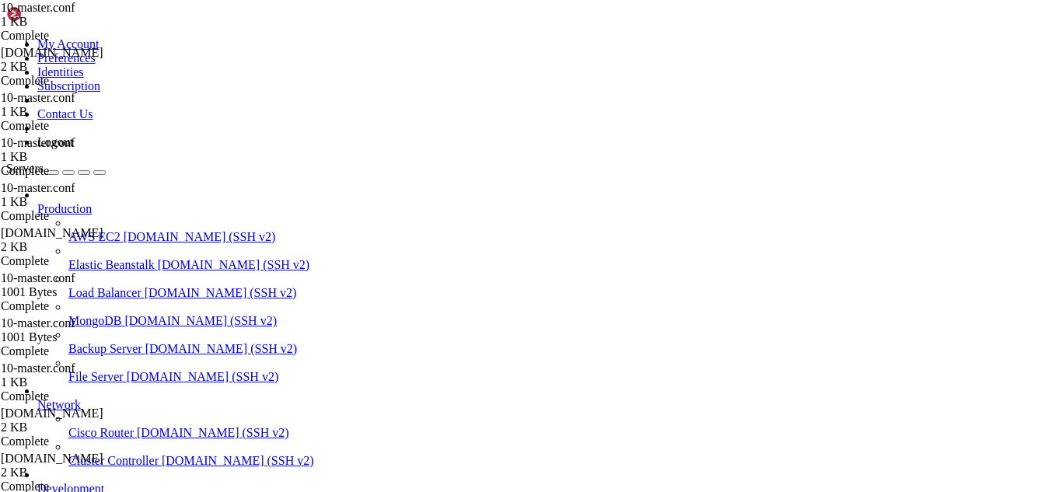
scroll to position [11657, 0]
drag, startPoint x: 453, startPoint y: 1329, endPoint x: 381, endPoint y: 1332, distance: 72.4
drag, startPoint x: 271, startPoint y: 1306, endPoint x: 14, endPoint y: 1297, distance: 256.7
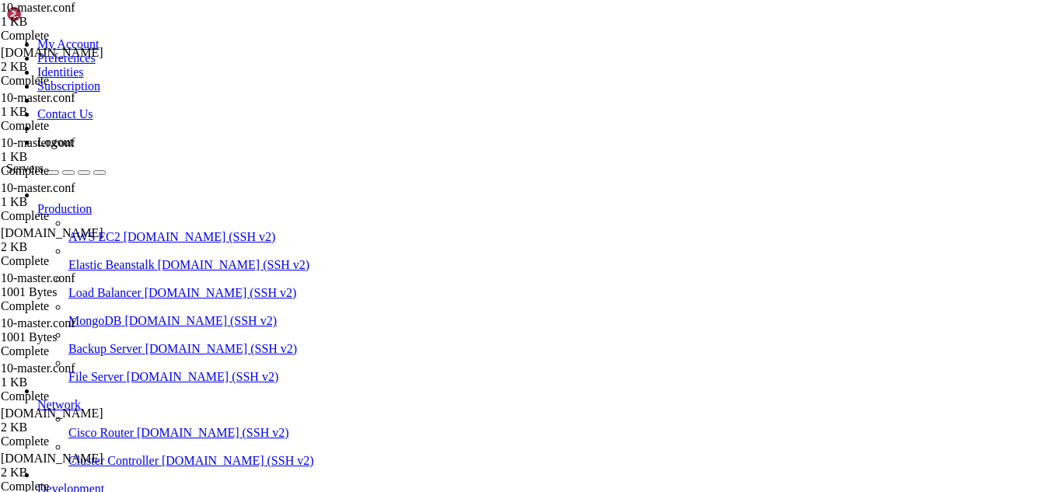
drag, startPoint x: 370, startPoint y: 1327, endPoint x: 256, endPoint y: 1335, distance: 114.5
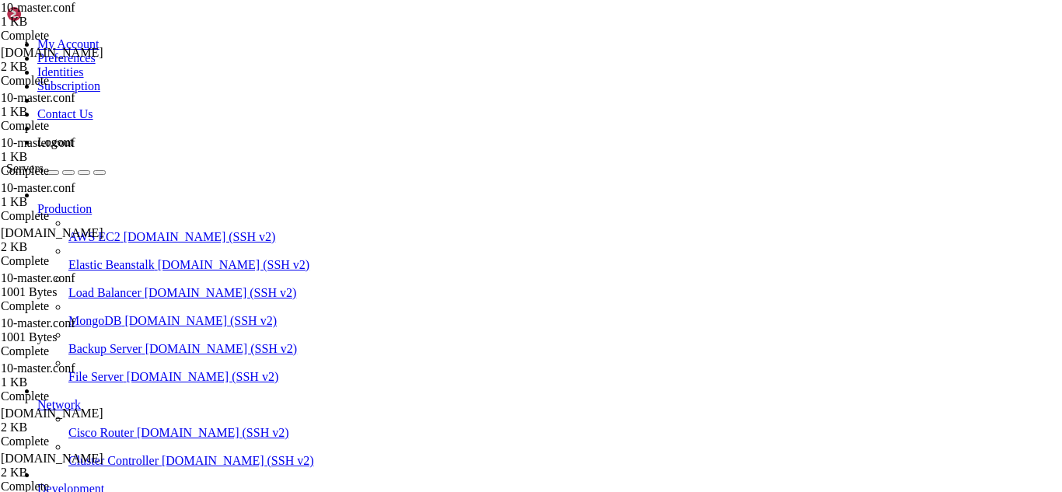
scroll to position [11842, 0]
drag, startPoint x: 455, startPoint y: 1328, endPoint x: 411, endPoint y: 1324, distance: 43.7
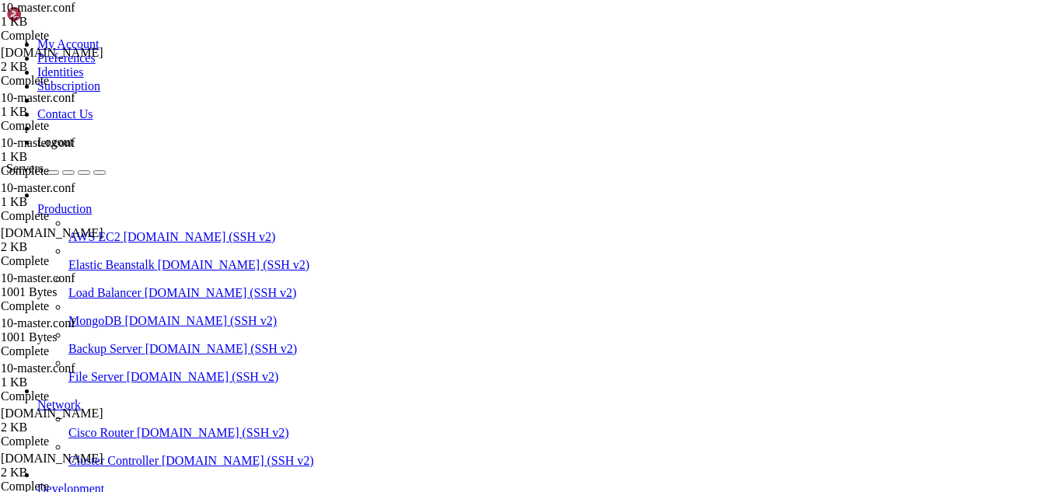
drag, startPoint x: 464, startPoint y: 1317, endPoint x: 386, endPoint y: 1307, distance: 79.2
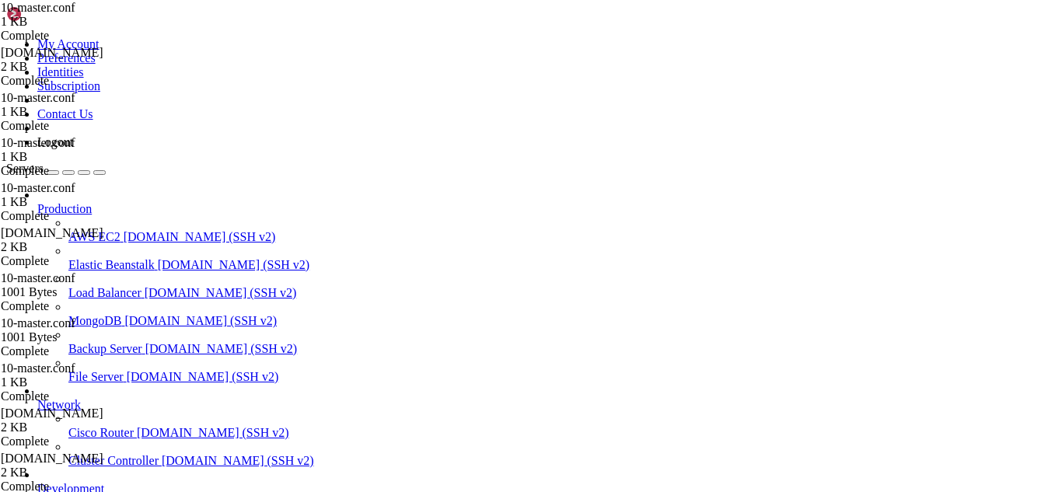
drag, startPoint x: 463, startPoint y: 1319, endPoint x: 400, endPoint y: 1317, distance: 63.0
drag, startPoint x: 440, startPoint y: 1342, endPoint x: 357, endPoint y: 1340, distance: 83.2
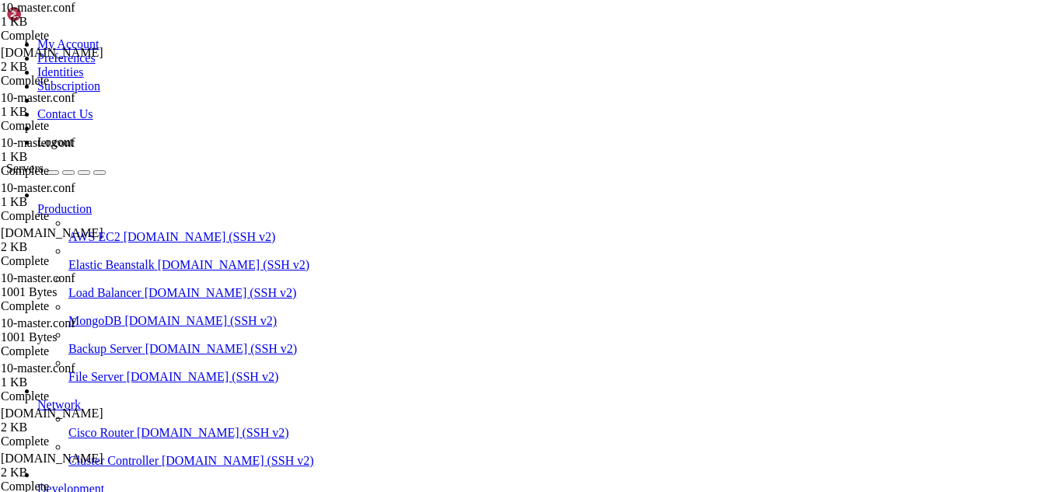
drag, startPoint x: 513, startPoint y: 1308, endPoint x: 12, endPoint y: 1291, distance: 500.9
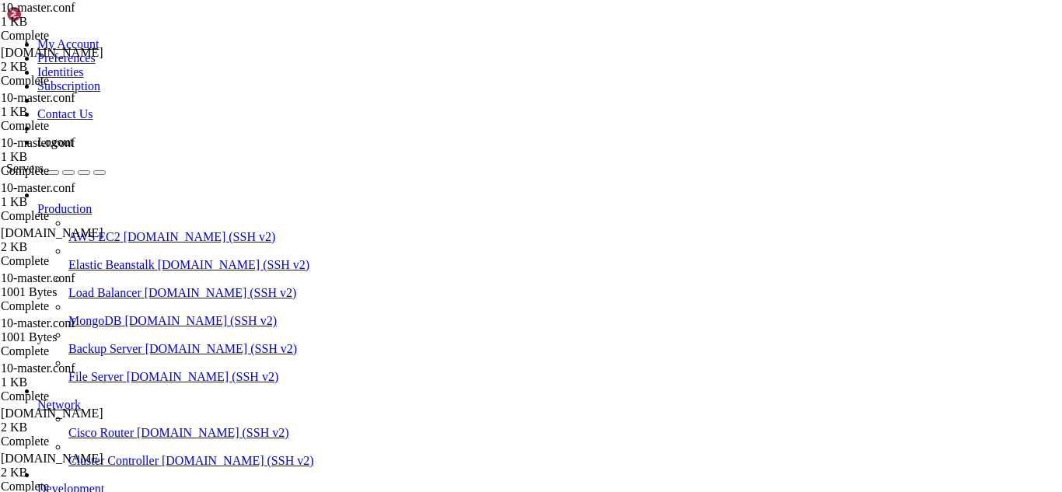
scroll to position [12146, 0]
drag, startPoint x: 468, startPoint y: 1329, endPoint x: 409, endPoint y: 1315, distance: 60.7
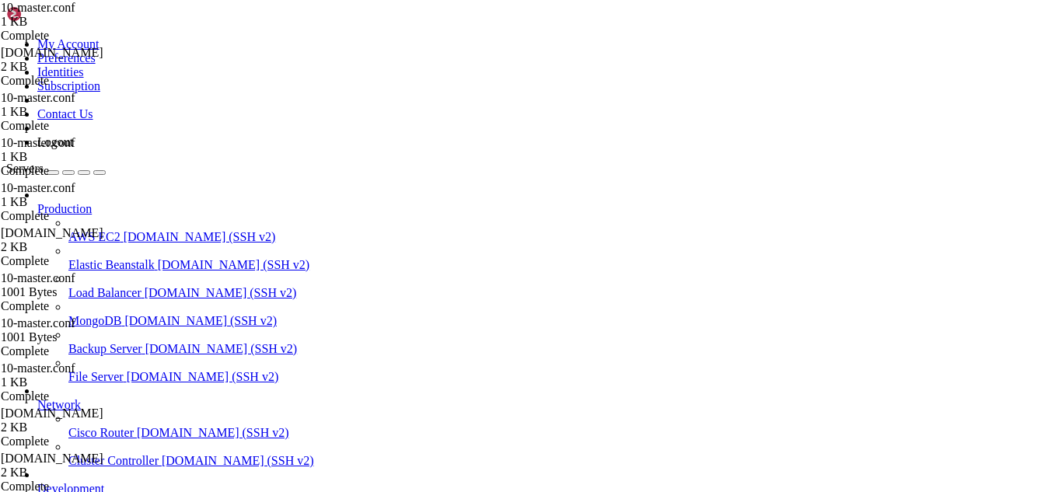
scroll to position [0, 0]
